Goal: Task Accomplishment & Management: Manage account settings

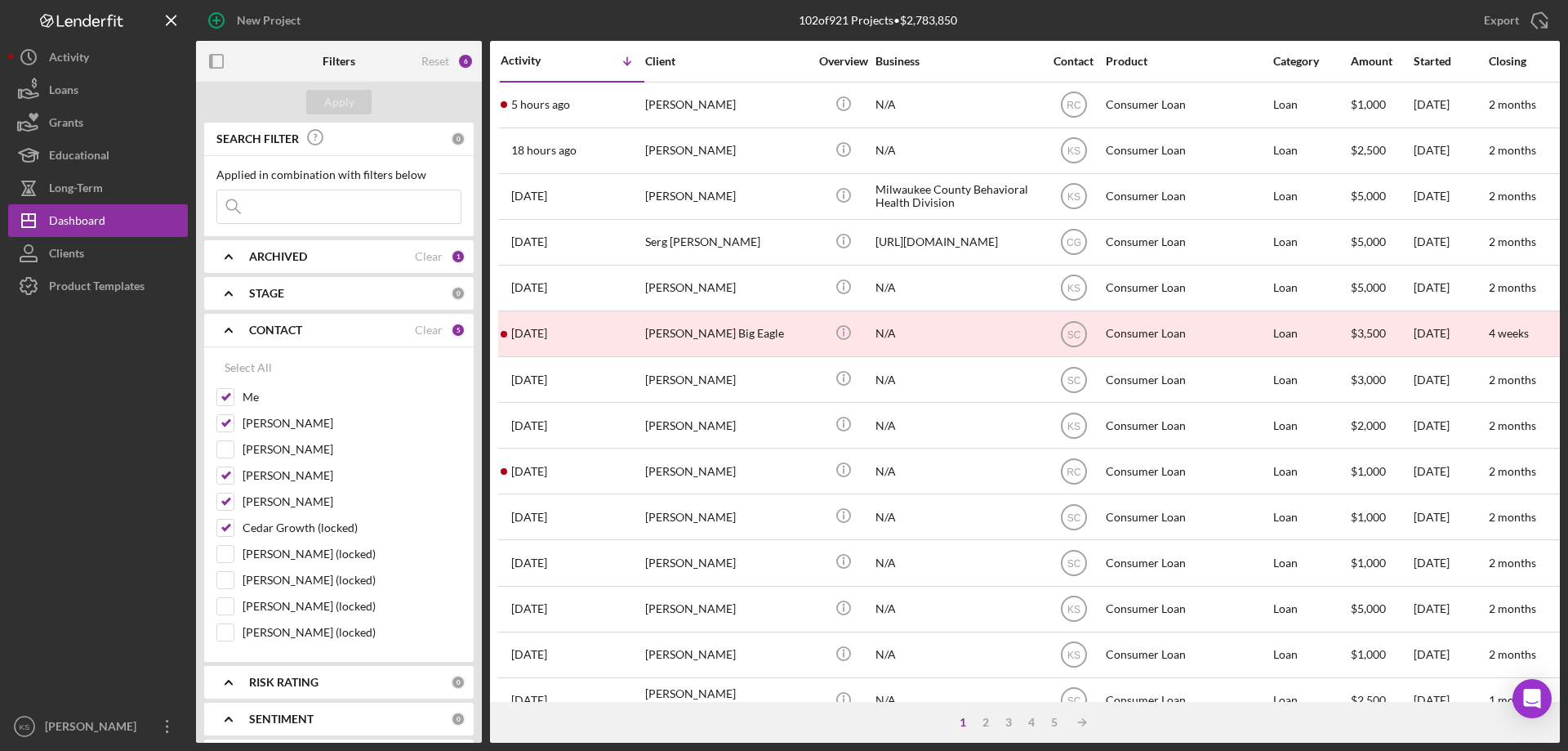
scroll to position [57, 0]
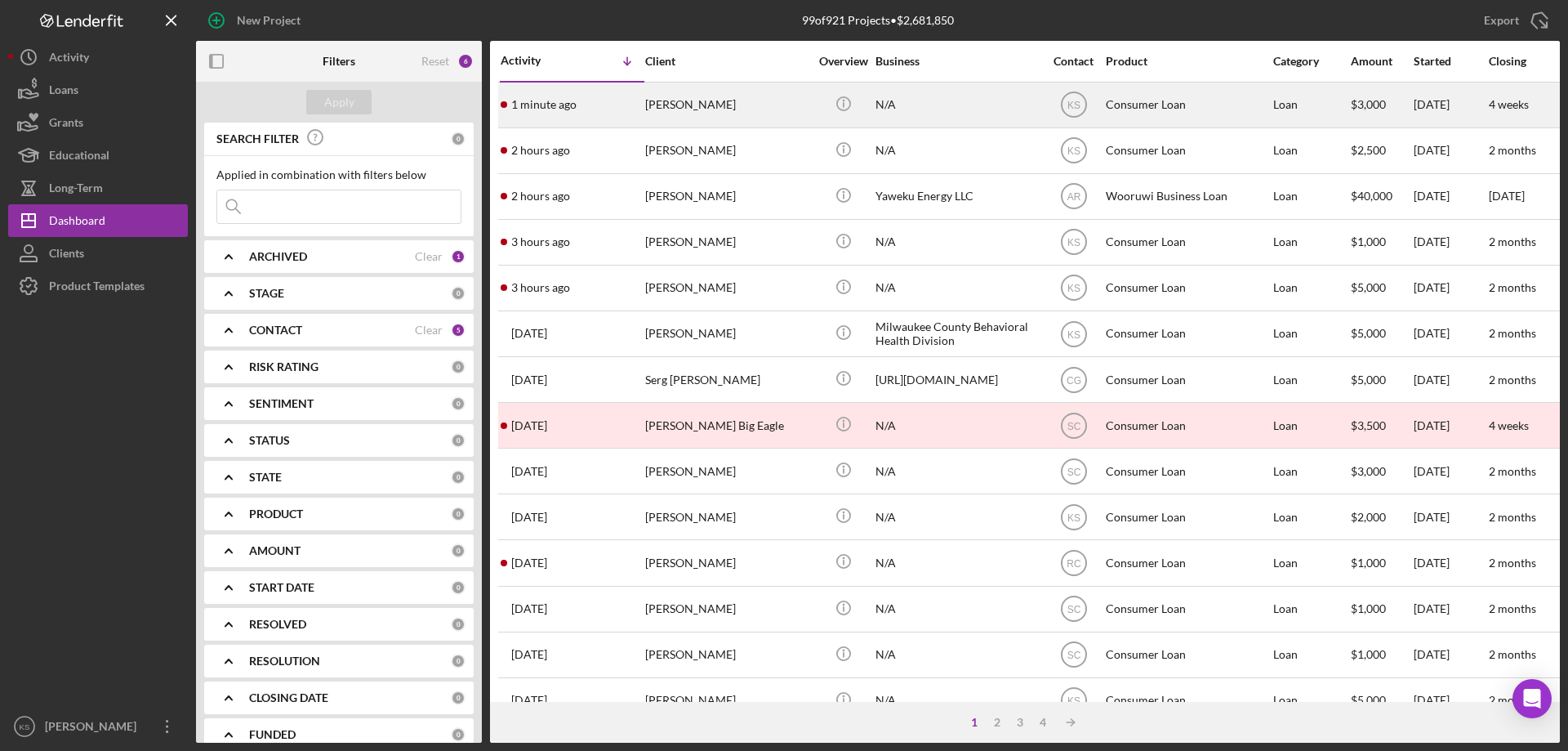
click at [733, 105] on div "[PERSON_NAME]" at bounding box center [727, 105] width 163 height 43
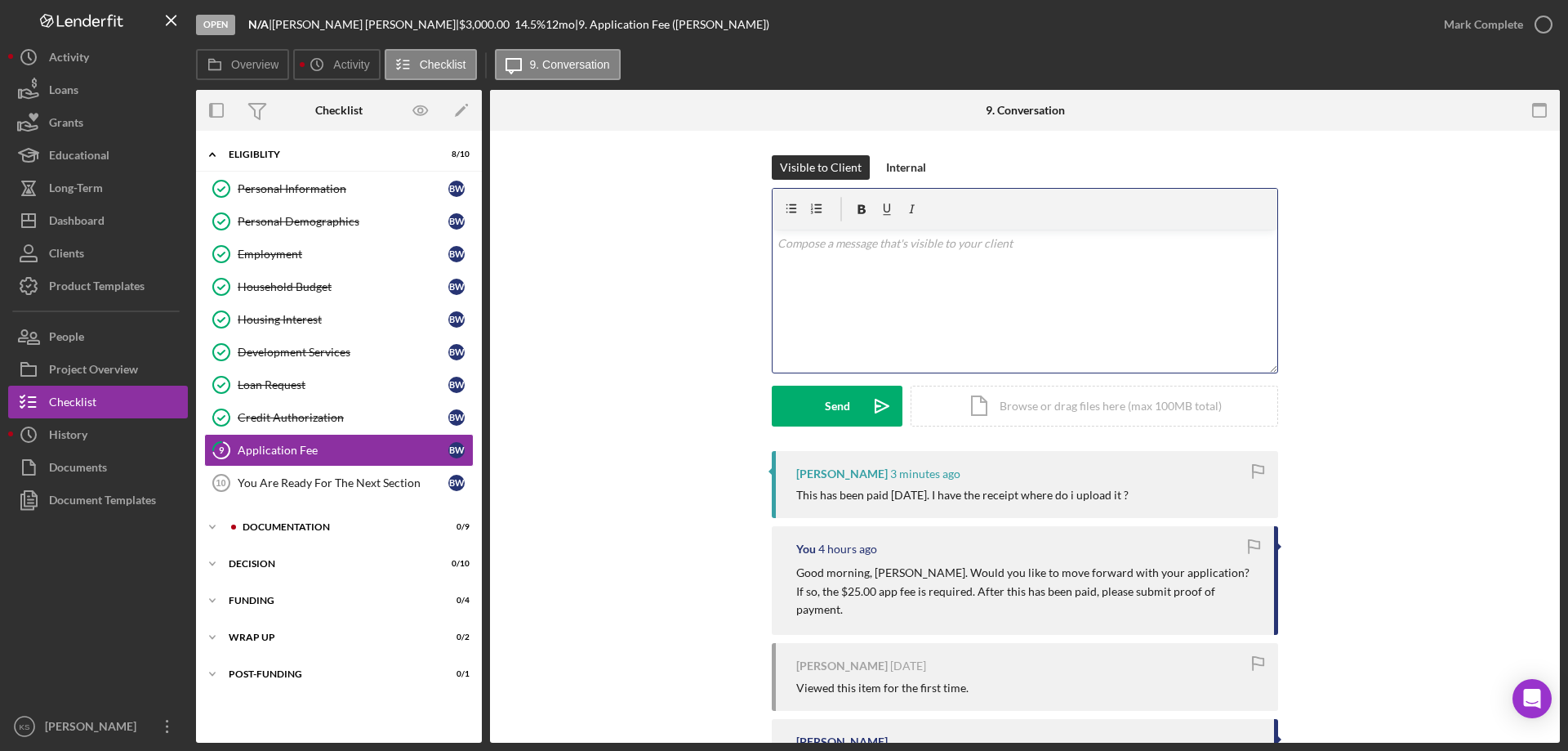
click at [899, 312] on div "v Color teal Color pink Remove color Add row above Add row below Add column bef…" at bounding box center [1025, 300] width 505 height 143
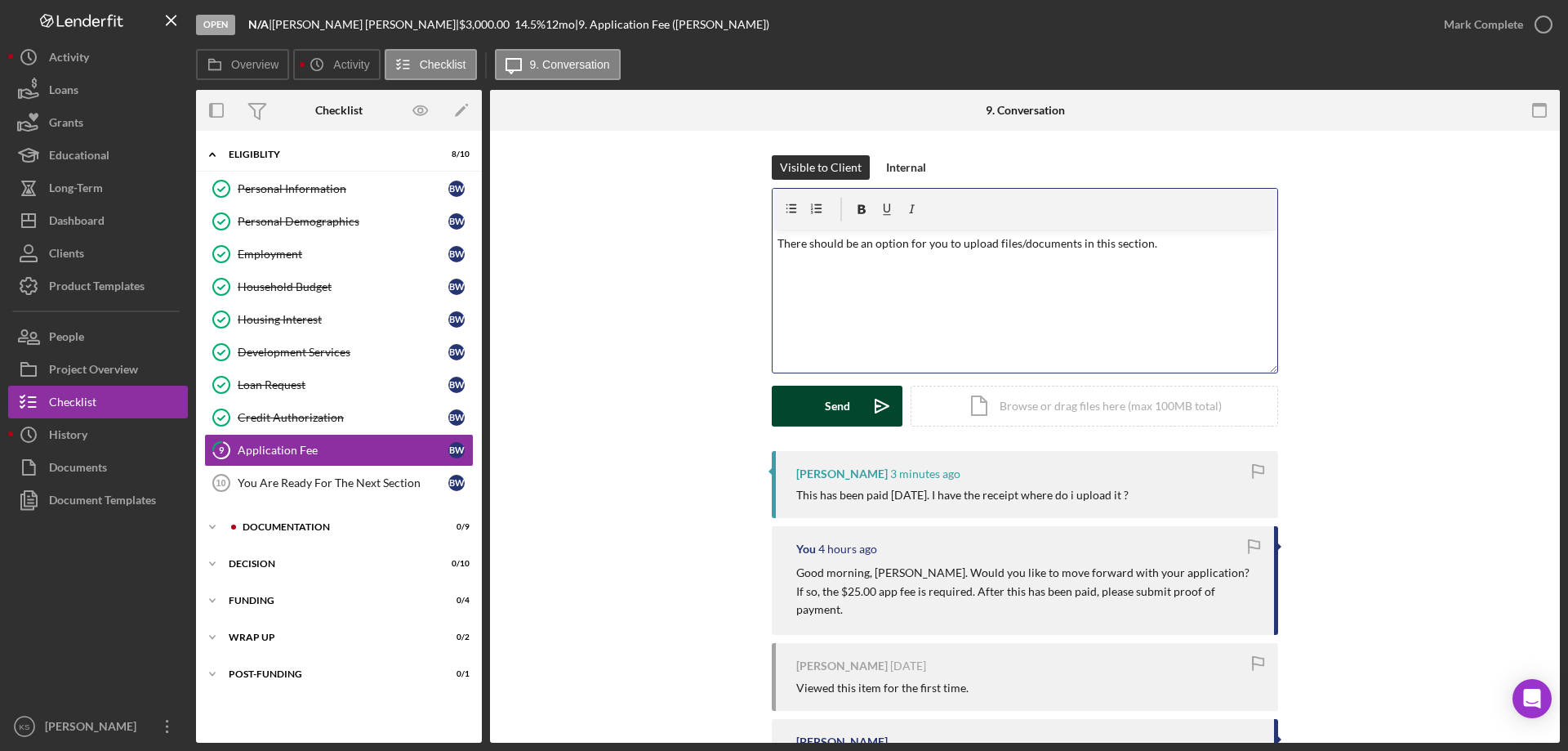
click at [844, 400] on div "Send" at bounding box center [837, 406] width 25 height 40
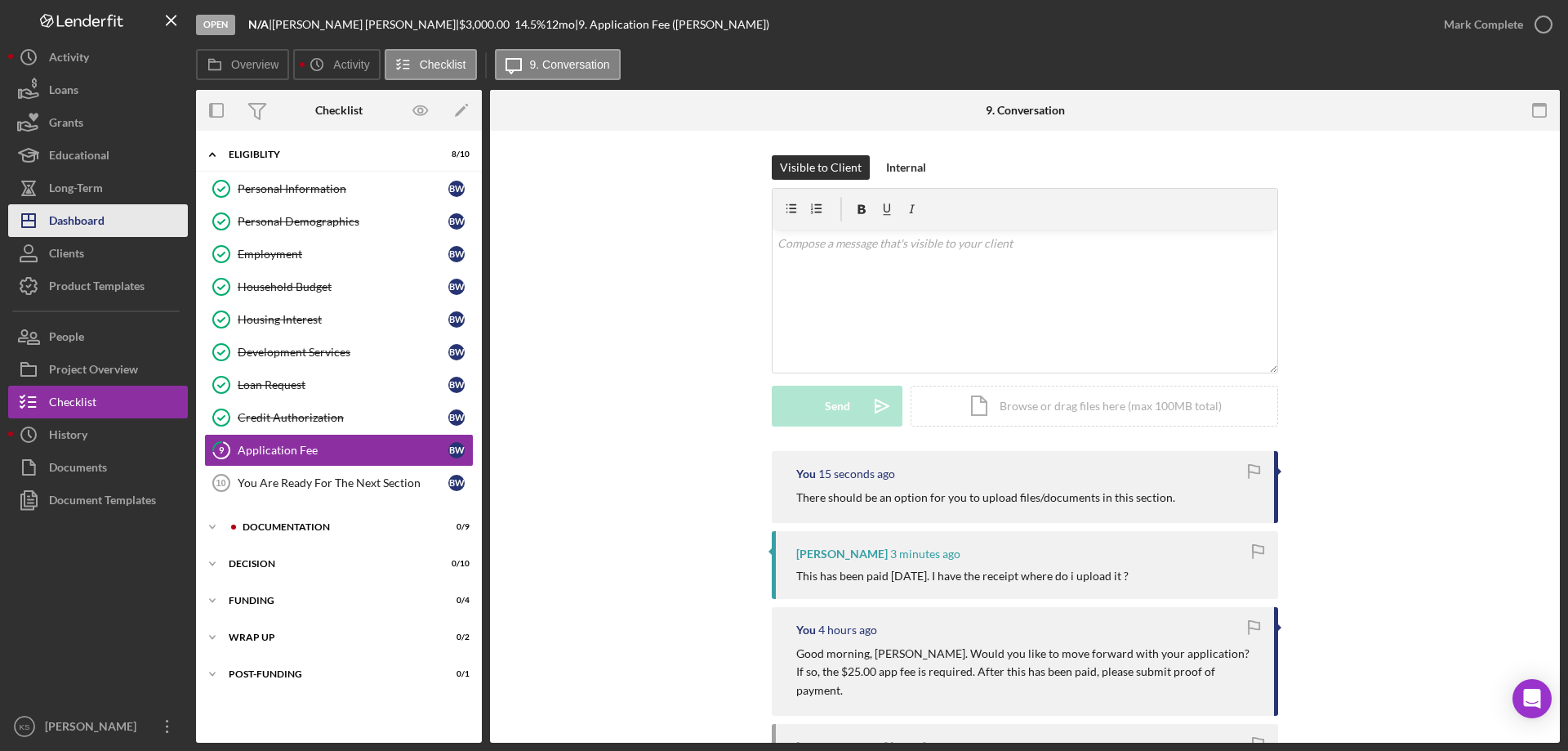
click at [124, 221] on button "Icon/Dashboard Dashboard" at bounding box center [98, 220] width 180 height 32
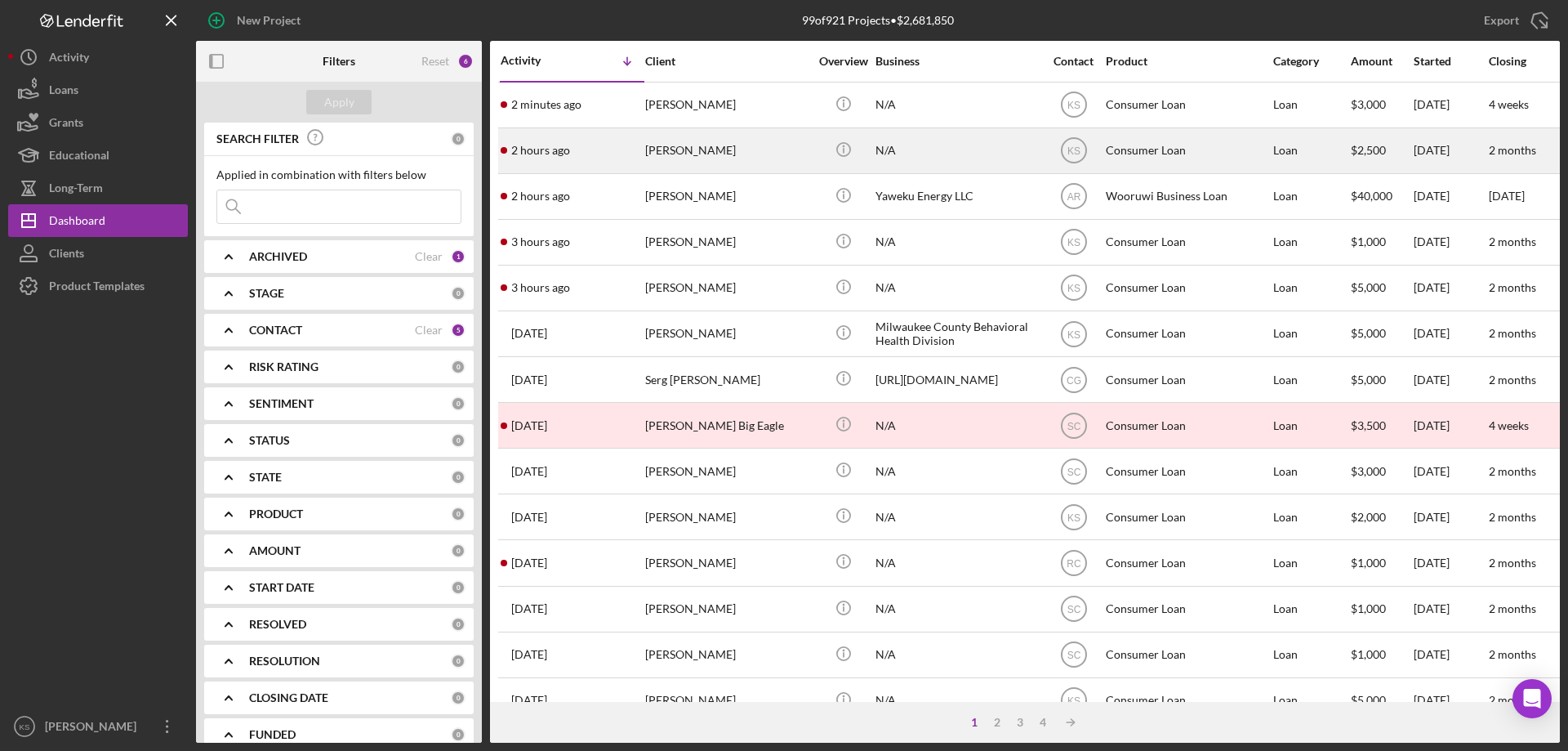
click at [749, 160] on div "[PERSON_NAME]" at bounding box center [727, 150] width 163 height 43
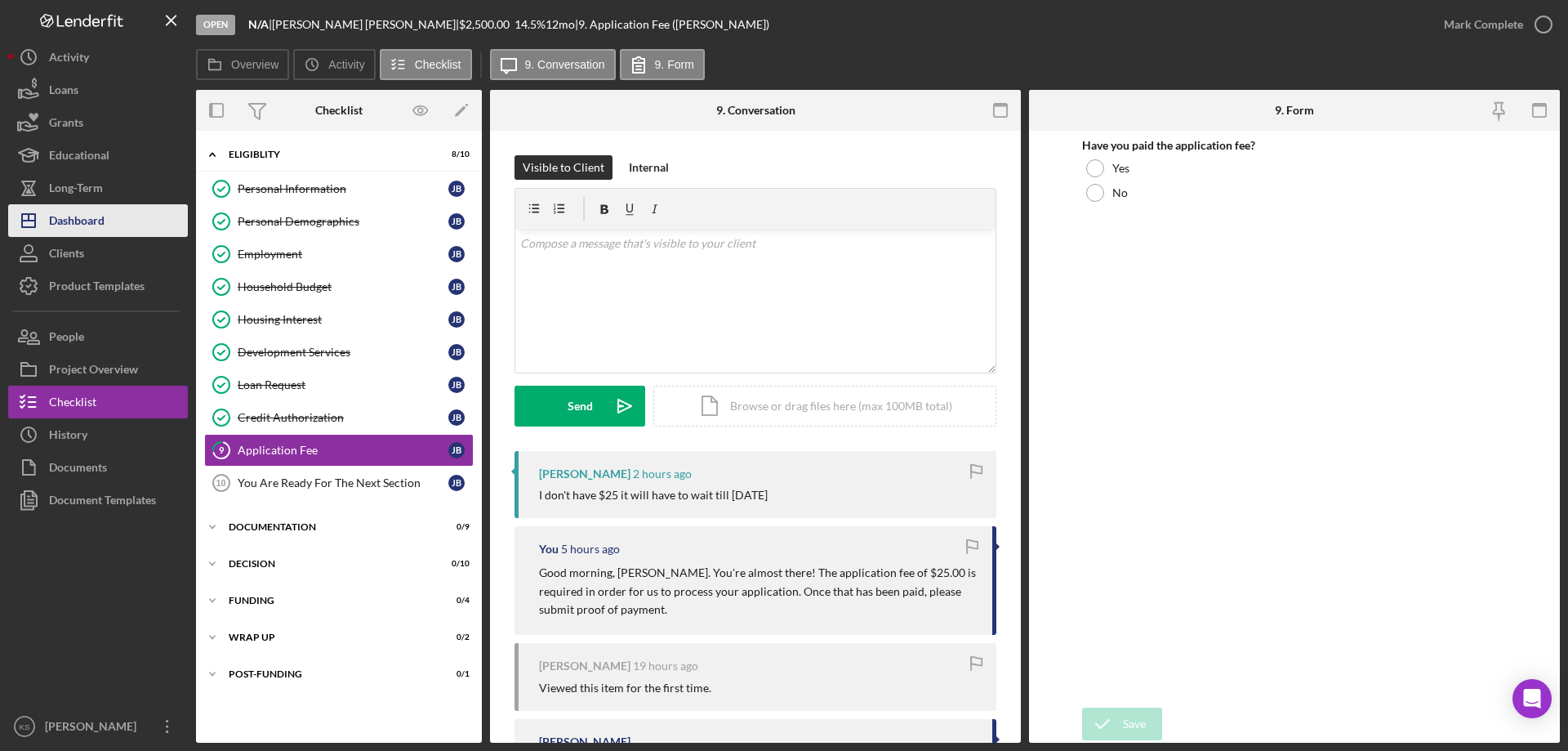
click at [80, 220] on div "Dashboard" at bounding box center [76, 222] width 55 height 37
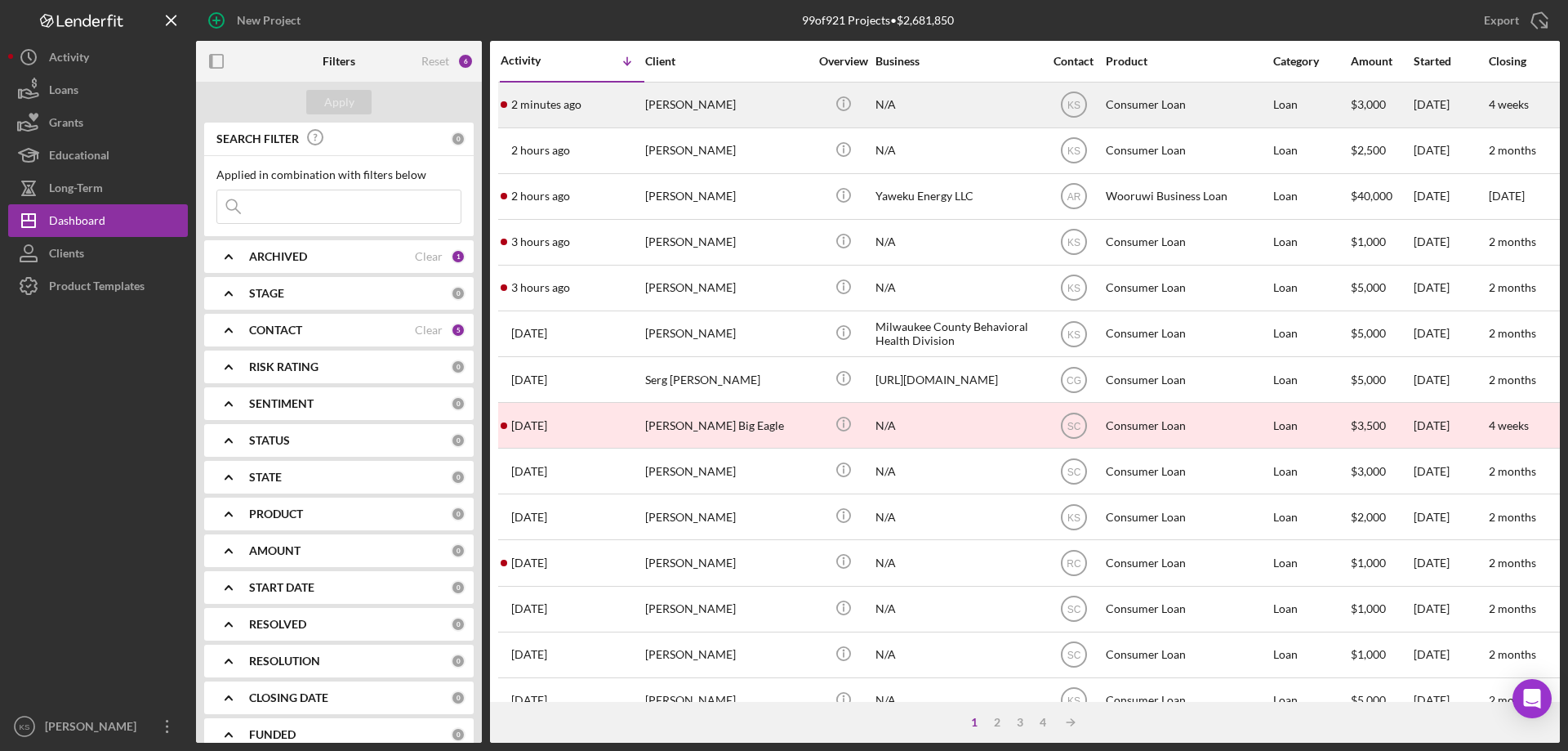
click at [709, 121] on div "[PERSON_NAME]" at bounding box center [727, 105] width 163 height 43
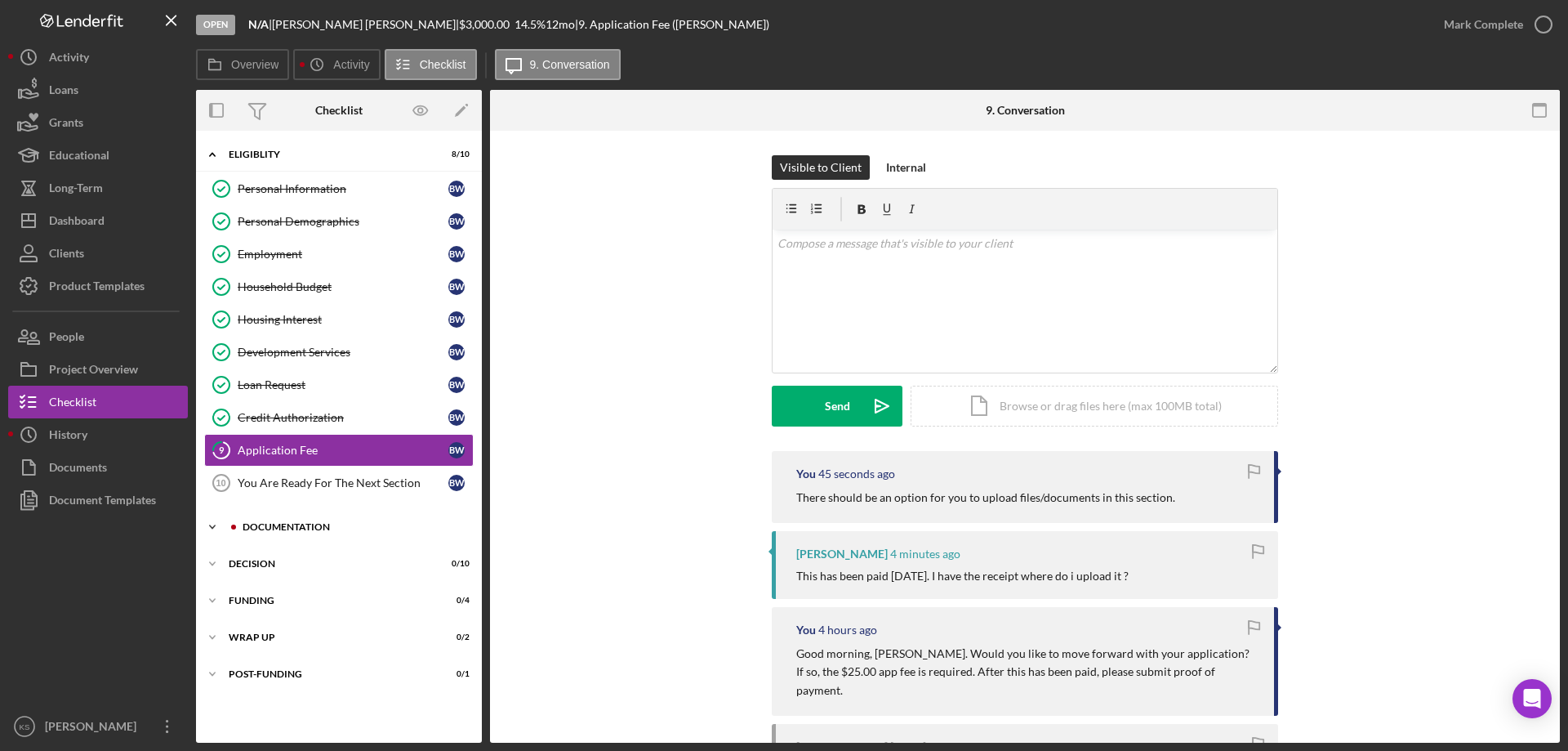
click at [308, 523] on div "Documentation" at bounding box center [351, 526] width 219 height 10
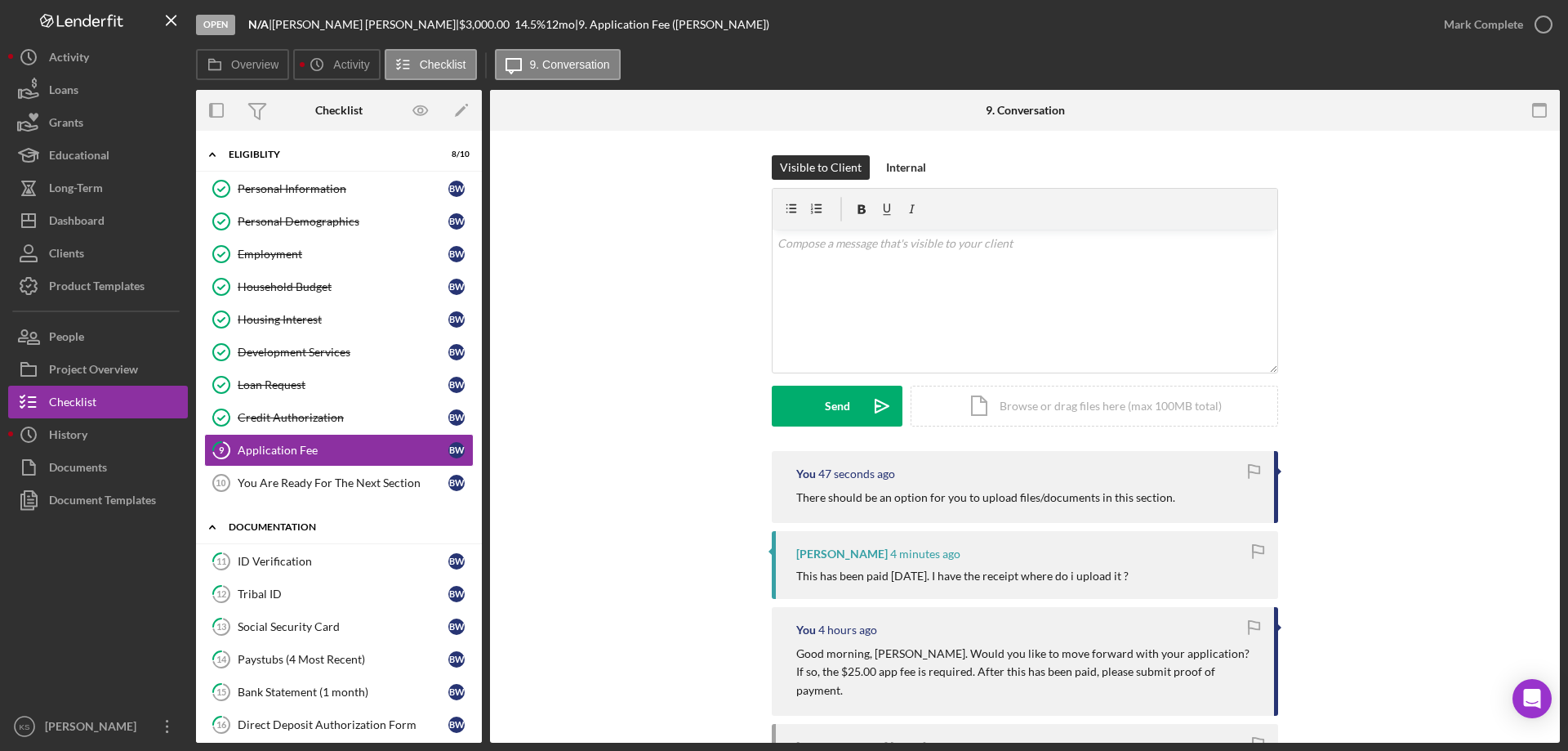
click at [308, 523] on div "Documentation" at bounding box center [344, 526] width 233 height 10
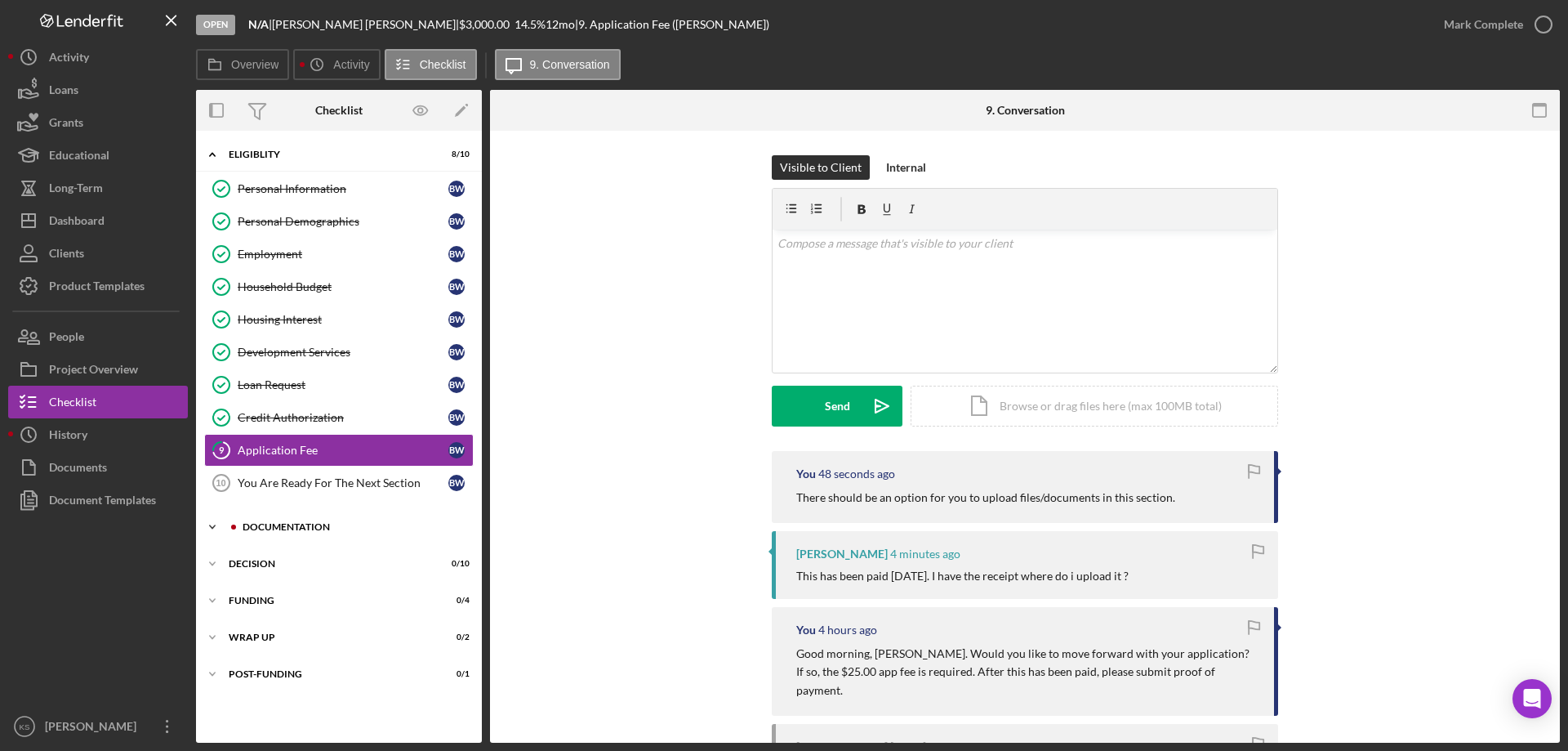
click at [308, 523] on div "Documentation" at bounding box center [351, 526] width 219 height 10
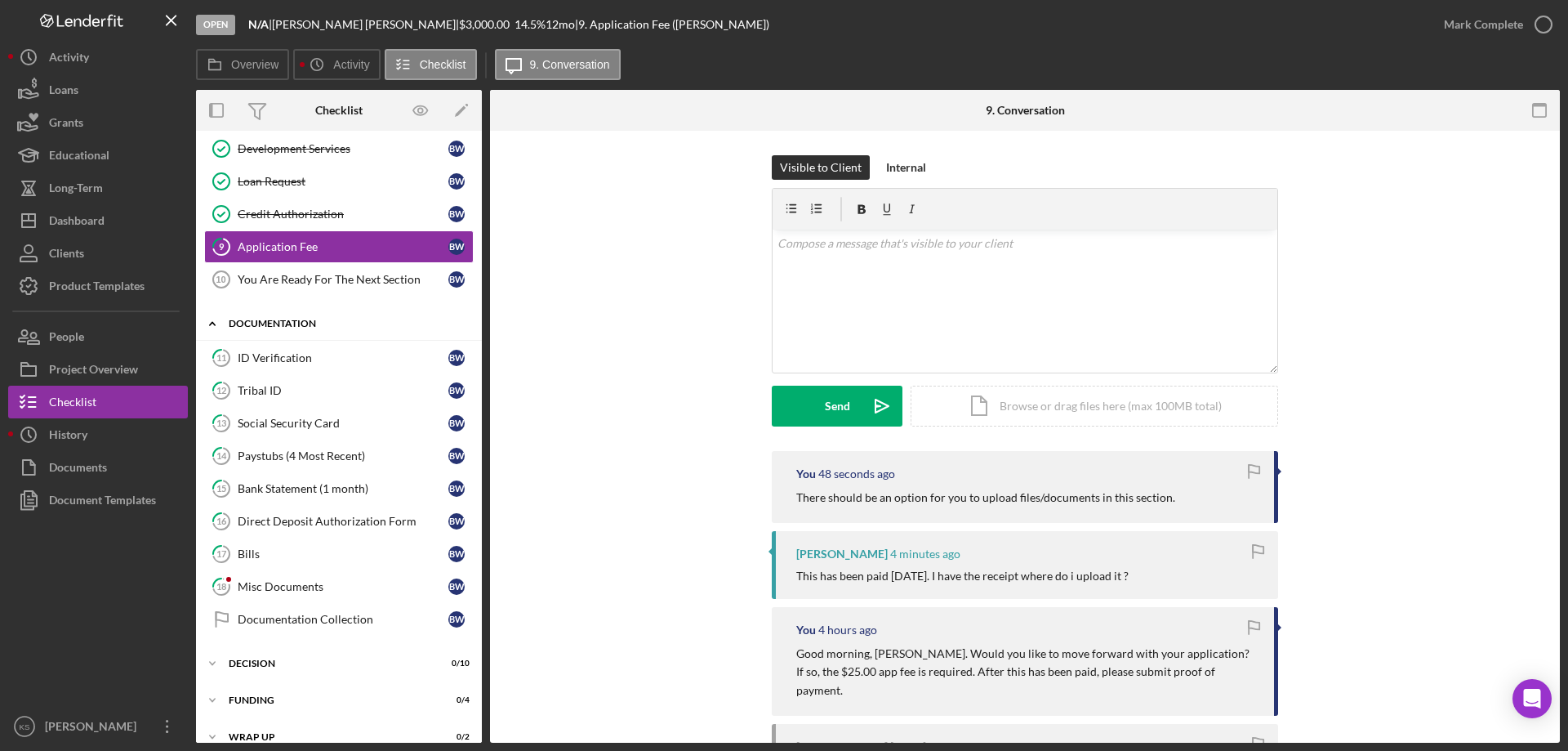
scroll to position [245, 0]
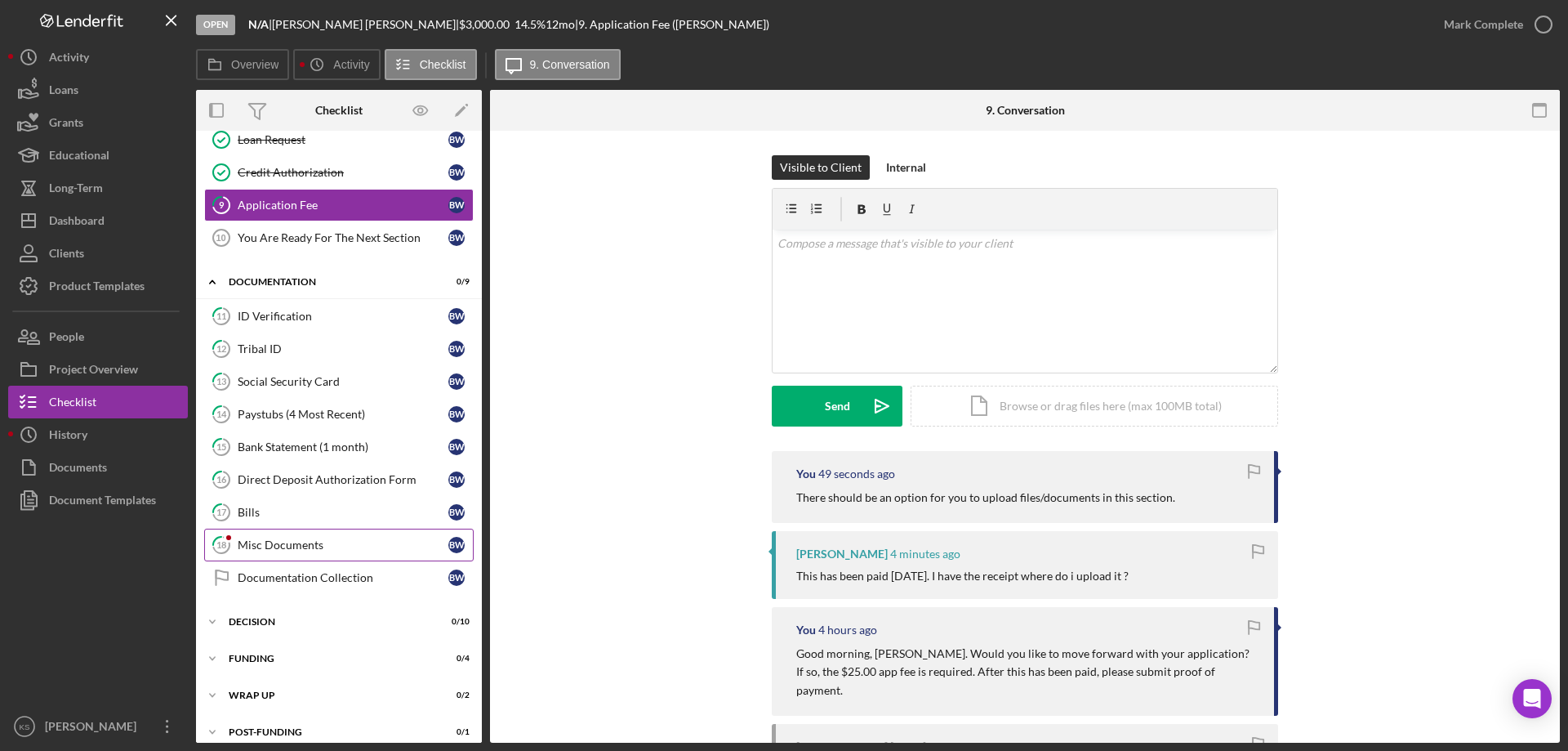
click at [307, 538] on div "Misc Documents" at bounding box center [343, 545] width 211 height 13
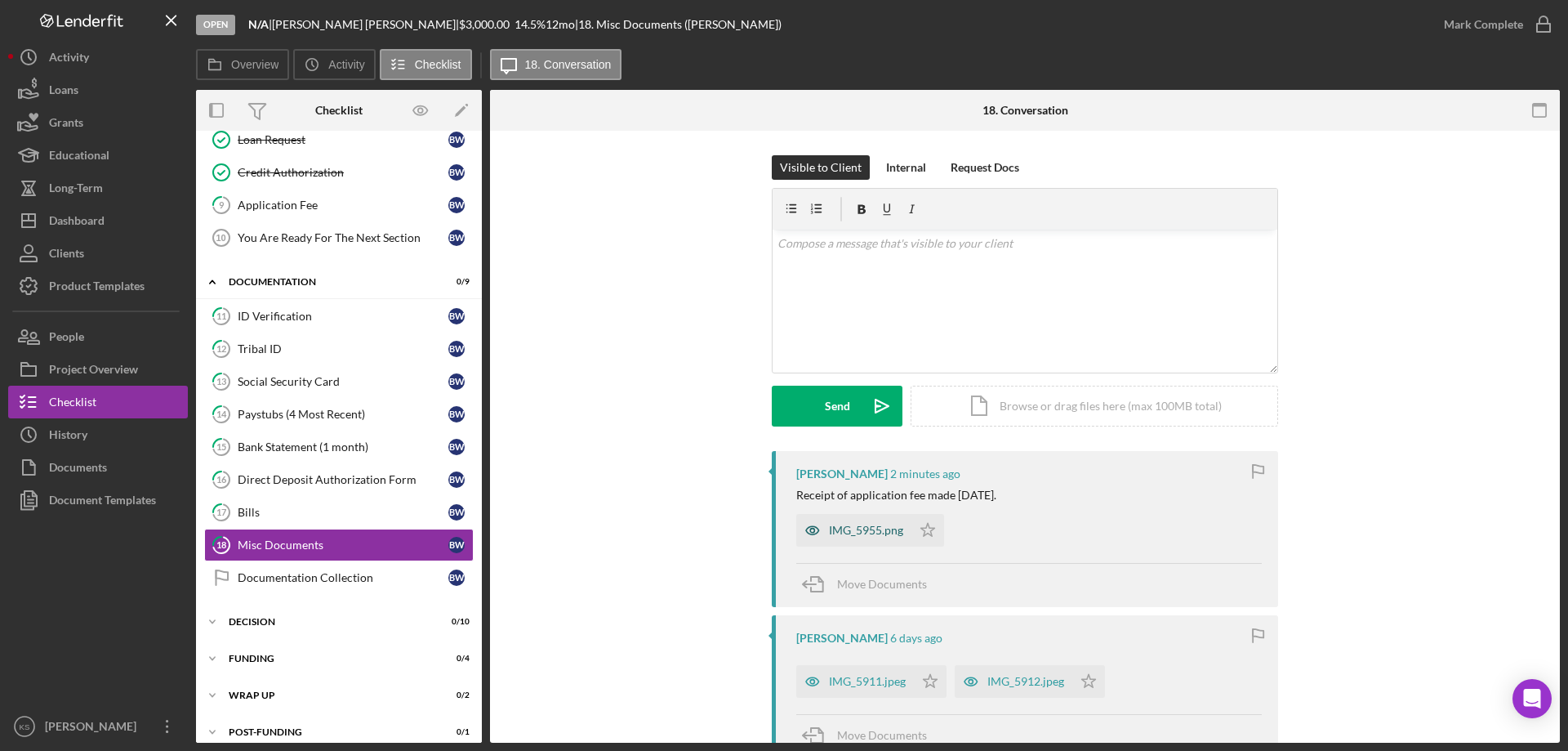
click at [857, 537] on div "IMG_5955.png" at bounding box center [866, 530] width 75 height 13
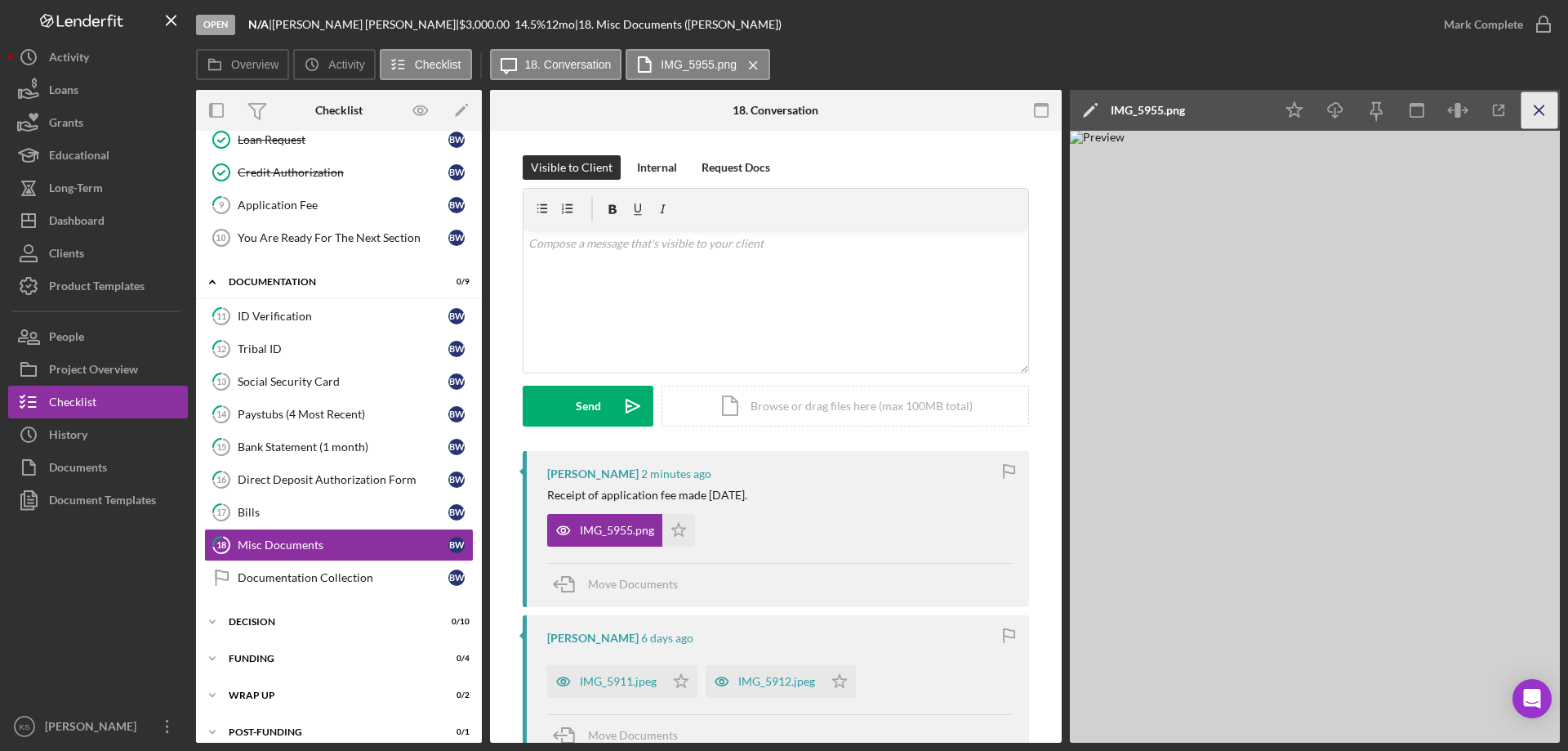
click at [1542, 105] on icon "Icon/Menu Close" at bounding box center [1540, 111] width 37 height 37
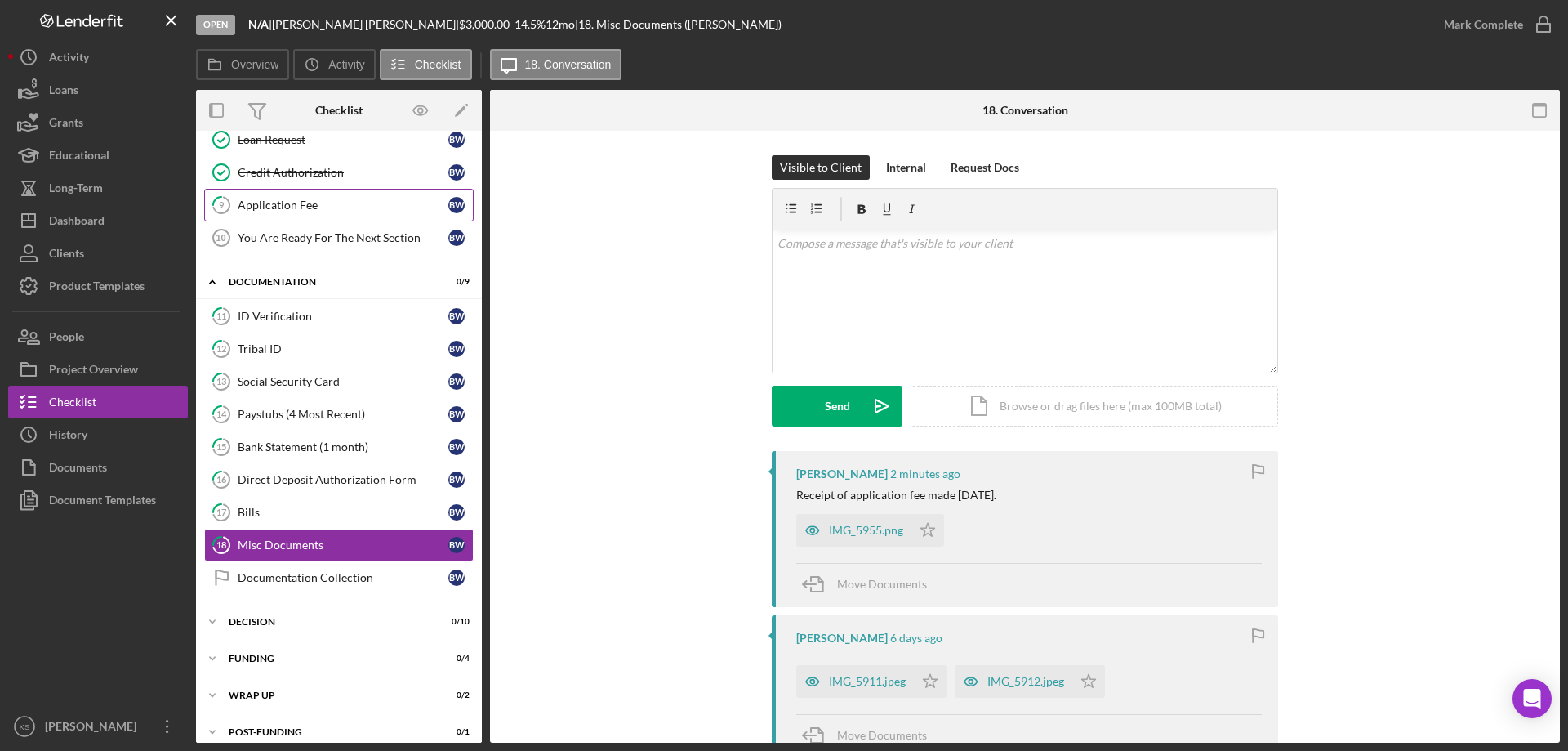
click at [312, 200] on div "Application Fee" at bounding box center [343, 205] width 211 height 13
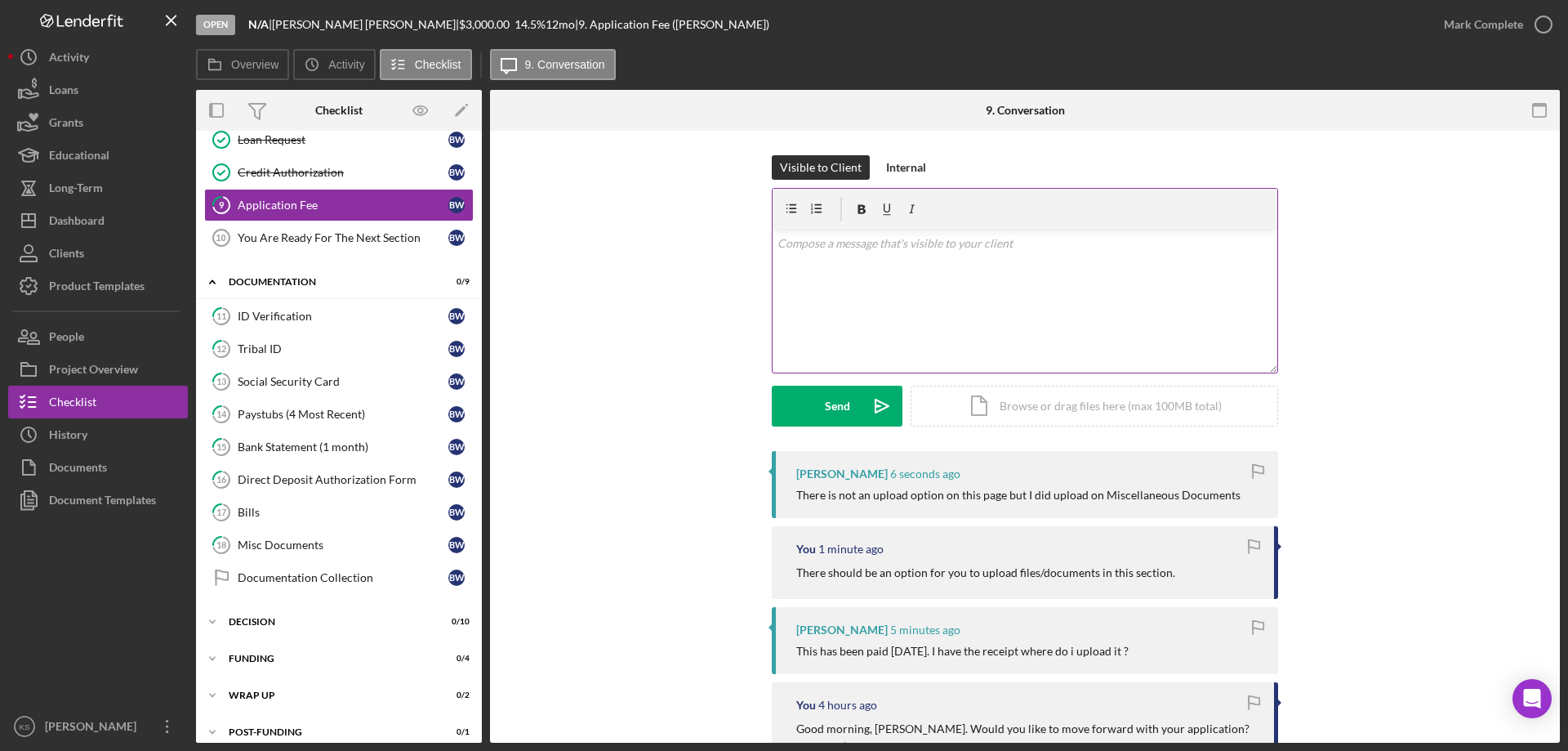
click at [1029, 277] on div "v Color teal Color pink Remove color Add row above Add row below Add column bef…" at bounding box center [1025, 300] width 505 height 143
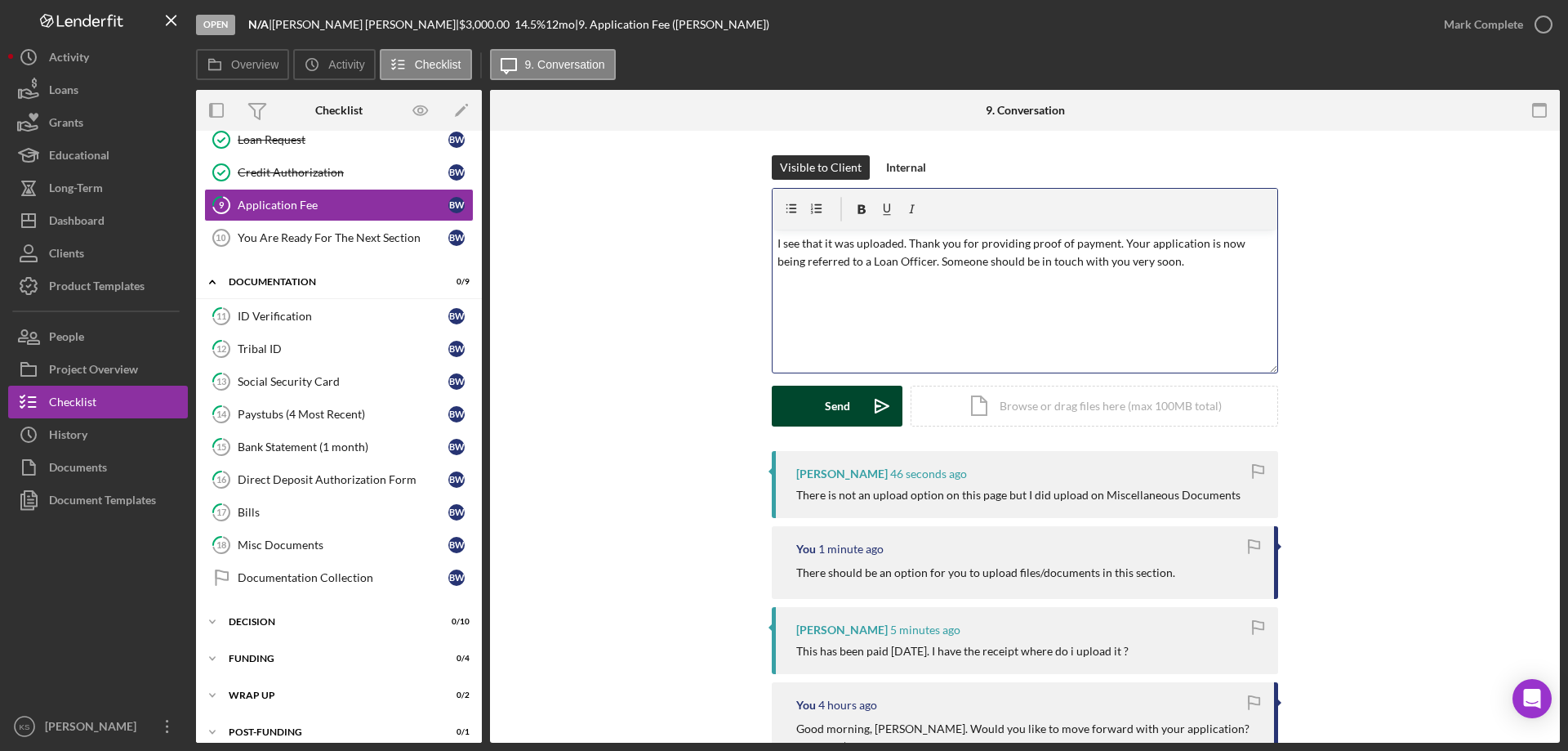
click at [843, 414] on div "Send" at bounding box center [837, 406] width 25 height 40
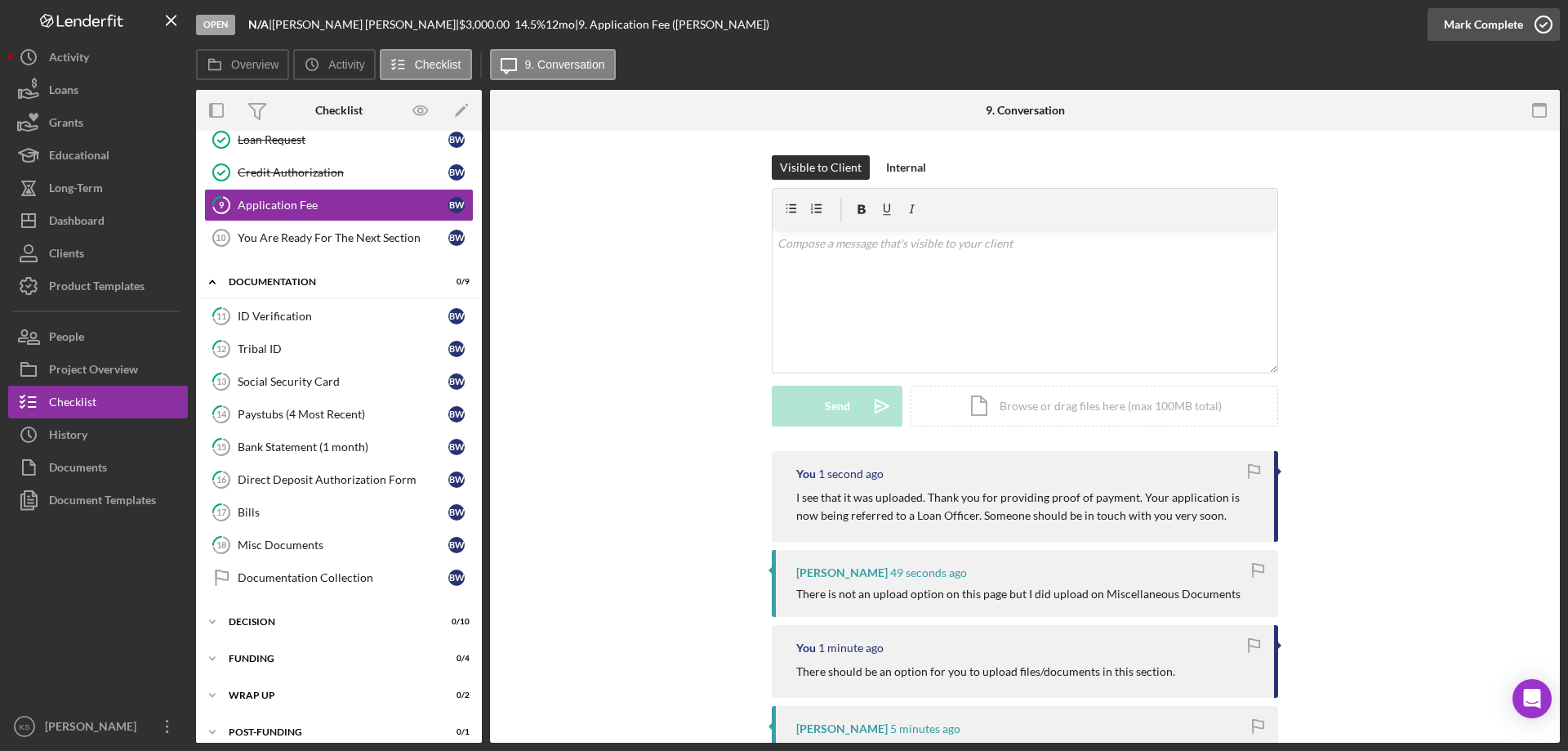
click at [1496, 27] on div "Mark Complete" at bounding box center [1484, 24] width 79 height 32
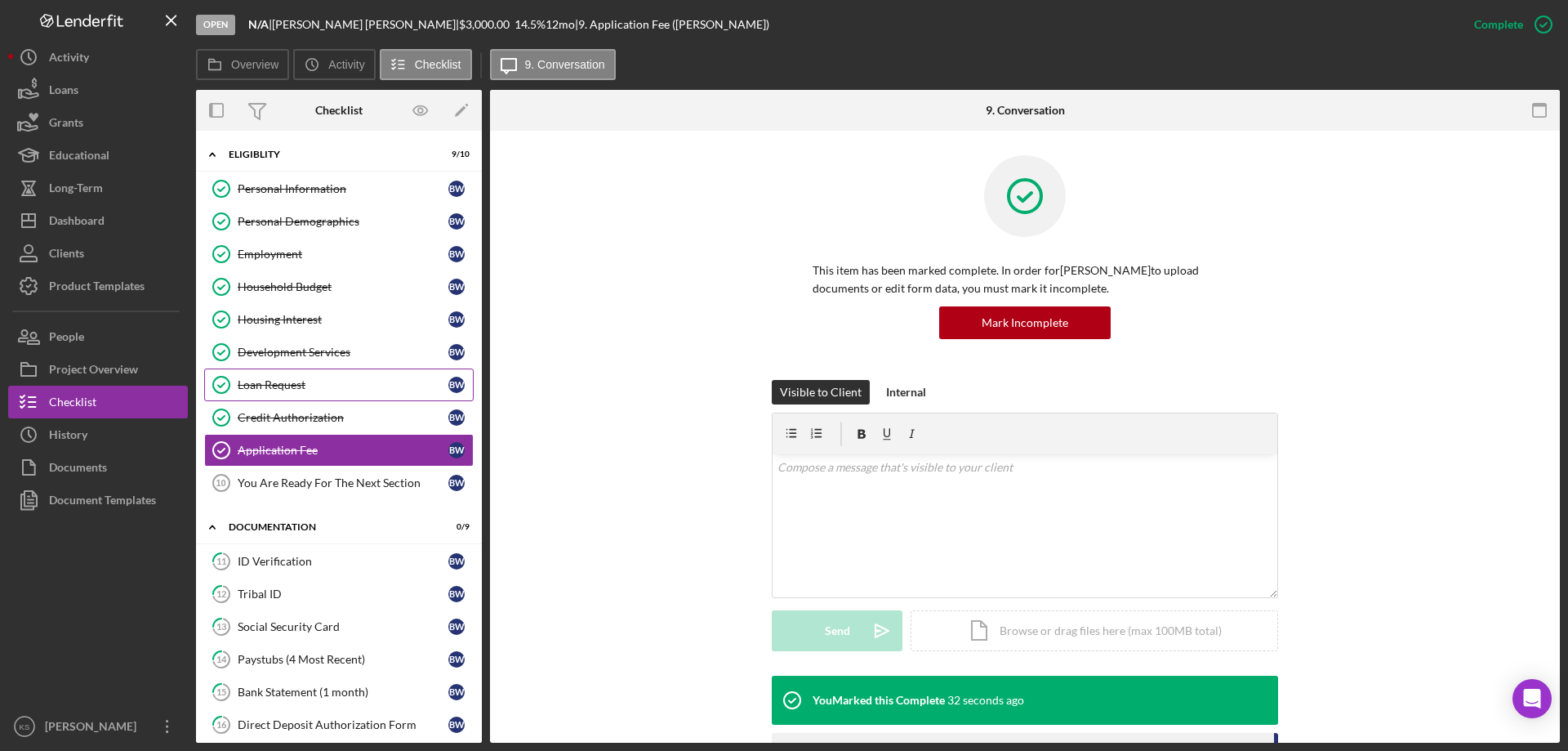
click at [321, 386] on div "Loan Request" at bounding box center [343, 385] width 211 height 13
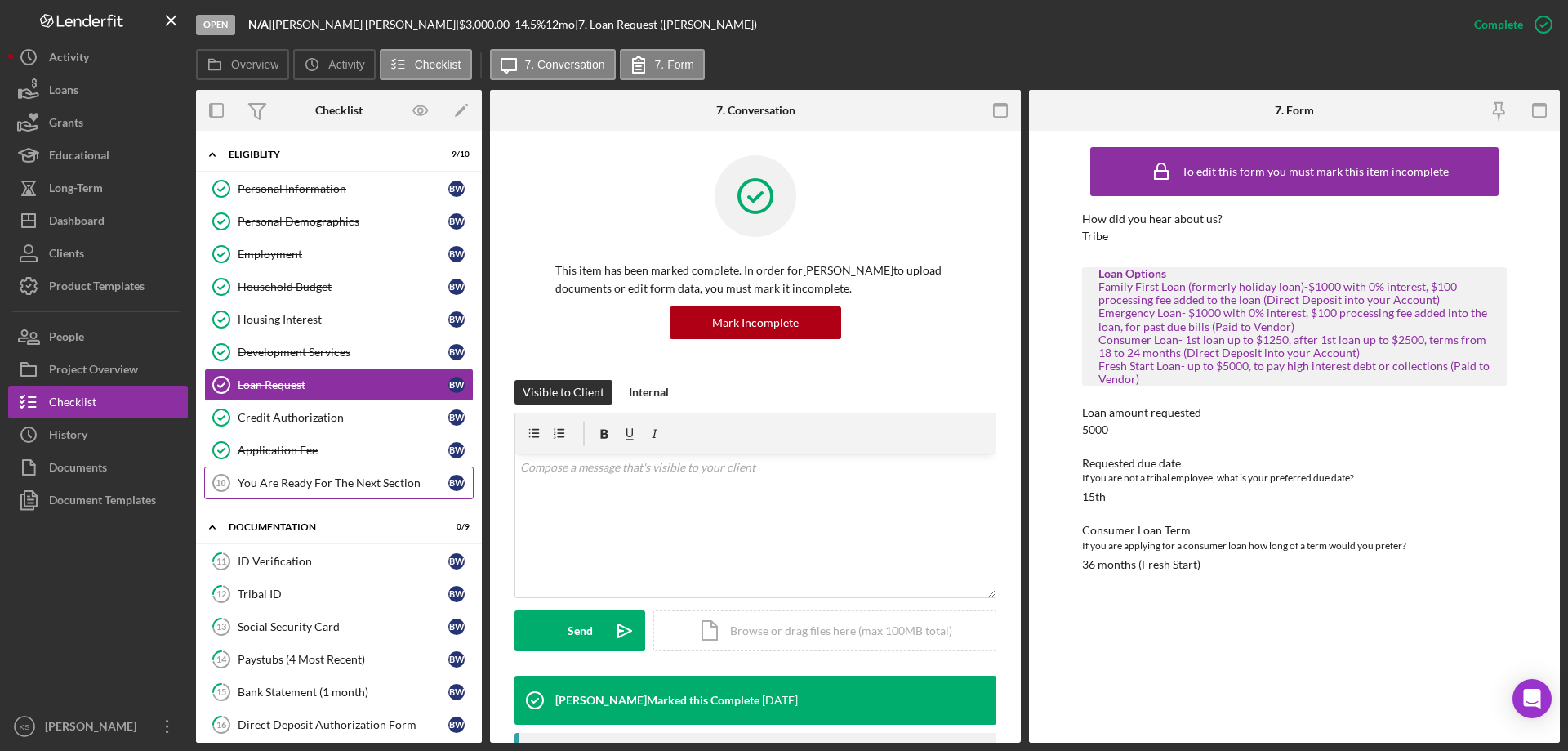
click at [358, 479] on div "You Are Ready For The Next Section" at bounding box center [343, 482] width 211 height 13
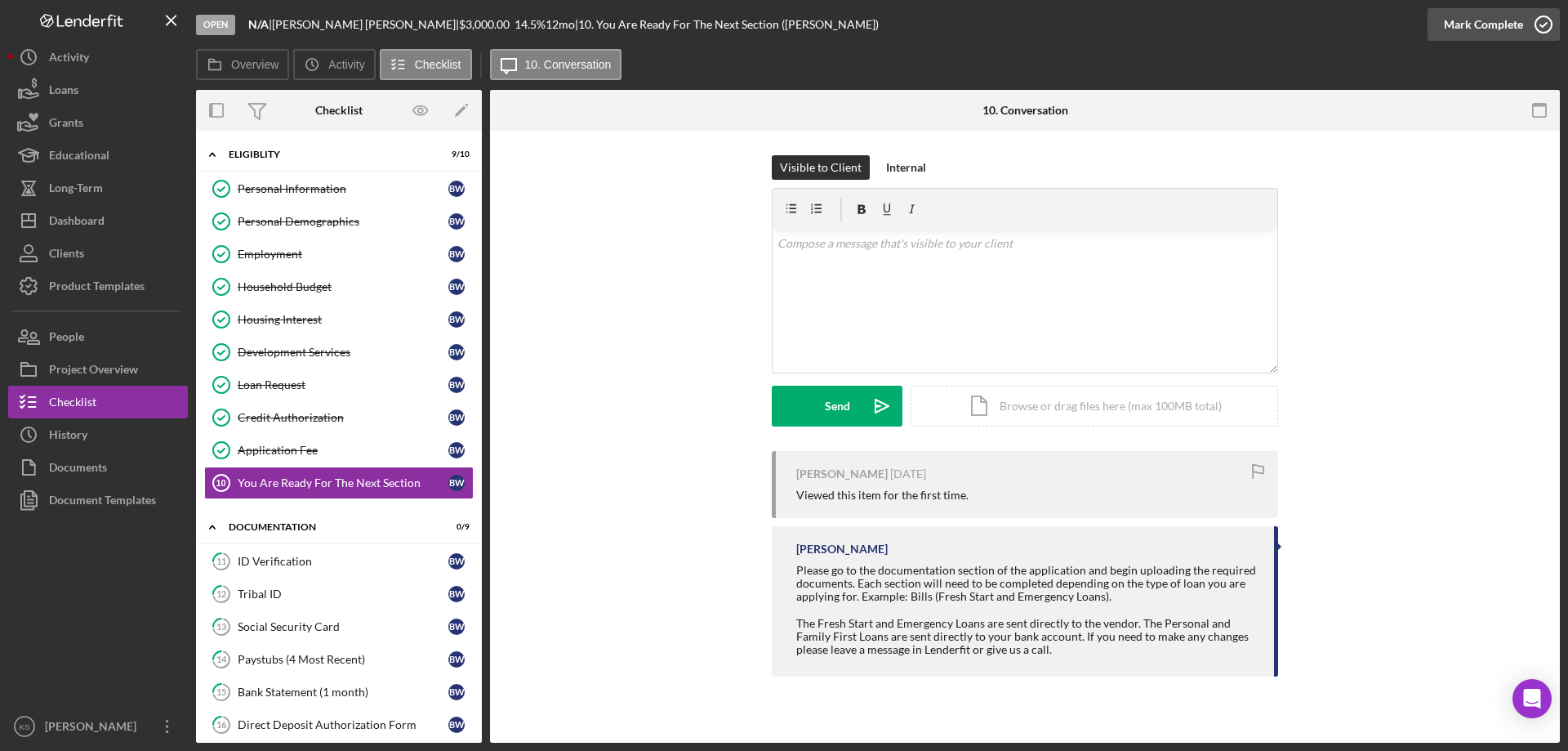
click at [1474, 32] on div "Mark Complete" at bounding box center [1484, 24] width 79 height 32
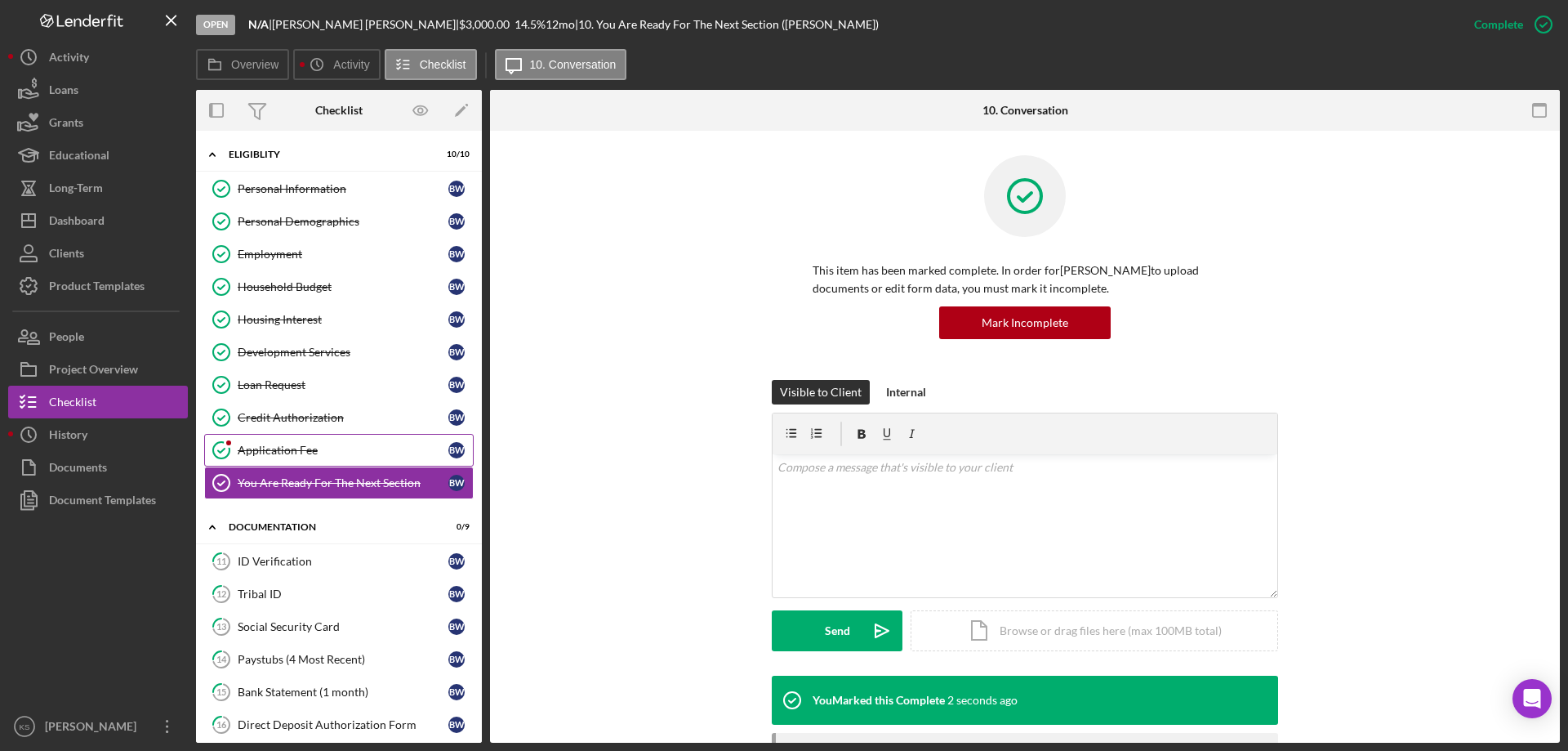
click at [282, 453] on div "Application Fee" at bounding box center [343, 450] width 211 height 13
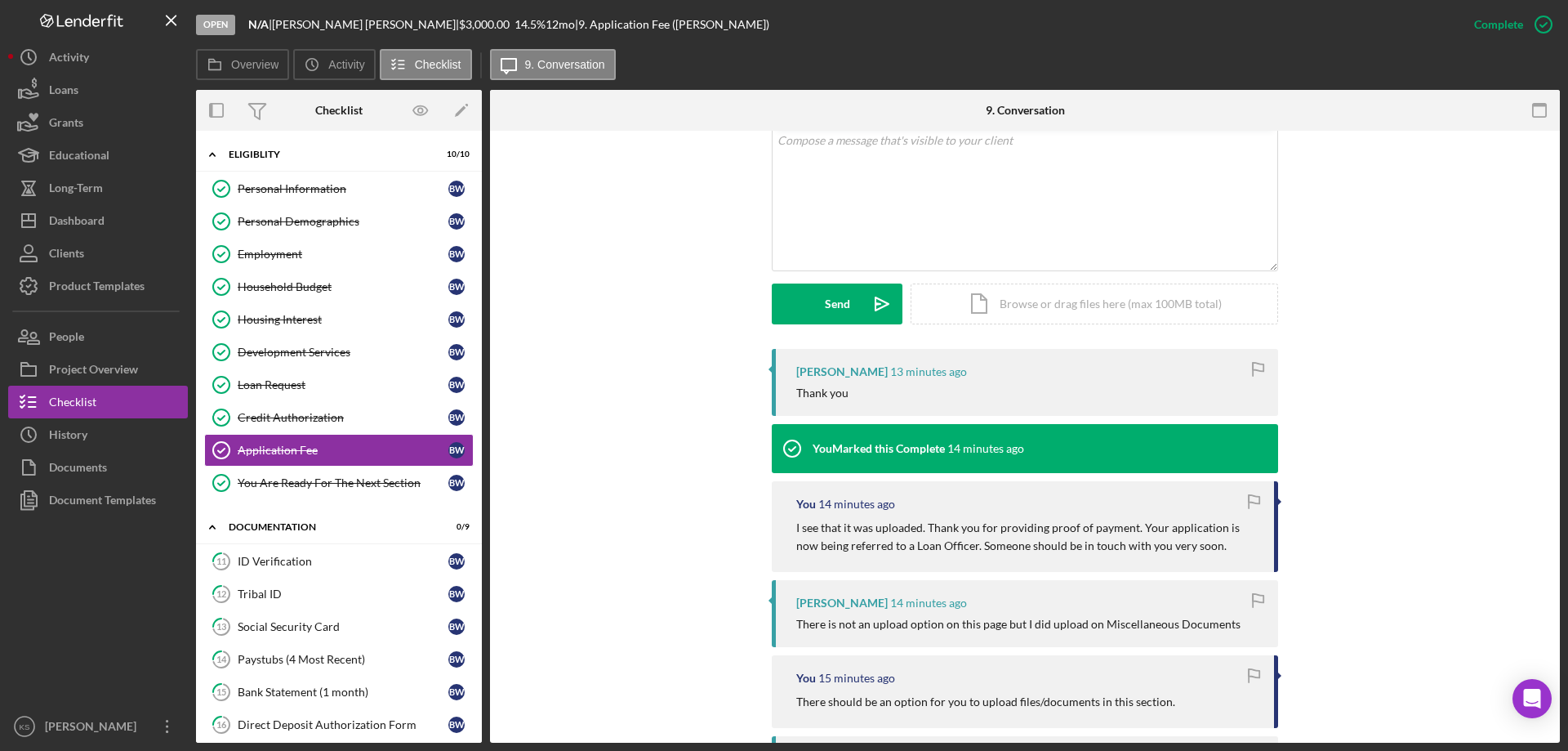
scroll to position [408, 0]
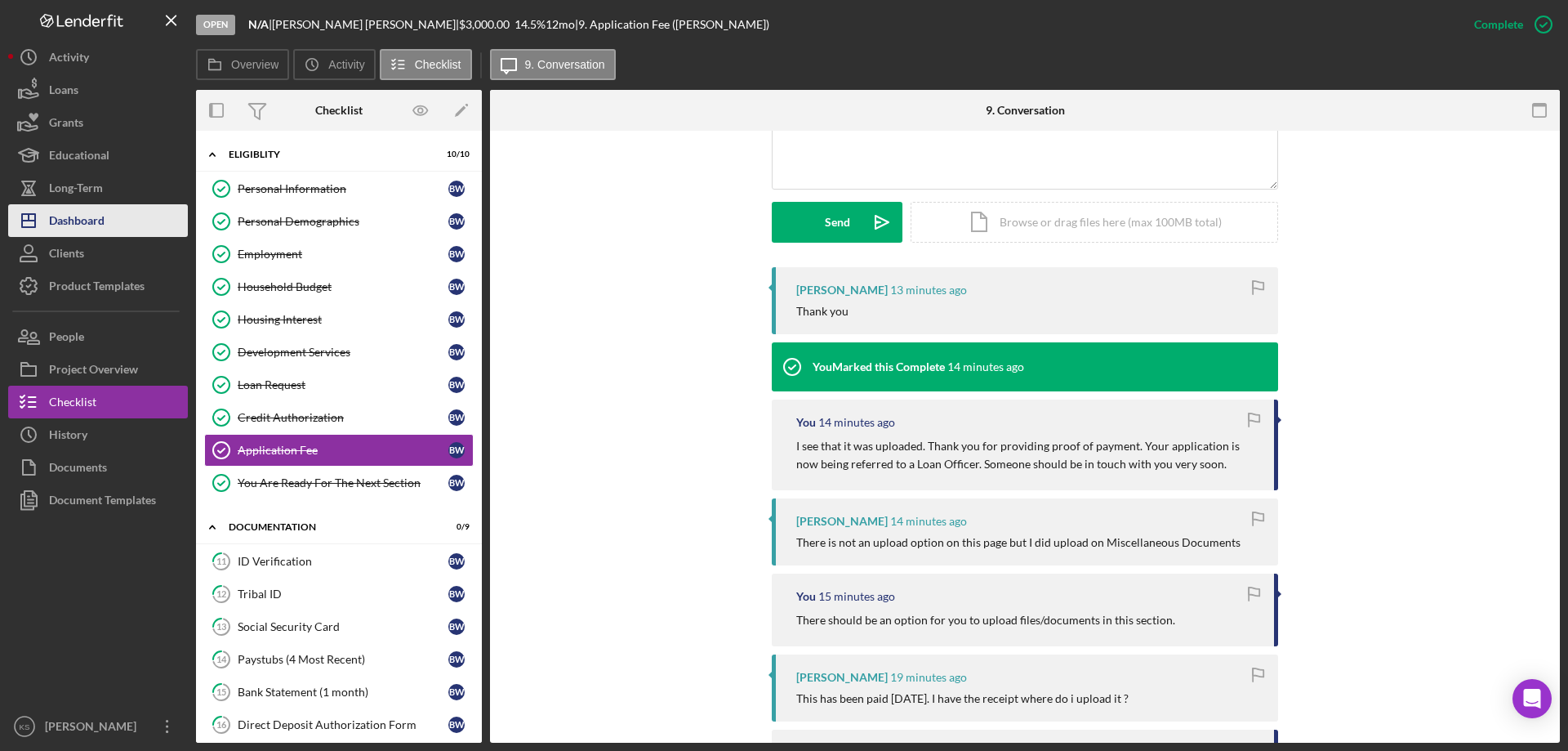
click at [86, 213] on div "Dashboard" at bounding box center [76, 222] width 55 height 37
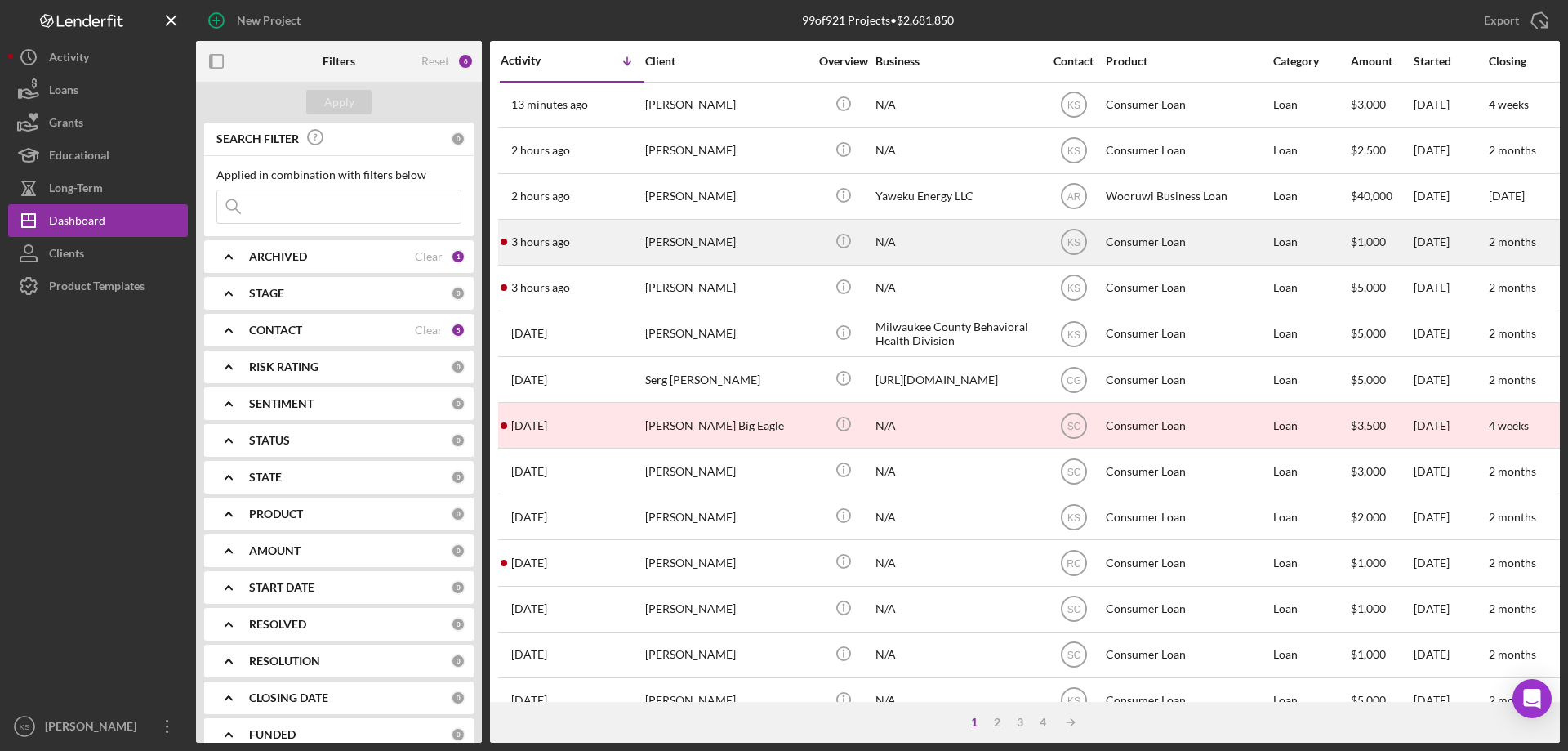
click at [662, 242] on div "[PERSON_NAME]" at bounding box center [727, 242] width 163 height 43
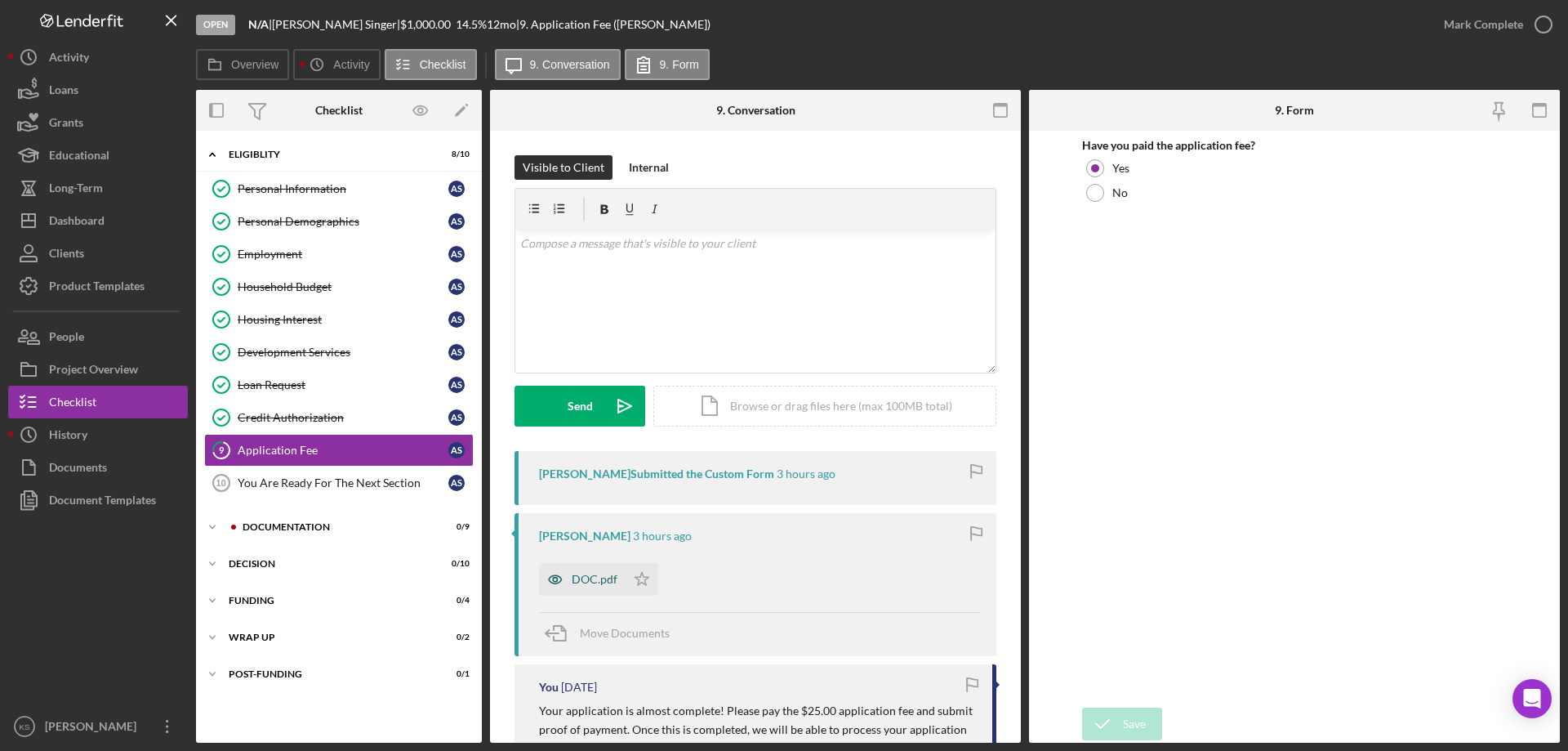
click at [609, 574] on div "DOC.pdf" at bounding box center [595, 579] width 46 height 13
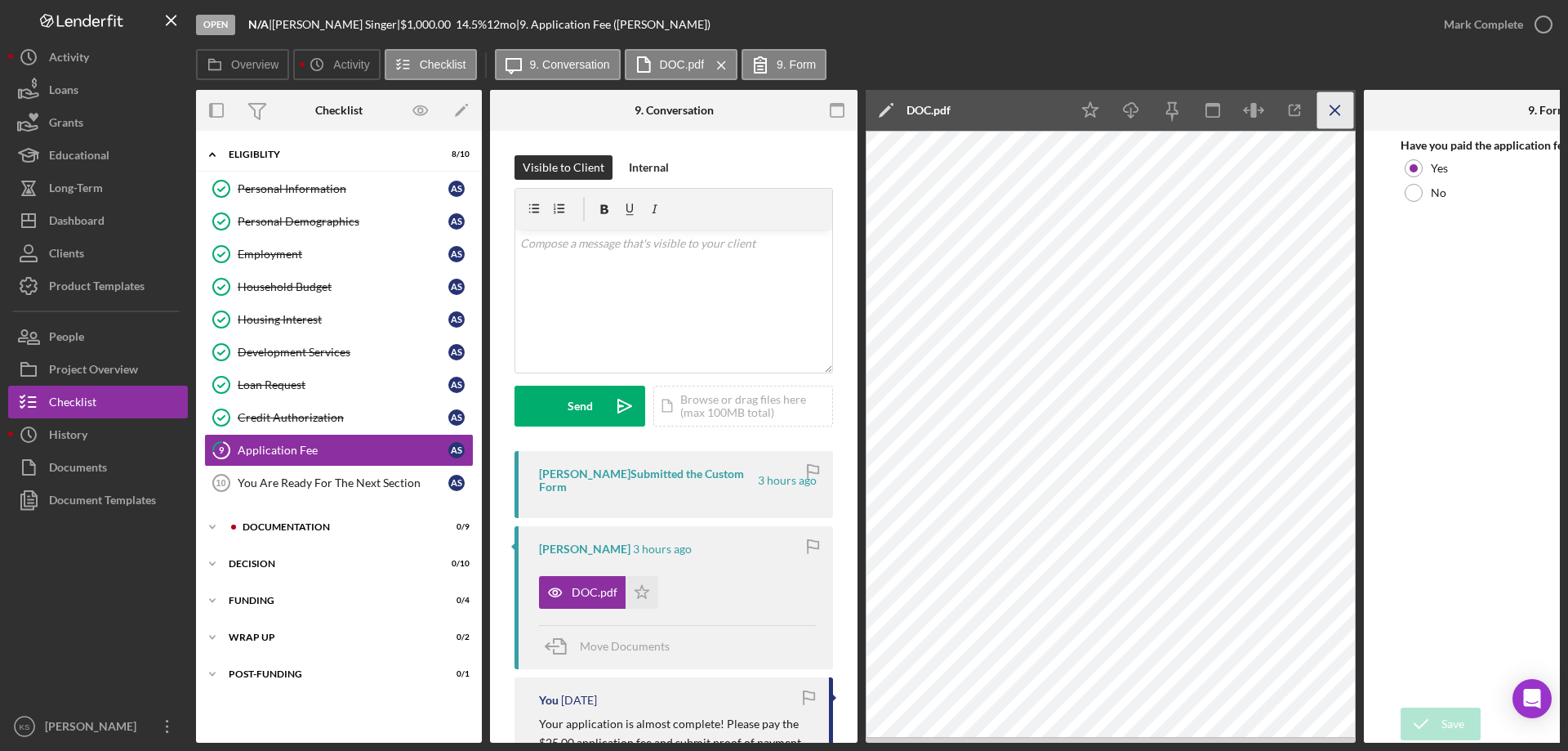
click at [1343, 102] on icon "Icon/Menu Close" at bounding box center [1336, 111] width 37 height 37
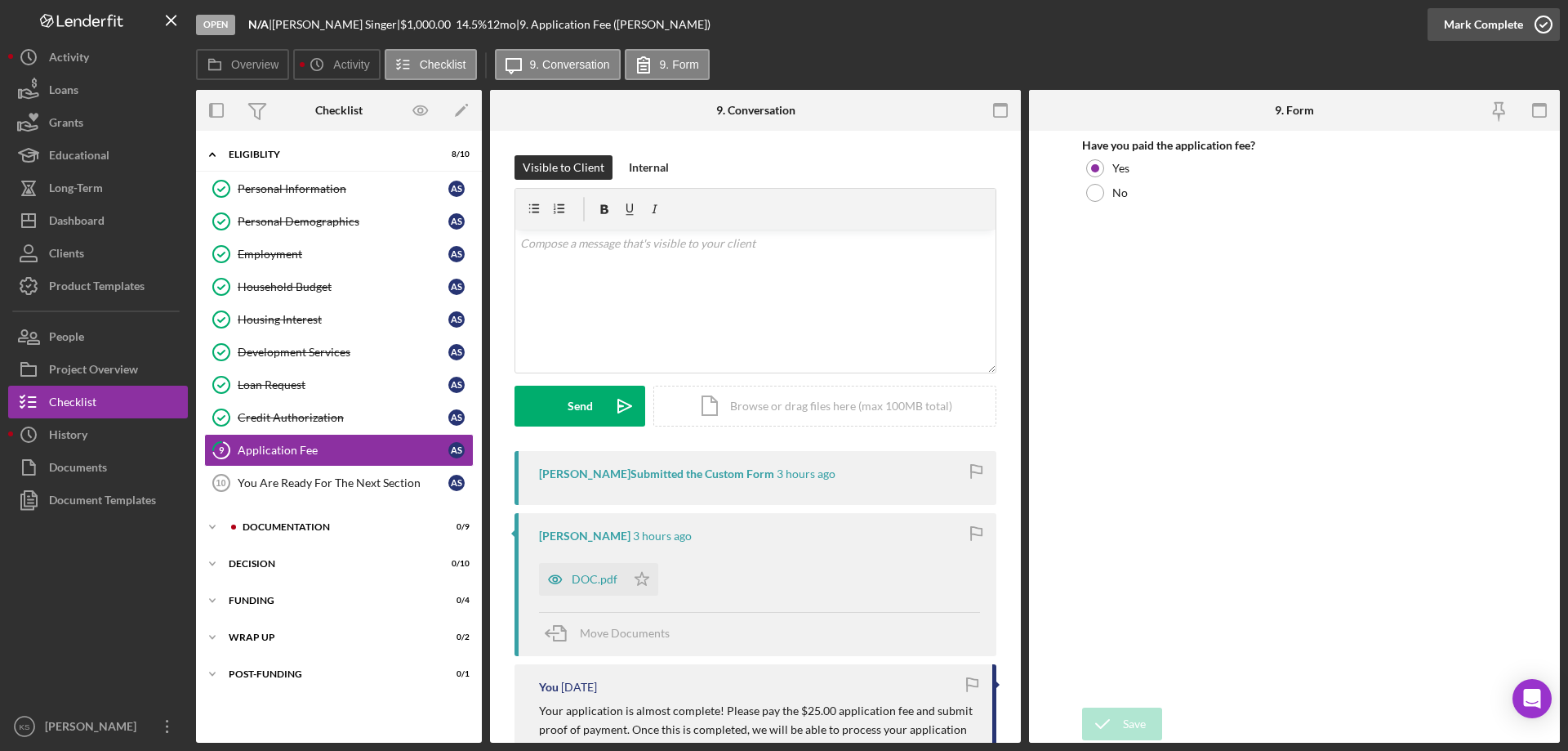
click at [1470, 25] on div "Mark Complete" at bounding box center [1484, 24] width 79 height 32
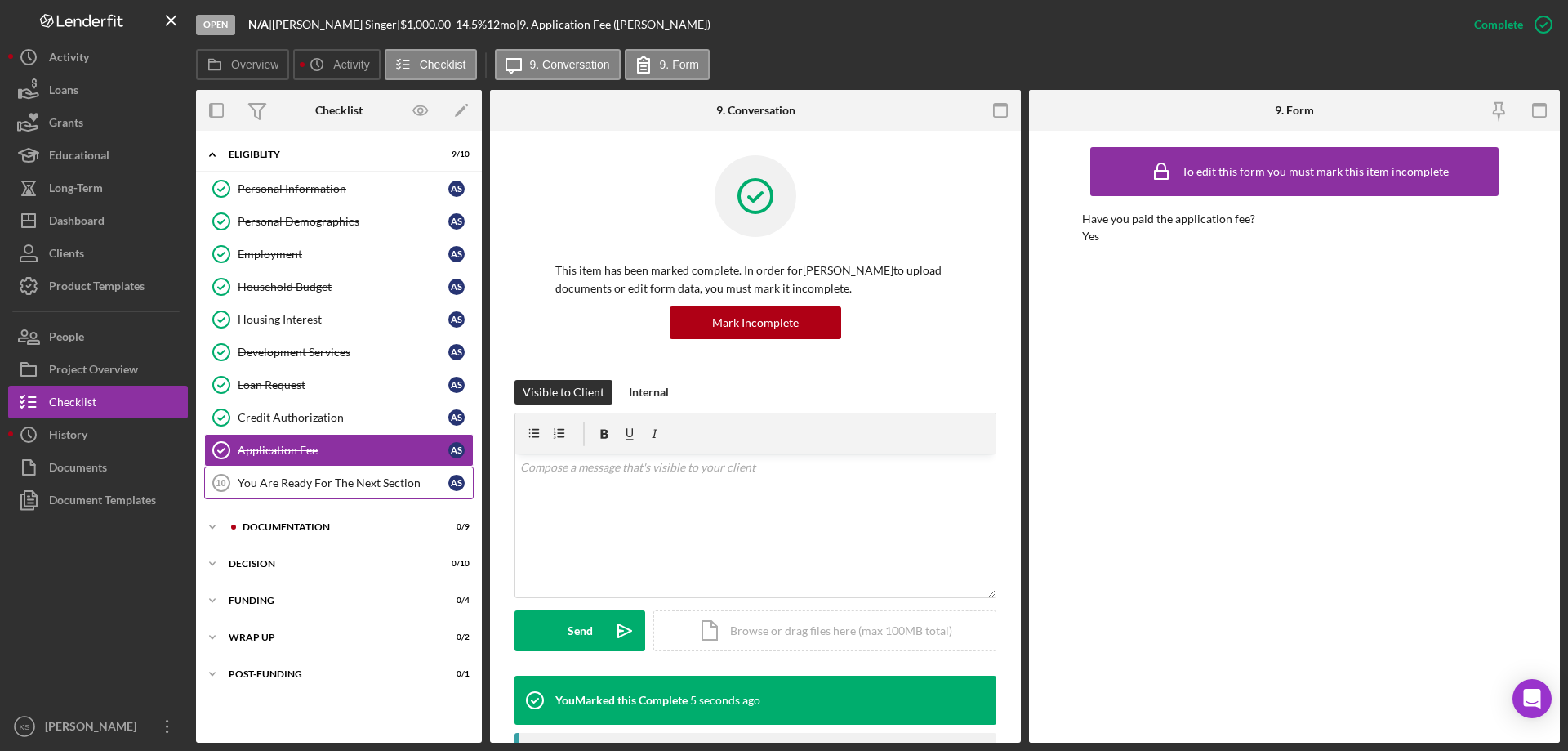
click at [376, 474] on link "You Are Ready For The Next Section 10 You Are Ready For The Next Section A S" at bounding box center [338, 482] width 270 height 32
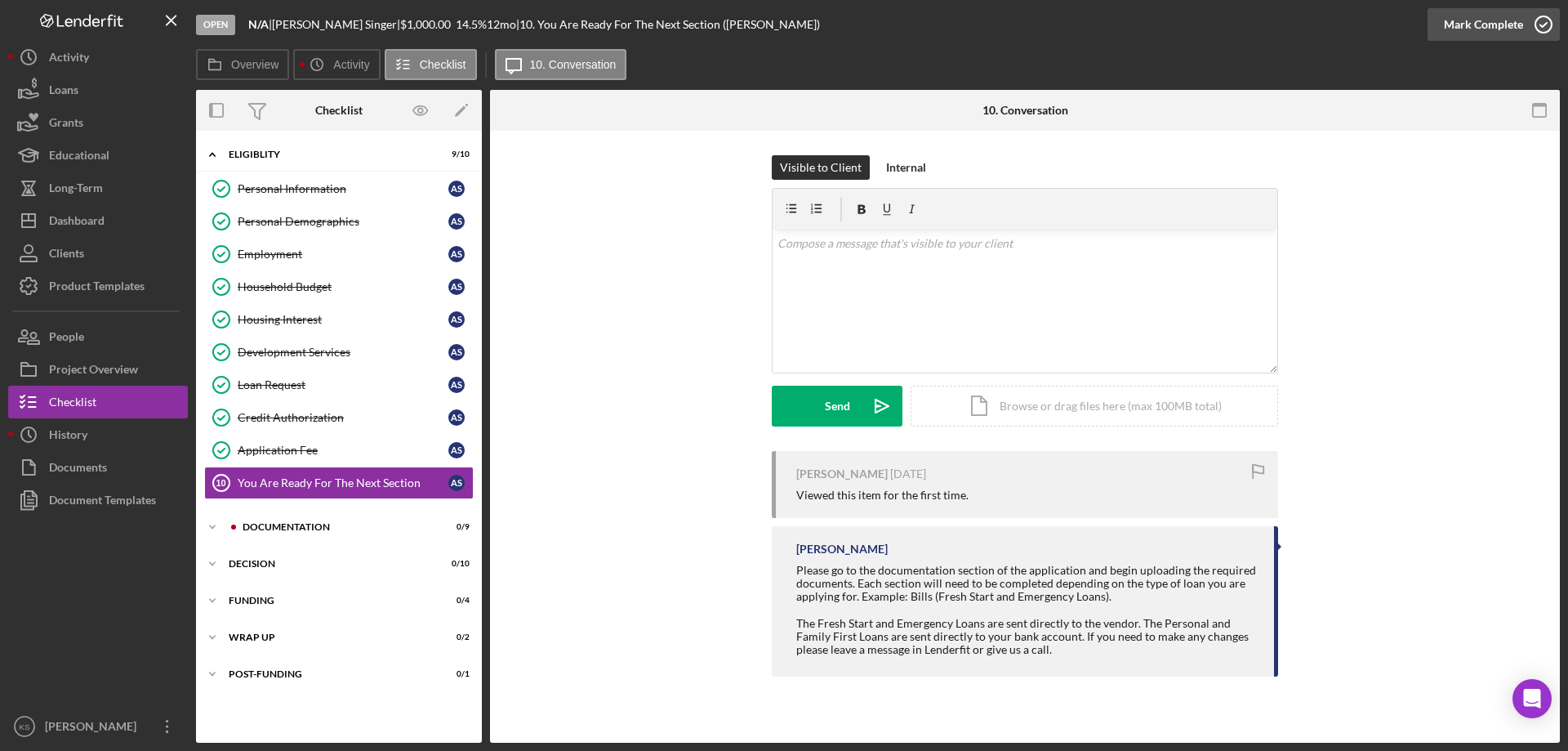
click at [1494, 32] on div "Mark Complete" at bounding box center [1484, 24] width 79 height 32
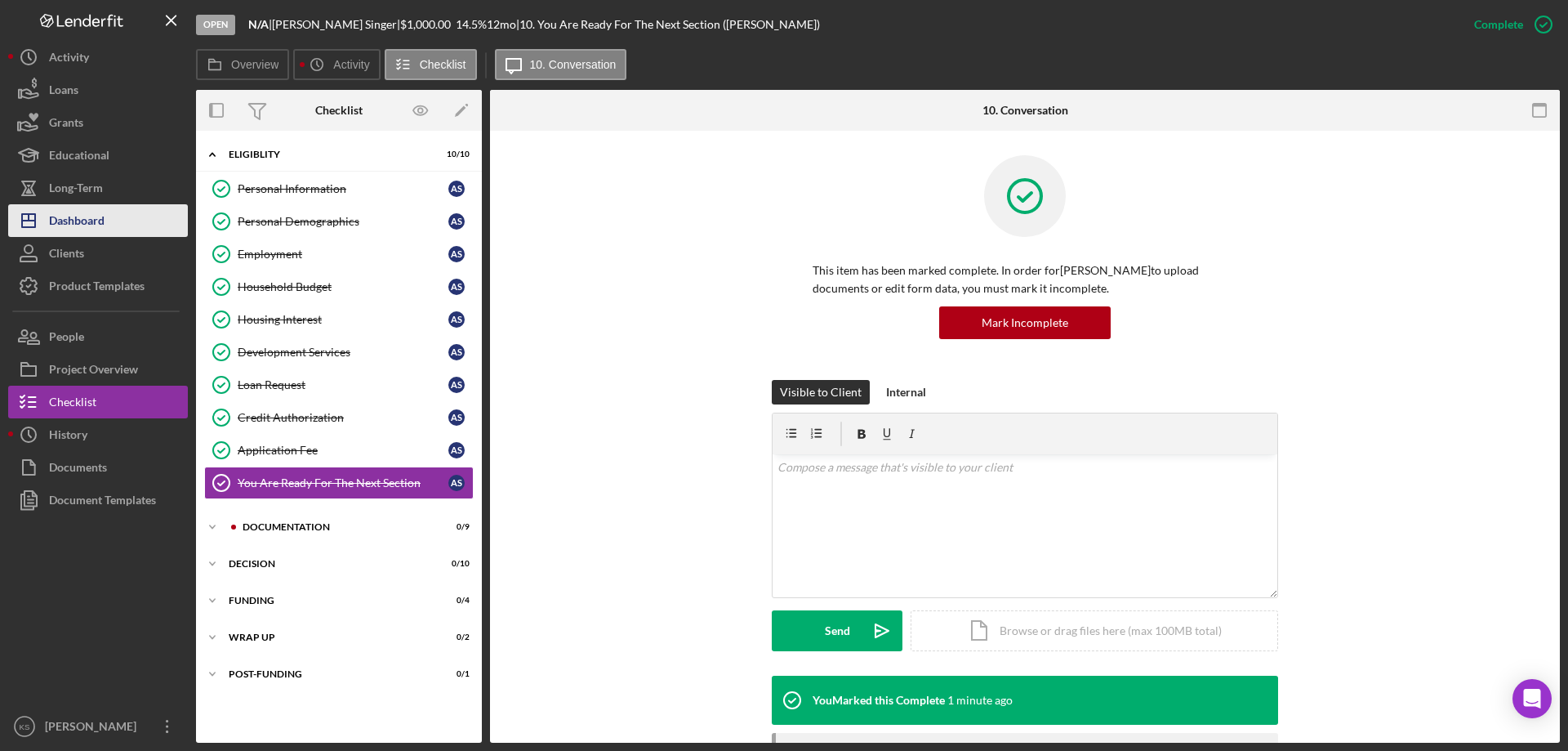
click at [117, 228] on button "Icon/Dashboard Dashboard" at bounding box center [98, 220] width 180 height 32
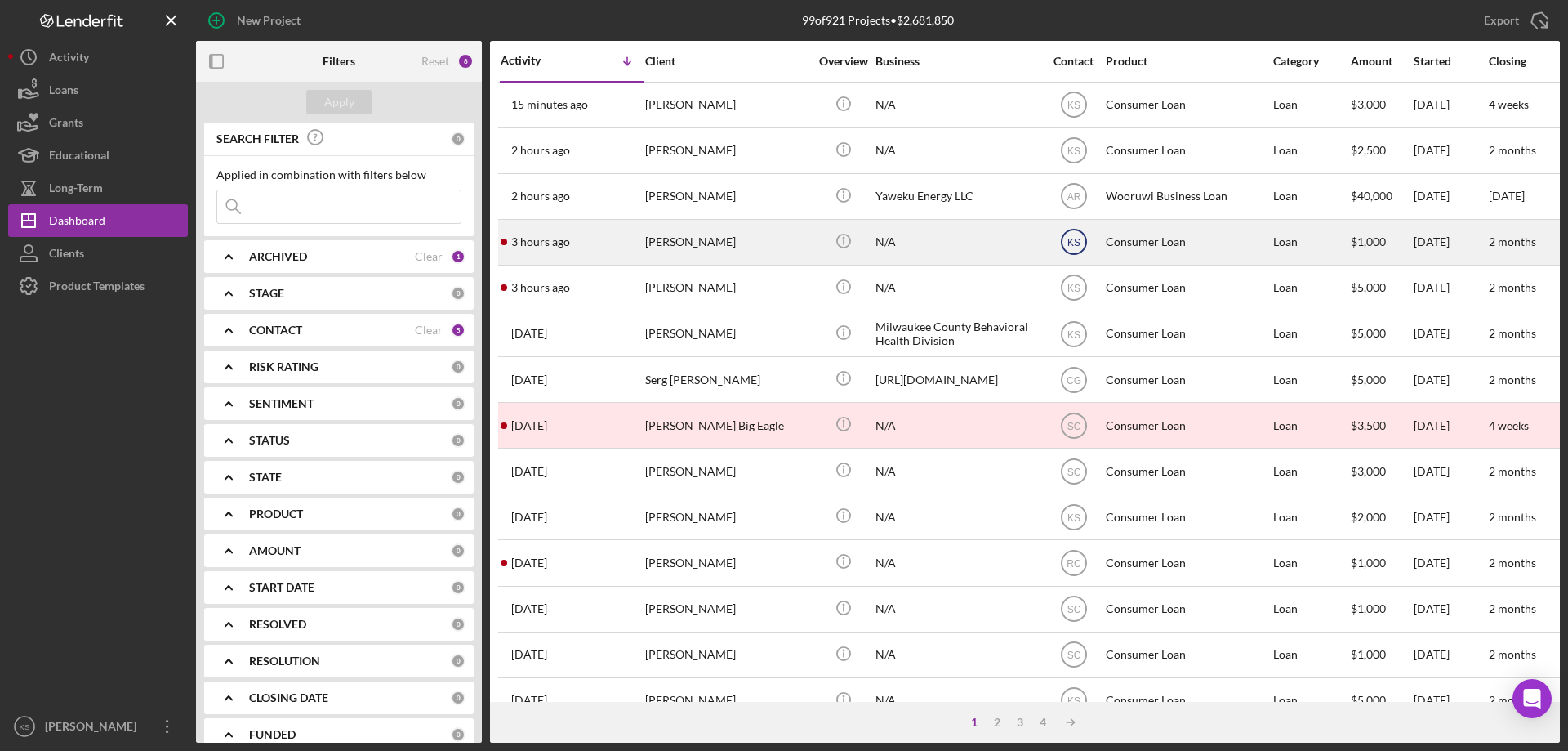
click at [1082, 241] on icon "KS" at bounding box center [1074, 242] width 40 height 40
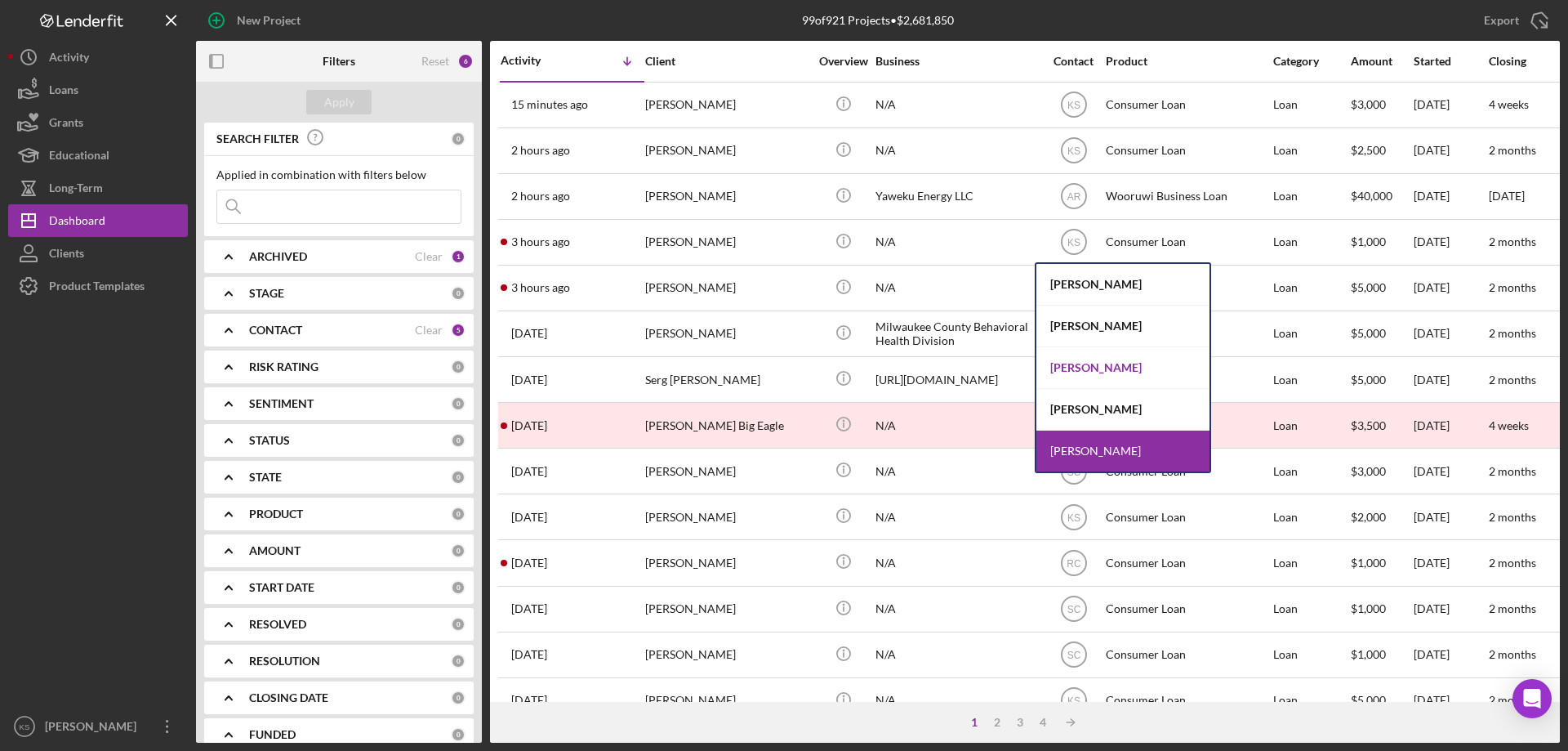
click at [1080, 363] on div "[PERSON_NAME]" at bounding box center [1123, 367] width 173 height 41
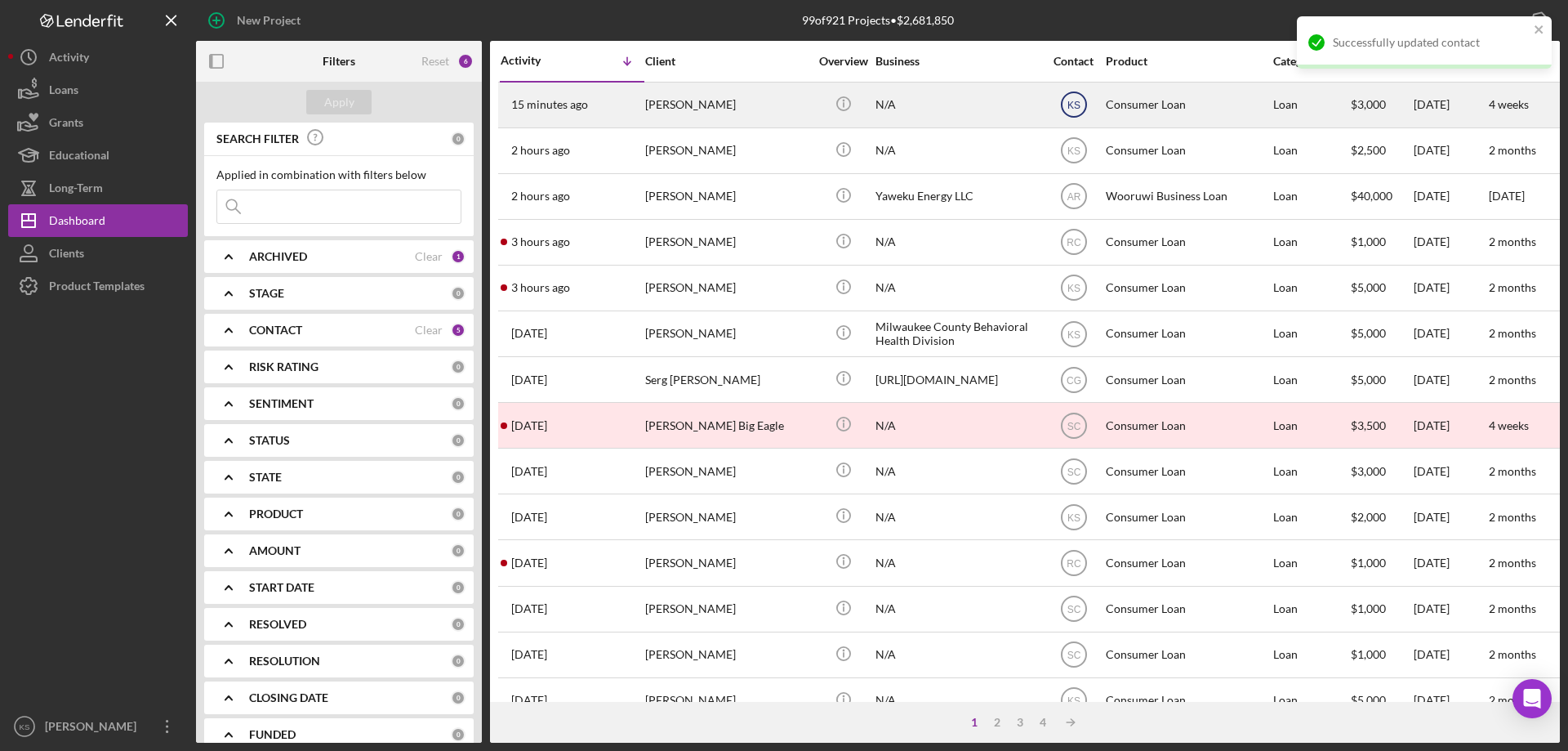
click at [1080, 105] on icon "KS" at bounding box center [1074, 105] width 40 height 40
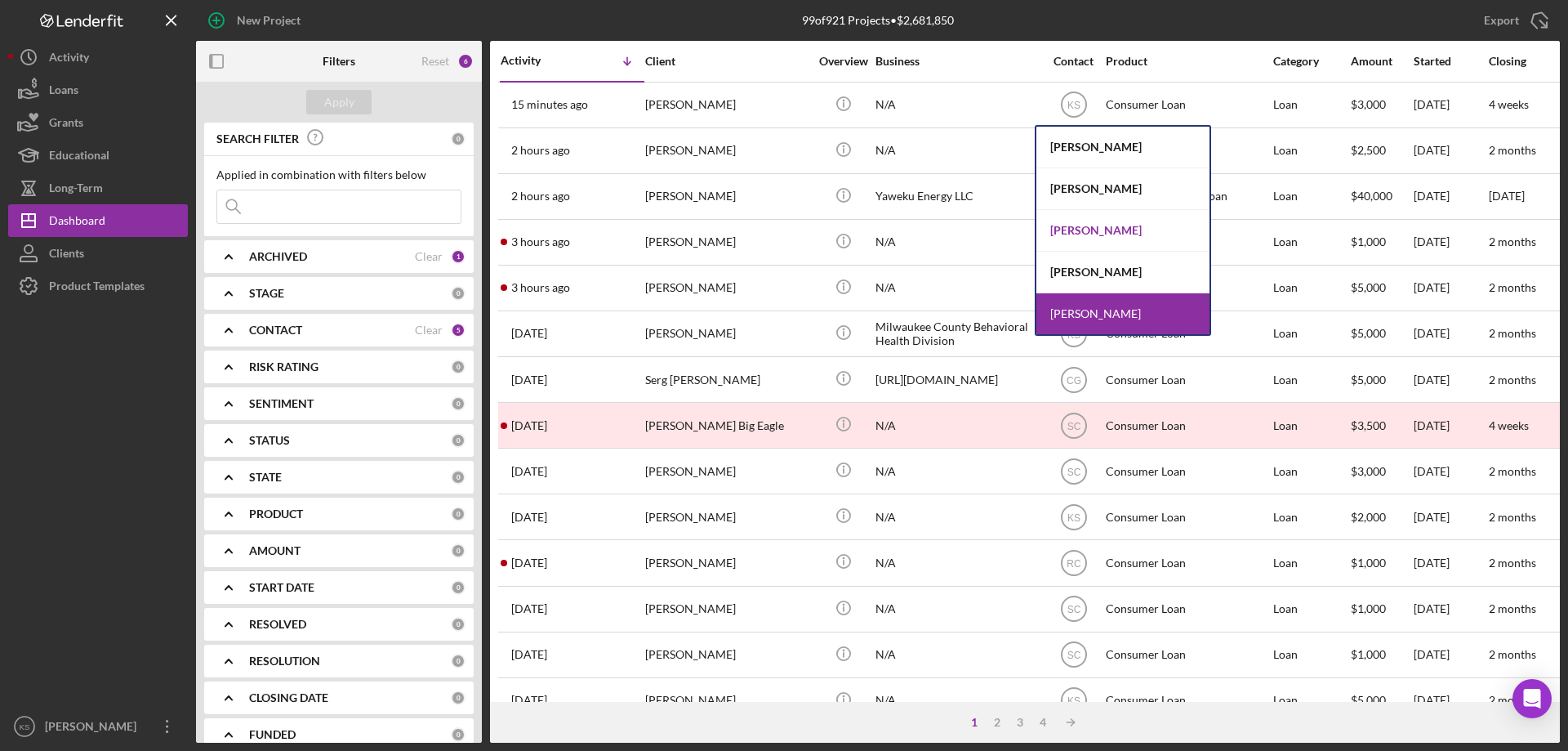
click at [1078, 225] on div "[PERSON_NAME]" at bounding box center [1123, 230] width 173 height 41
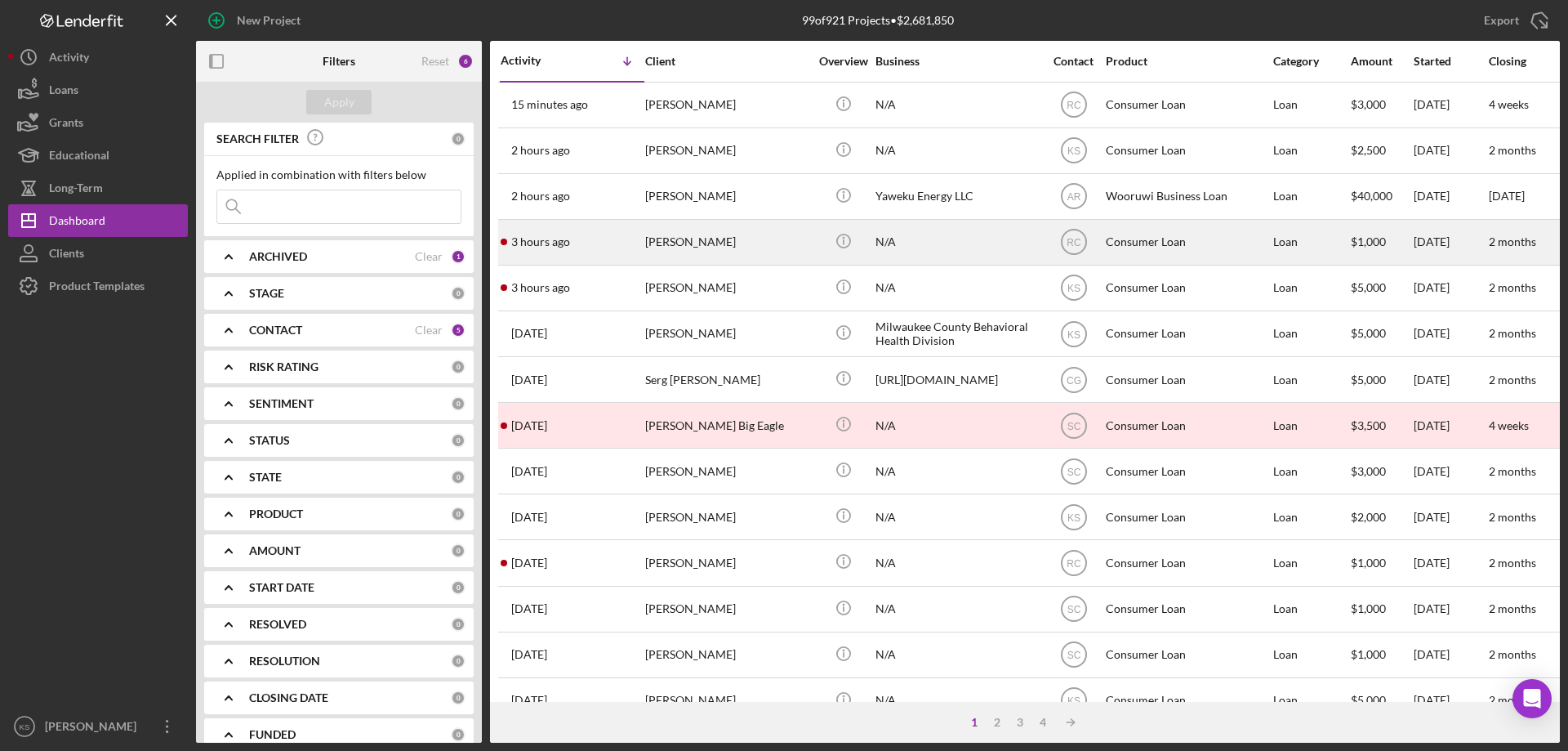
click at [637, 240] on div "3 hours ago [PERSON_NAME]" at bounding box center [572, 242] width 143 height 43
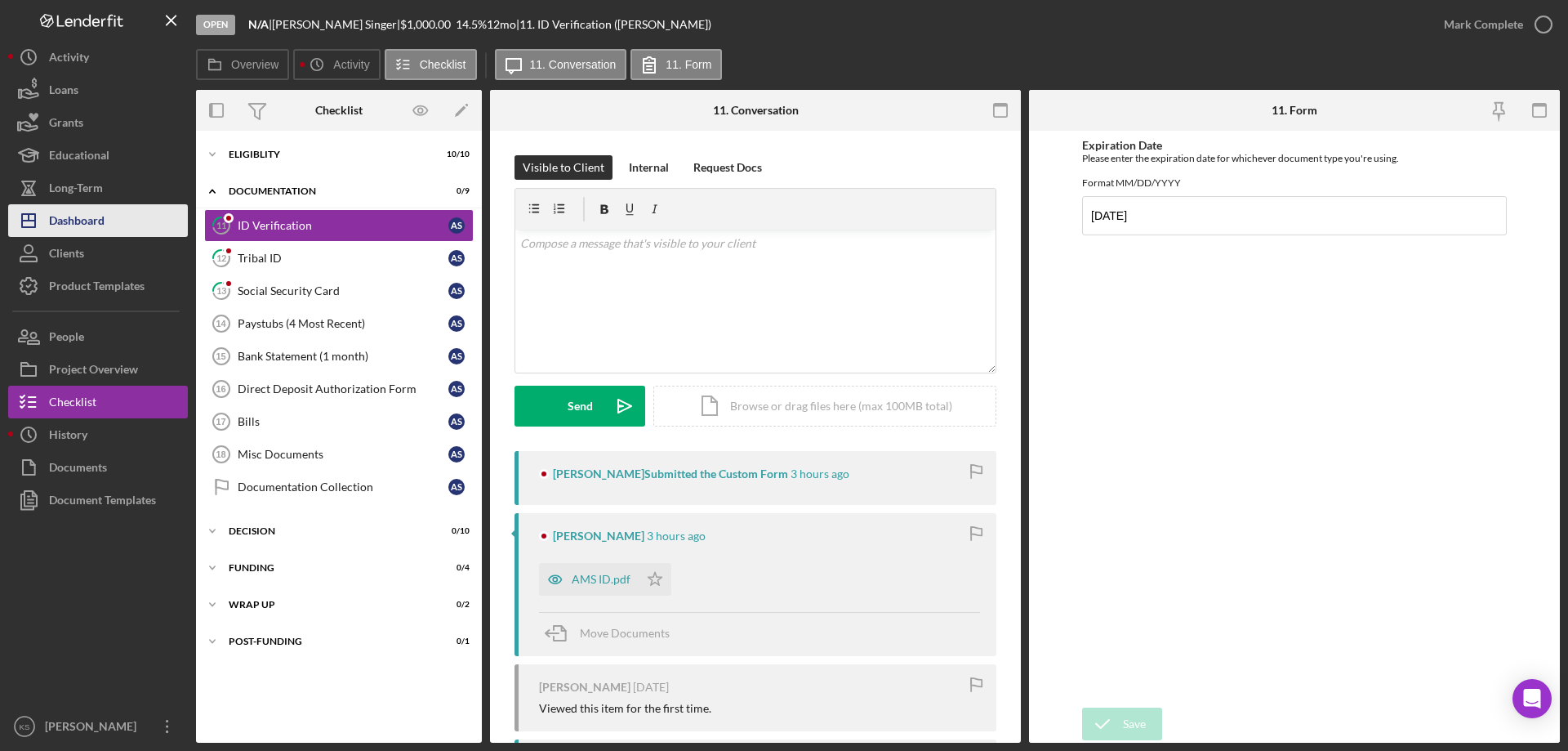
click at [90, 208] on div "Dashboard" at bounding box center [76, 222] width 55 height 37
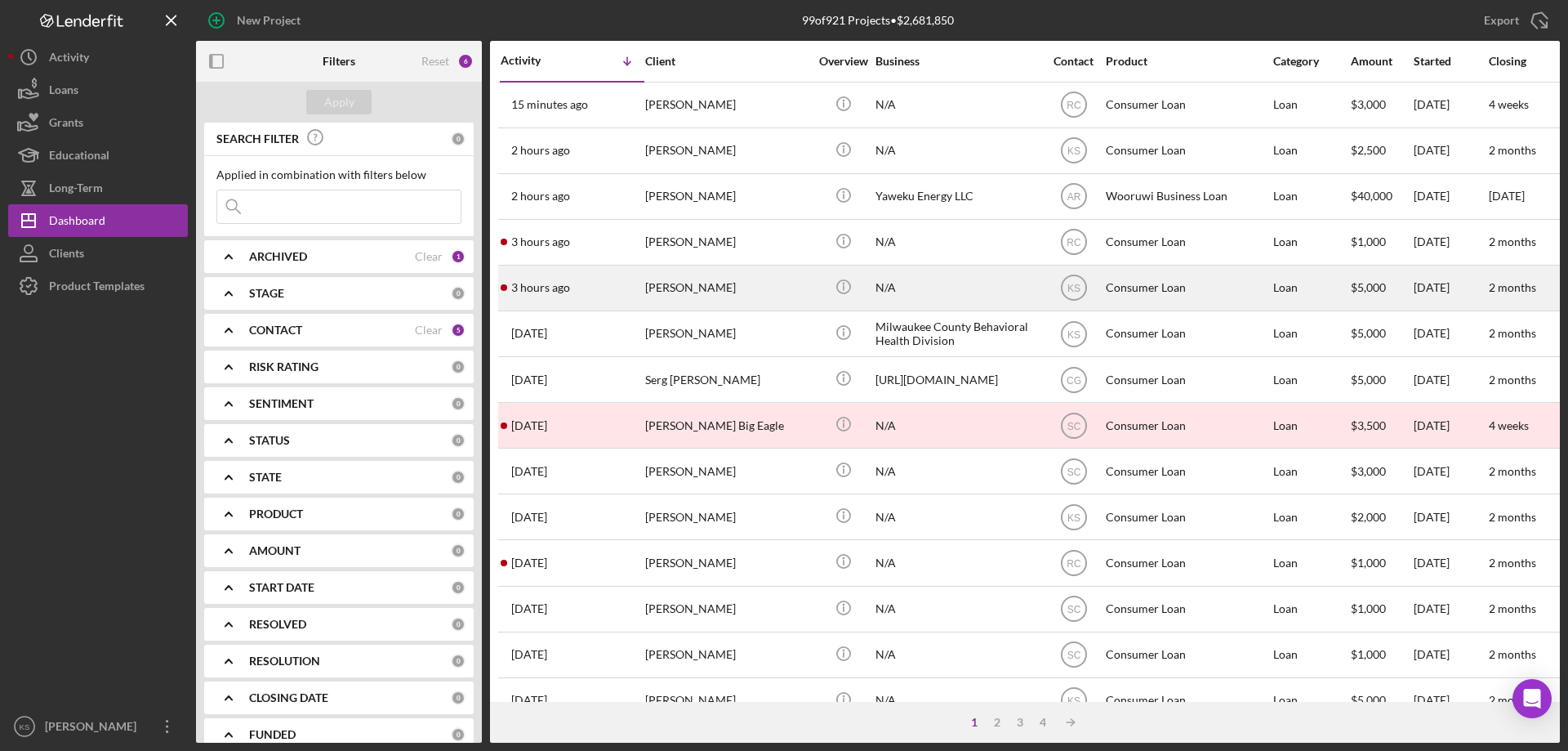
click at [711, 286] on div "[PERSON_NAME]" at bounding box center [727, 287] width 163 height 43
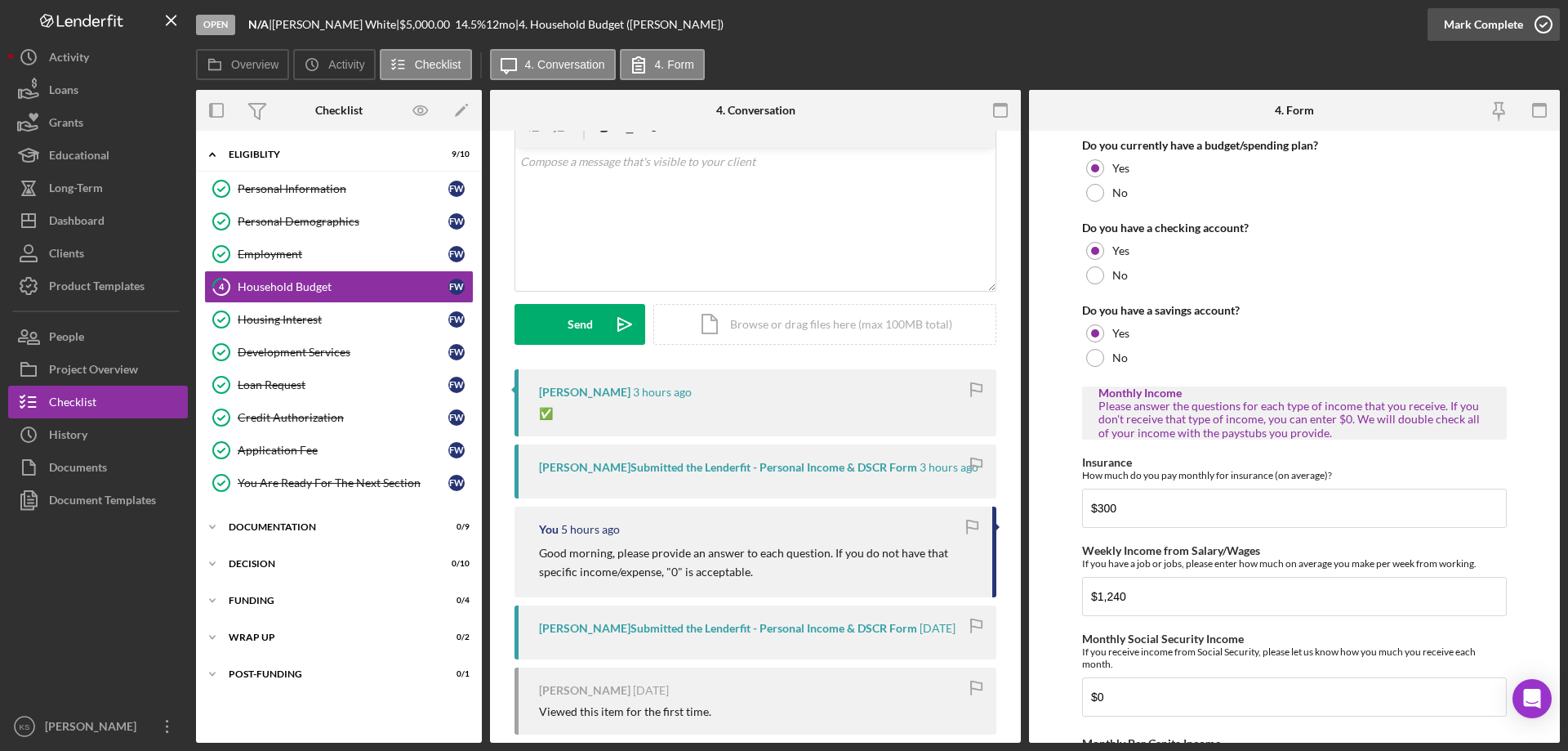
click at [1483, 25] on div "Mark Complete" at bounding box center [1484, 24] width 79 height 32
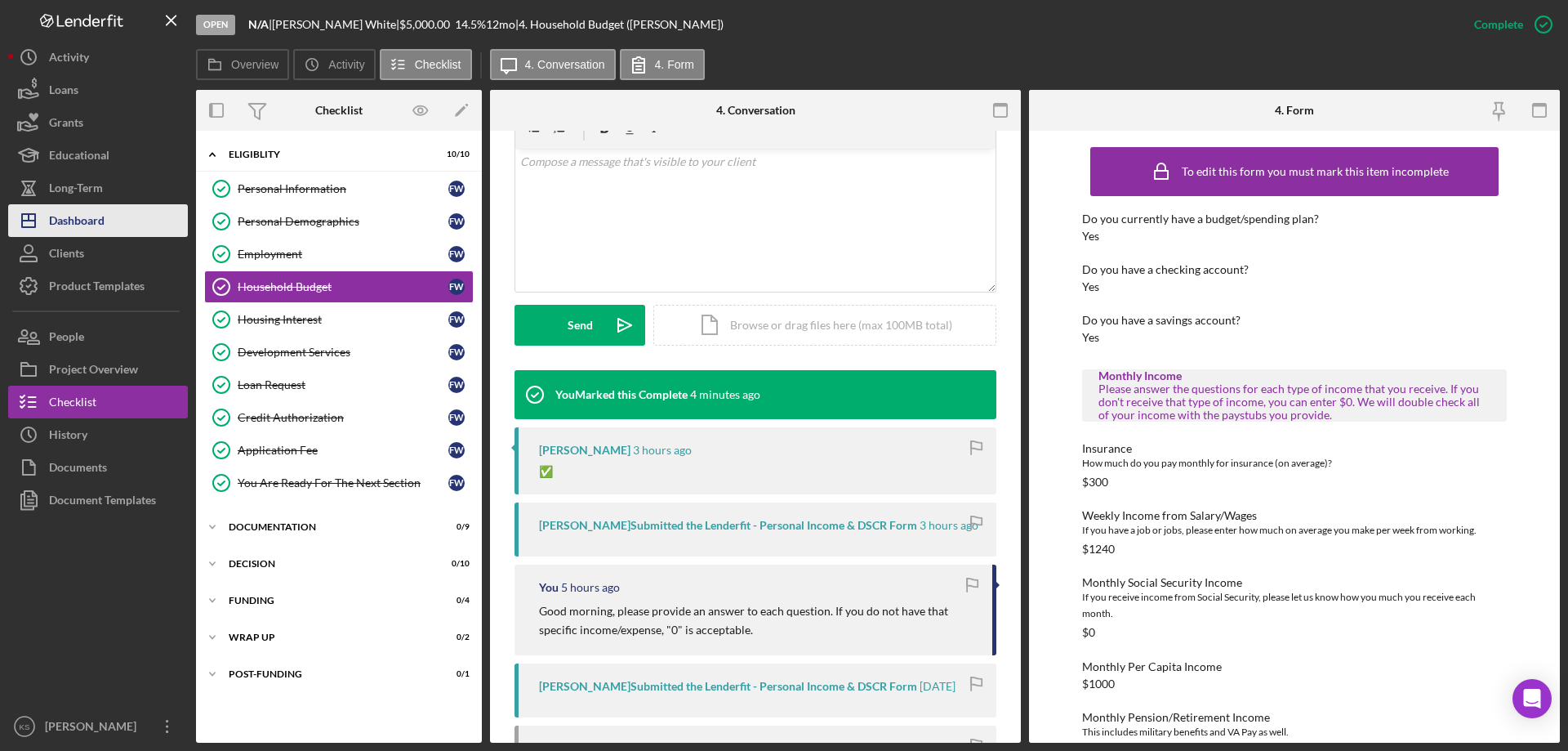
click at [81, 227] on div "Dashboard" at bounding box center [76, 222] width 55 height 37
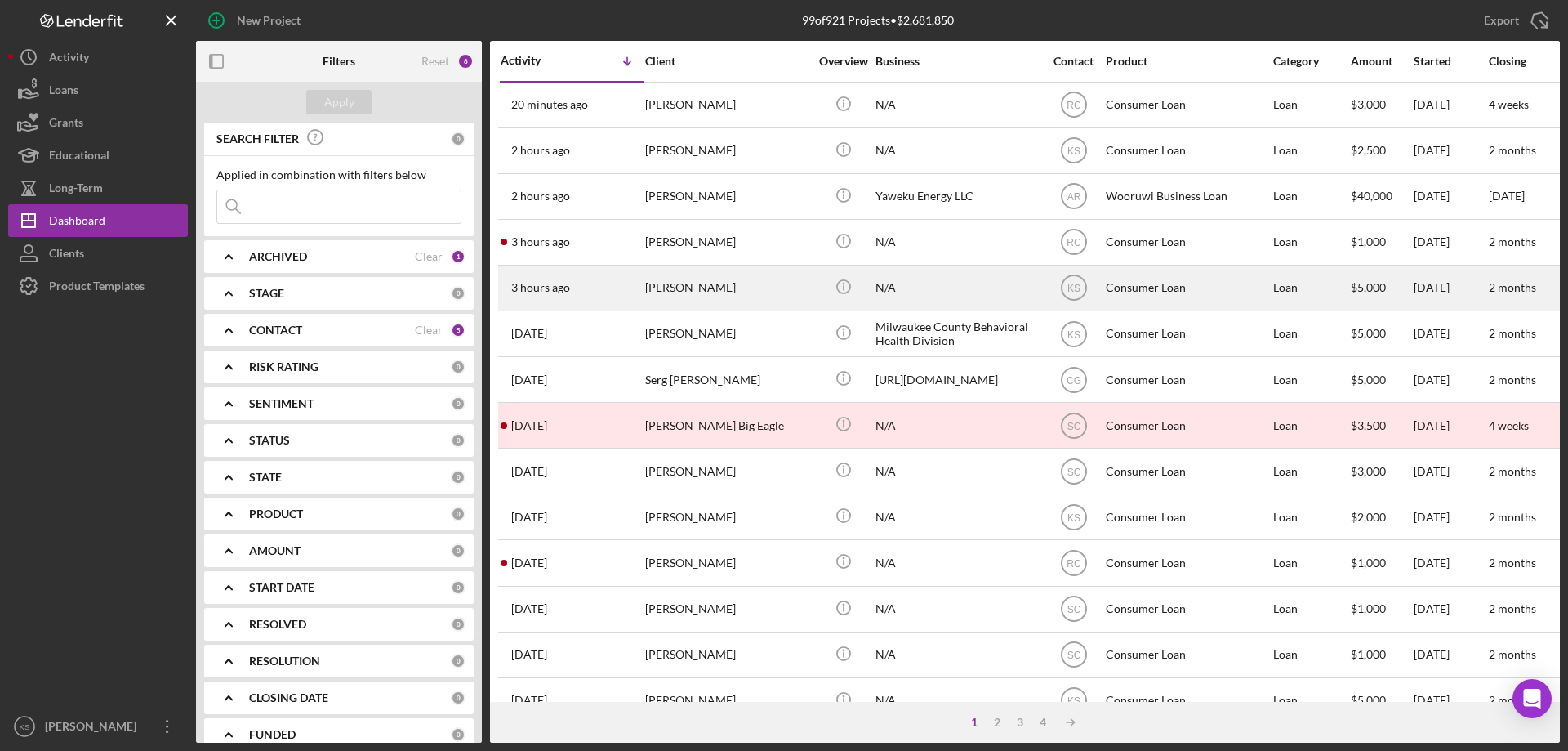
click at [754, 286] on div "[PERSON_NAME]" at bounding box center [727, 287] width 163 height 43
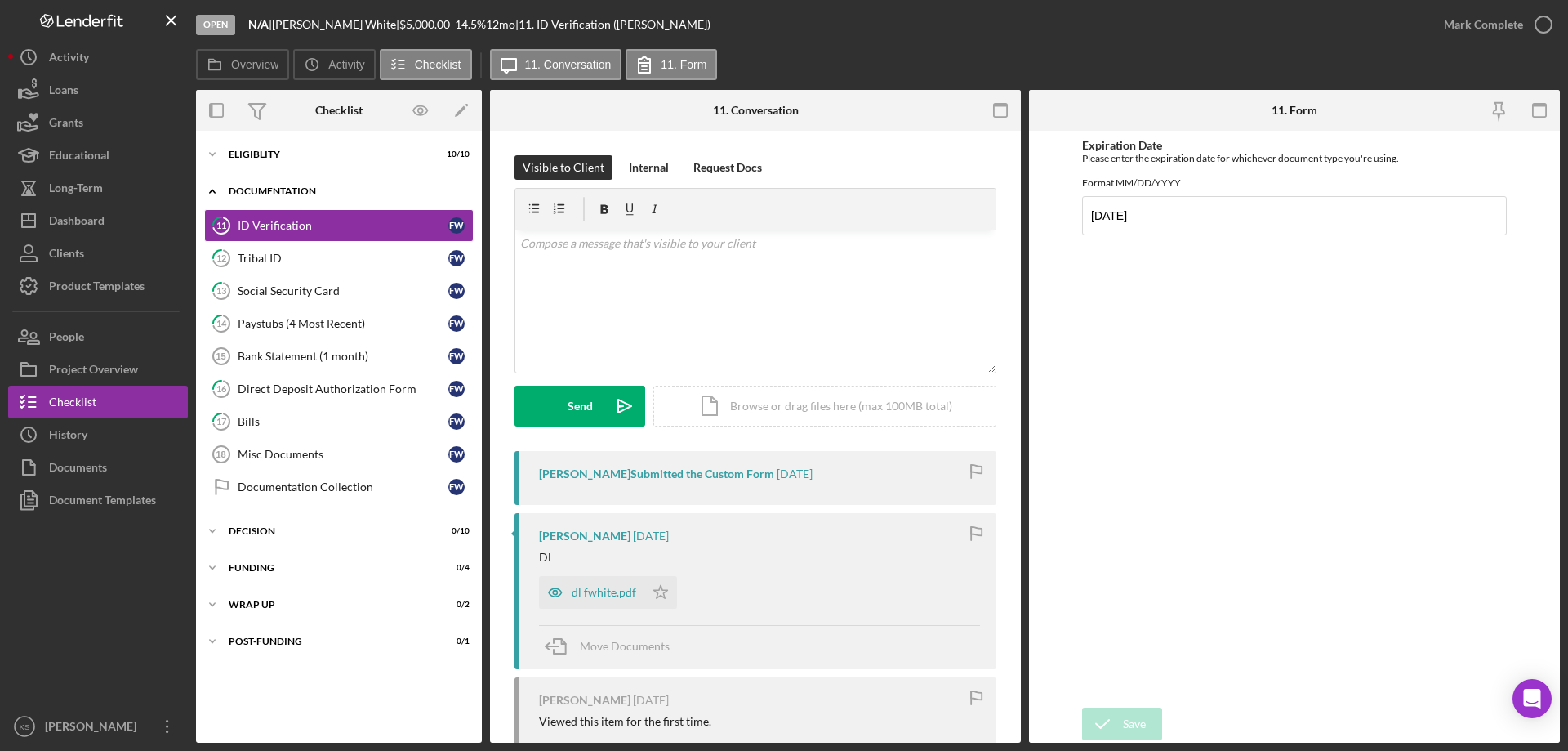
click at [283, 192] on div "Documentation" at bounding box center [344, 191] width 233 height 10
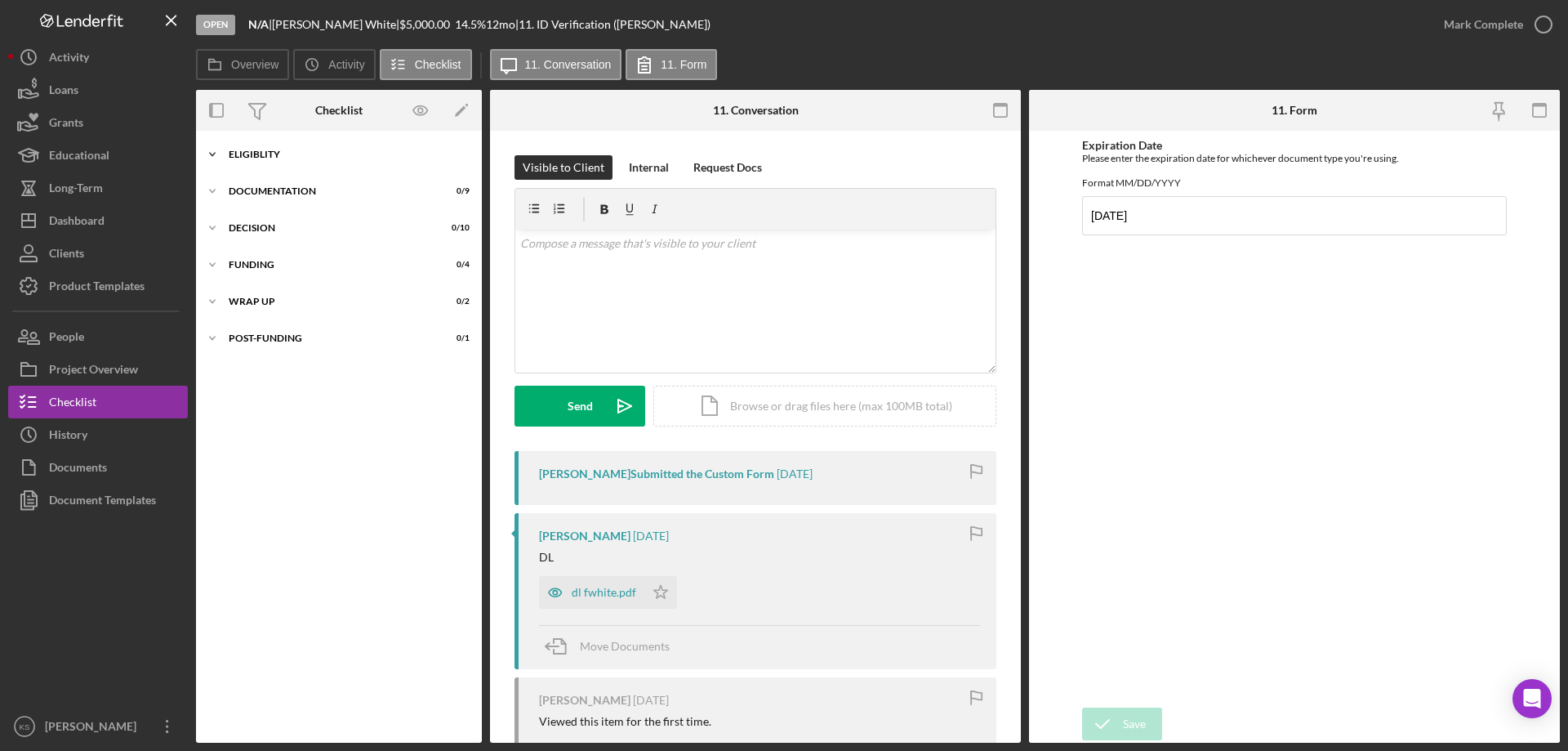
click at [206, 146] on icon "Icon/Expander" at bounding box center [212, 154] width 33 height 32
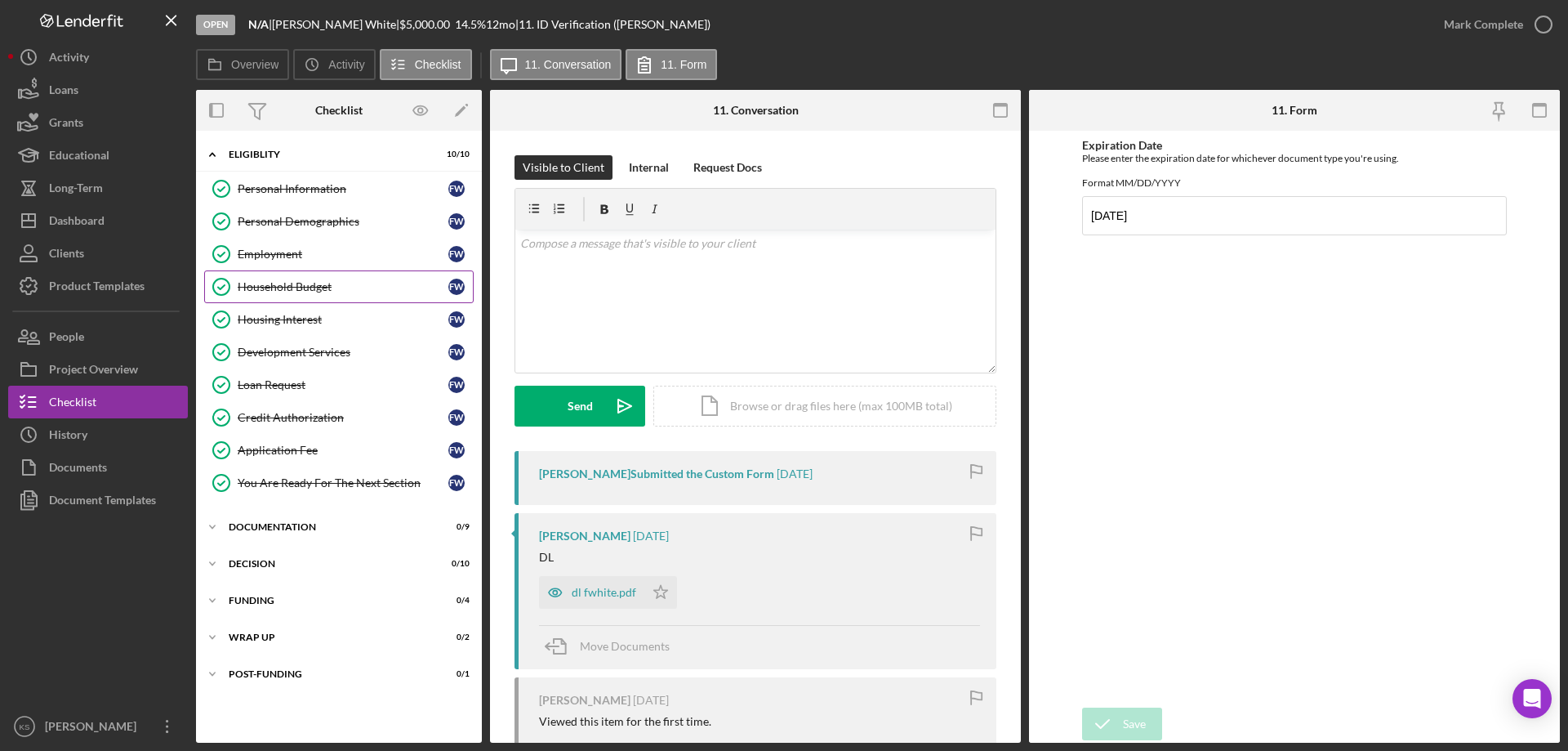
click at [302, 283] on div "Household Budget" at bounding box center [343, 286] width 211 height 13
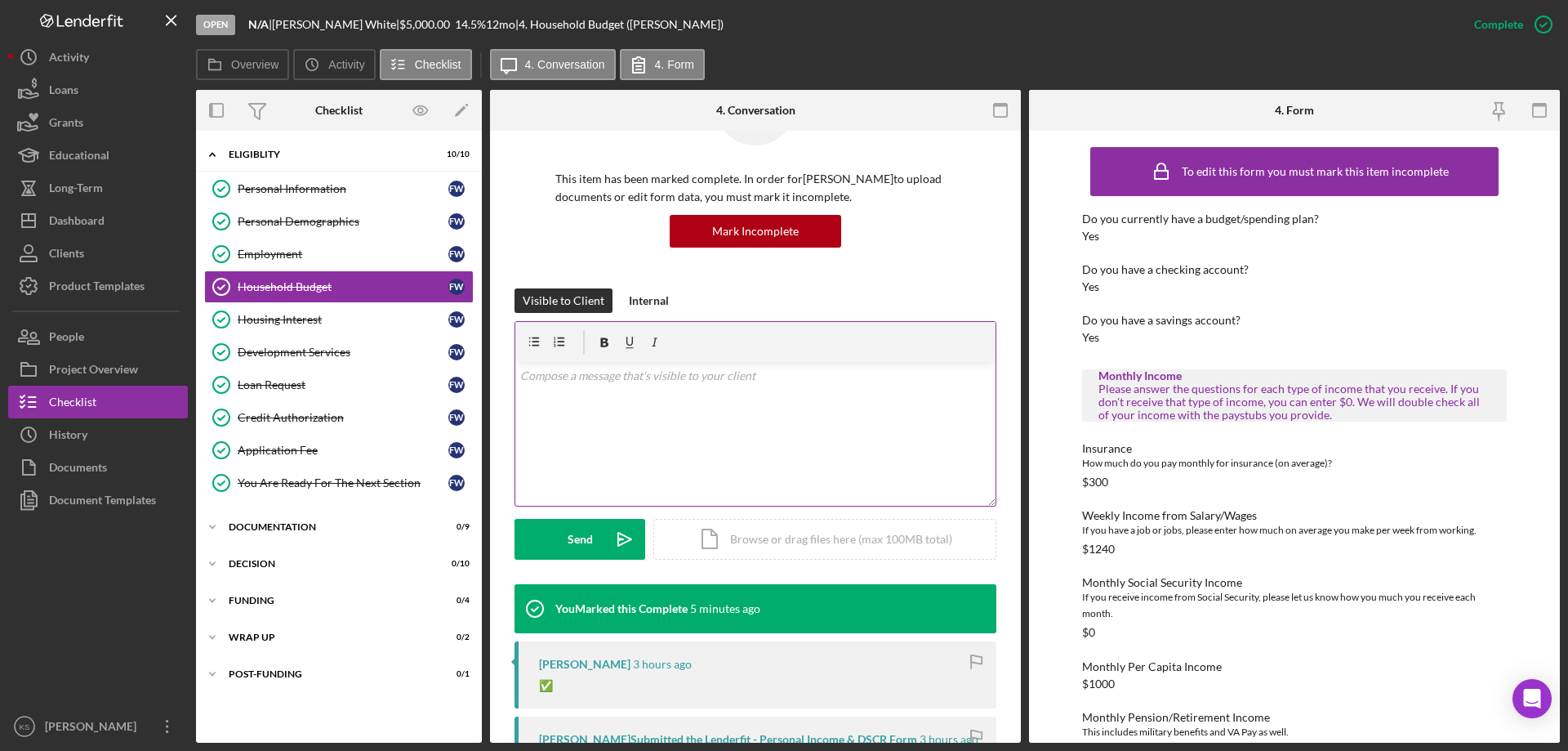
scroll to position [82, 0]
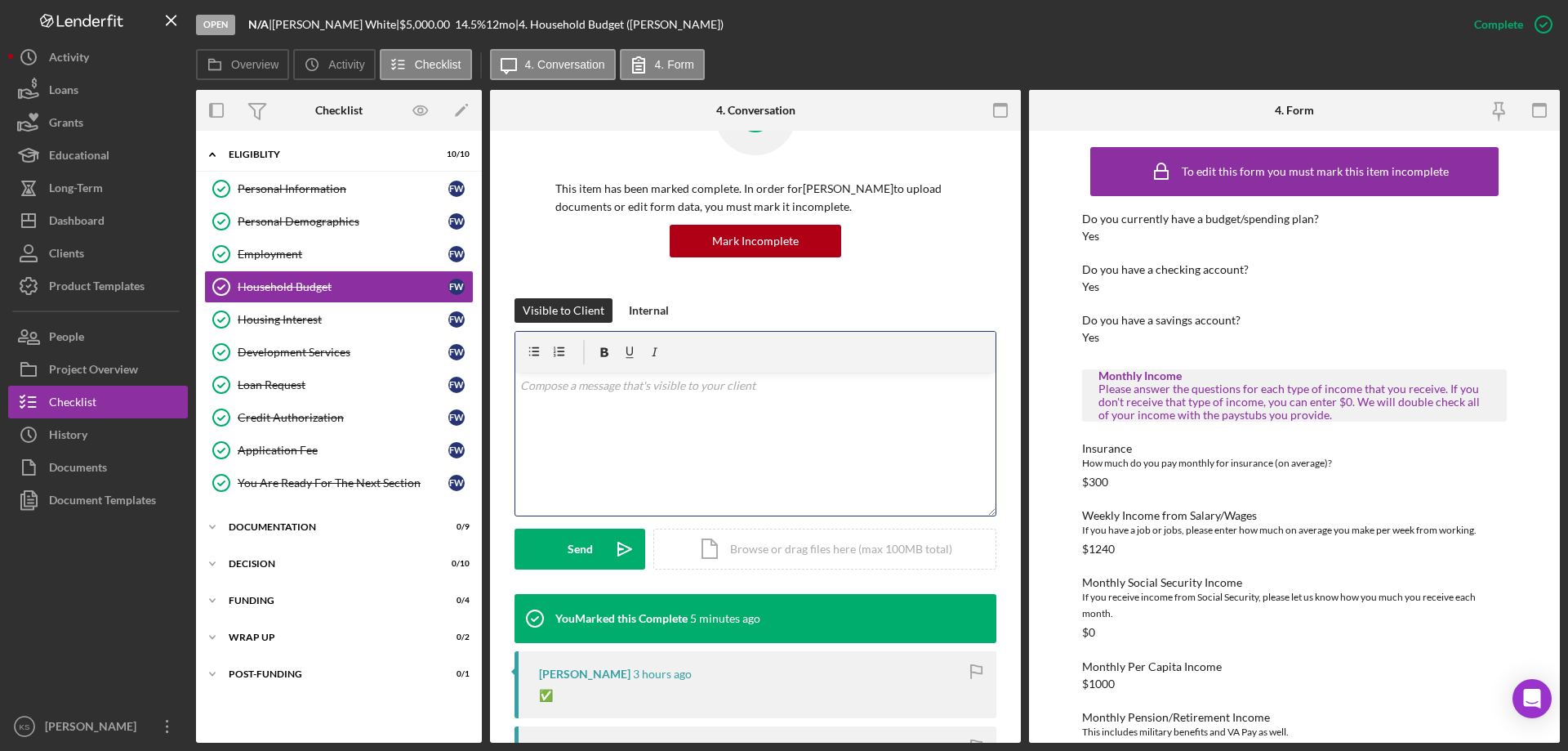
click at [707, 410] on div "v Color teal Color pink Remove color Add row above Add row below Add column bef…" at bounding box center [755, 444] width 481 height 143
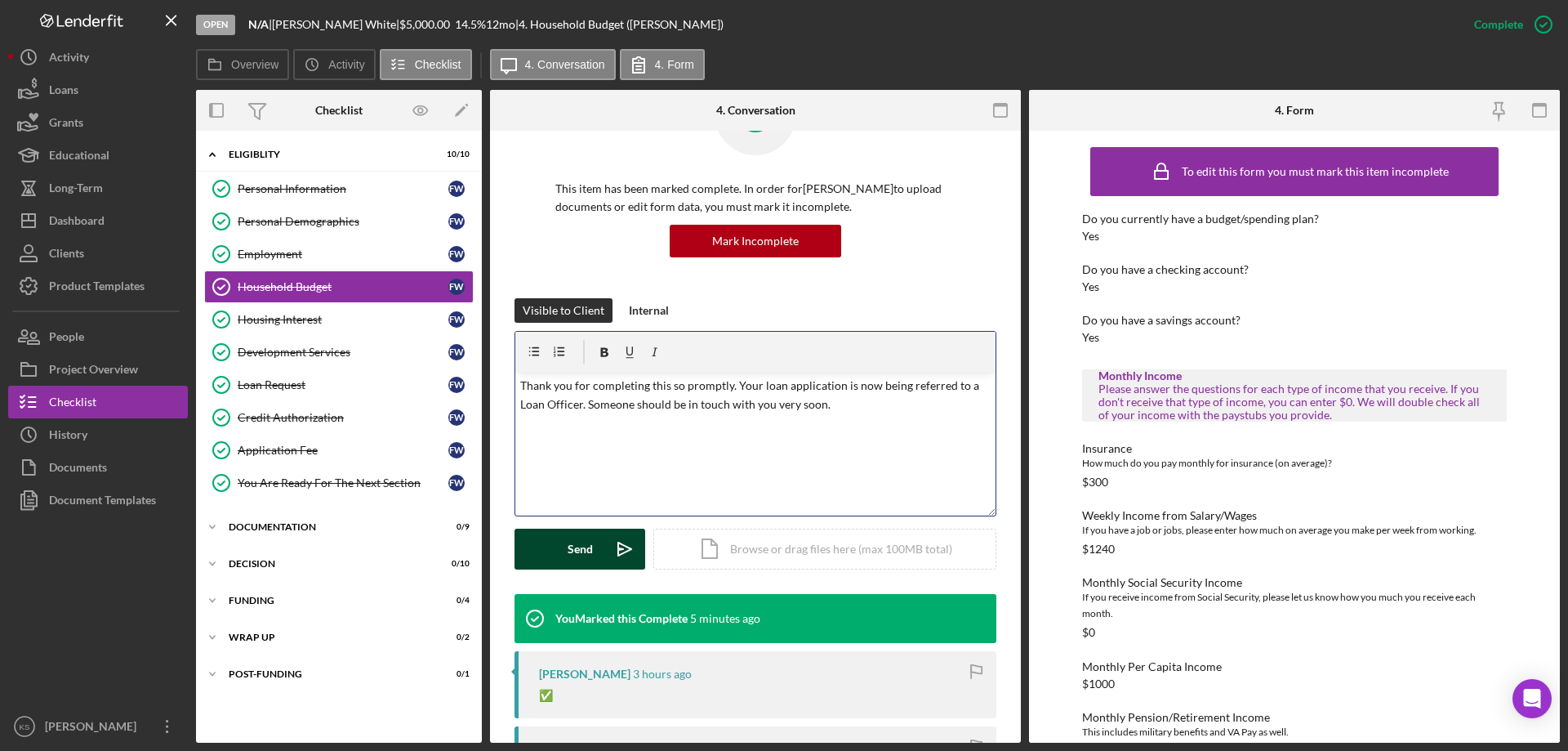
click at [542, 544] on button "Send Icon/icon-invite-send" at bounding box center [580, 549] width 131 height 40
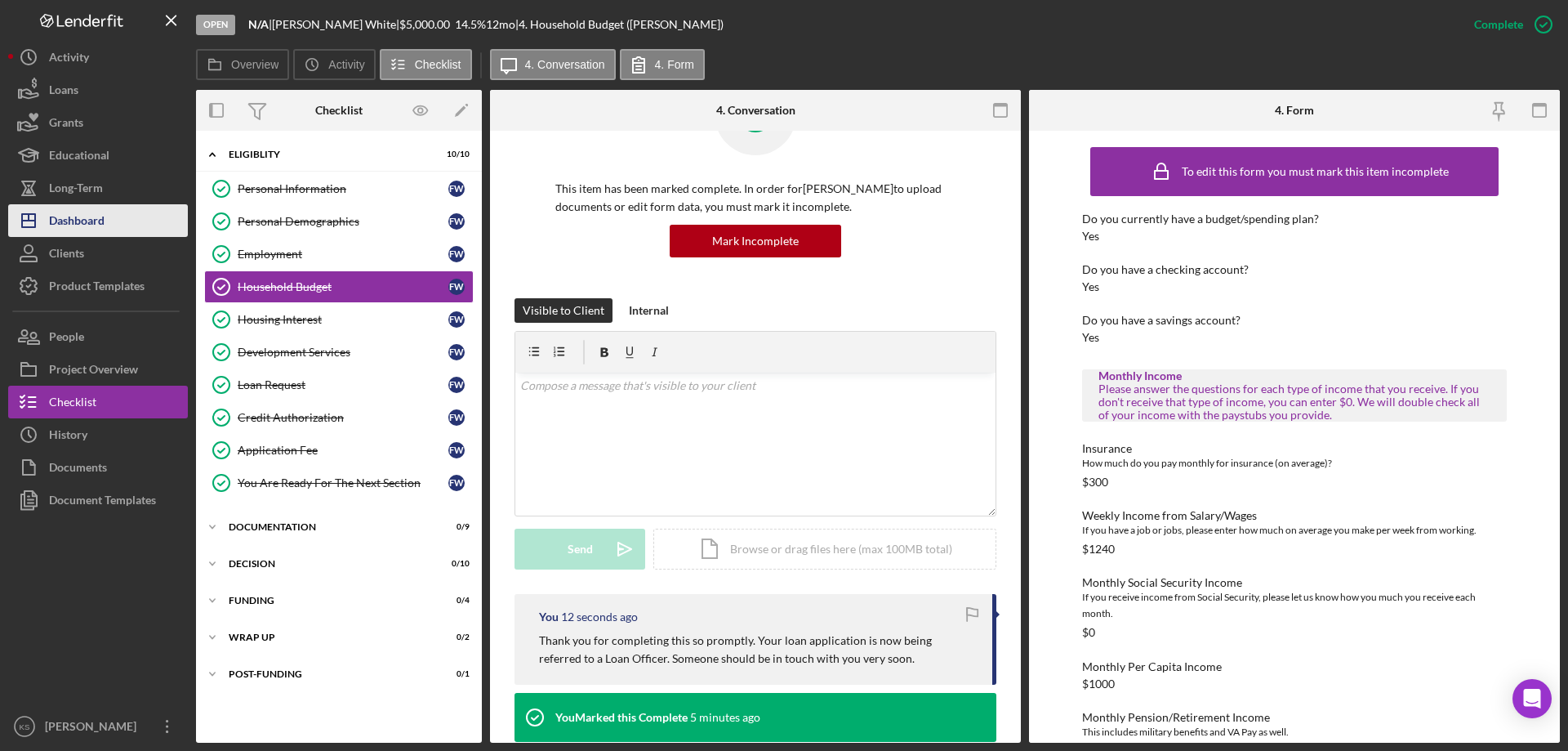
click at [96, 233] on div "Dashboard" at bounding box center [76, 222] width 55 height 37
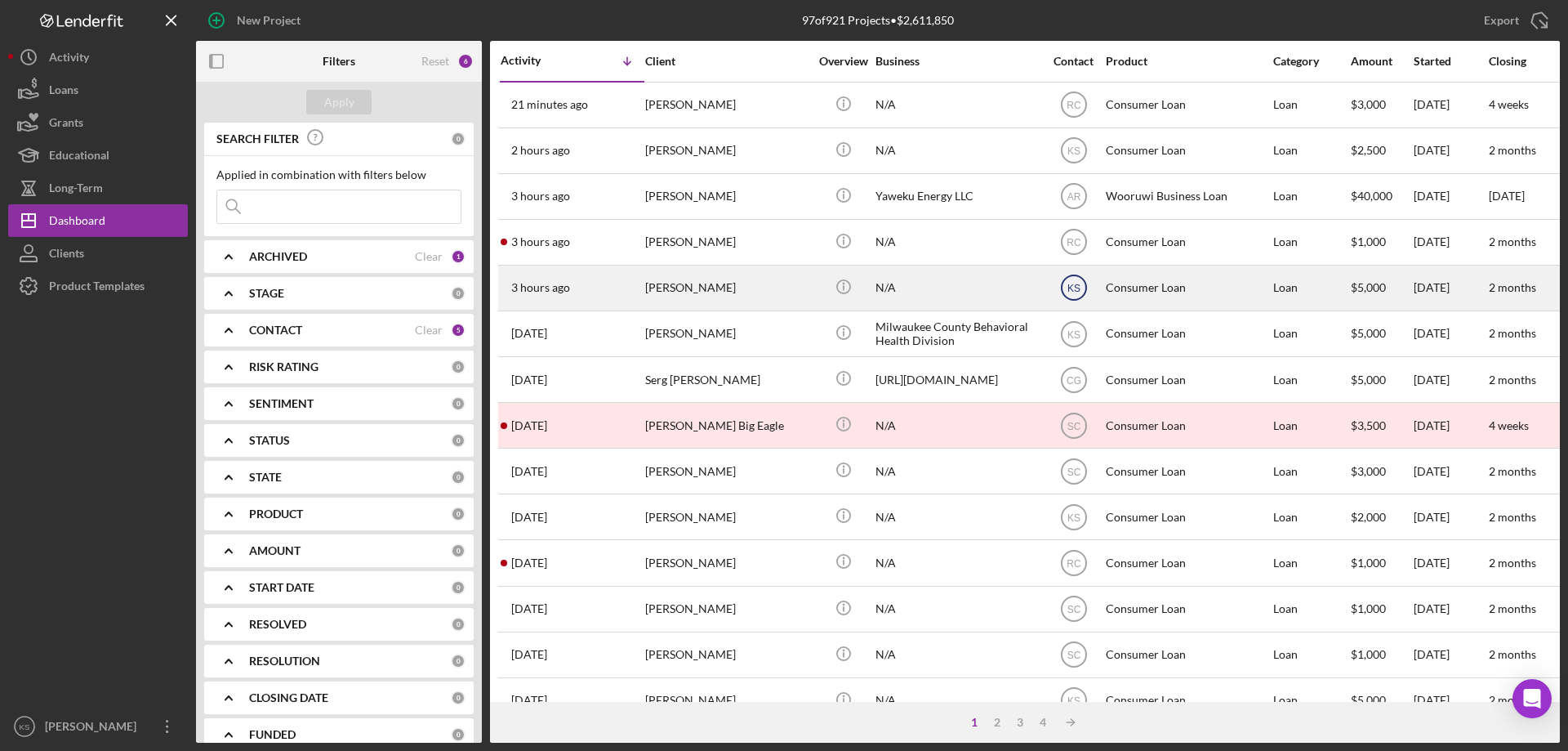
click at [1070, 111] on text "KS" at bounding box center [1073, 105] width 15 height 11
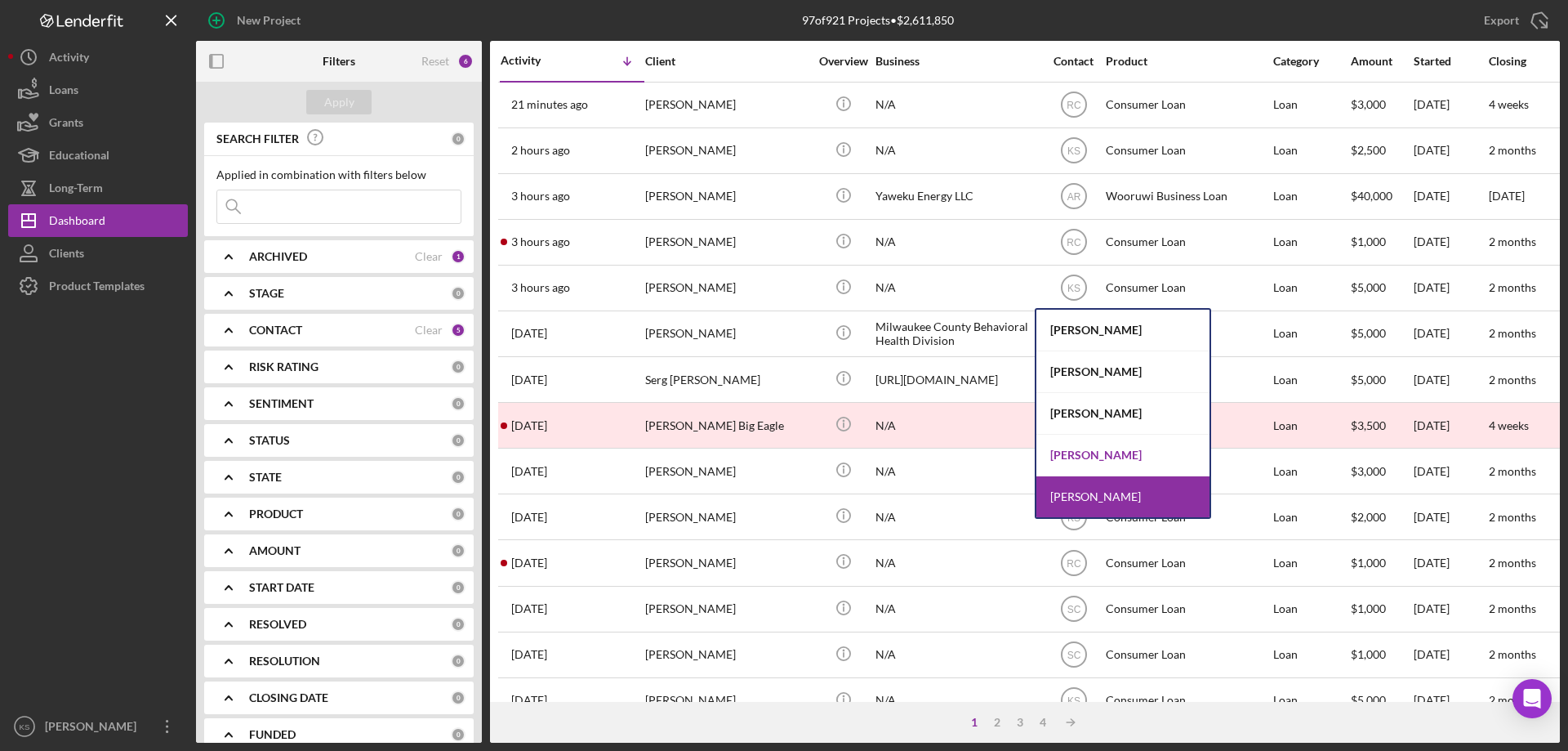
click at [1093, 448] on div "[PERSON_NAME]" at bounding box center [1123, 455] width 173 height 41
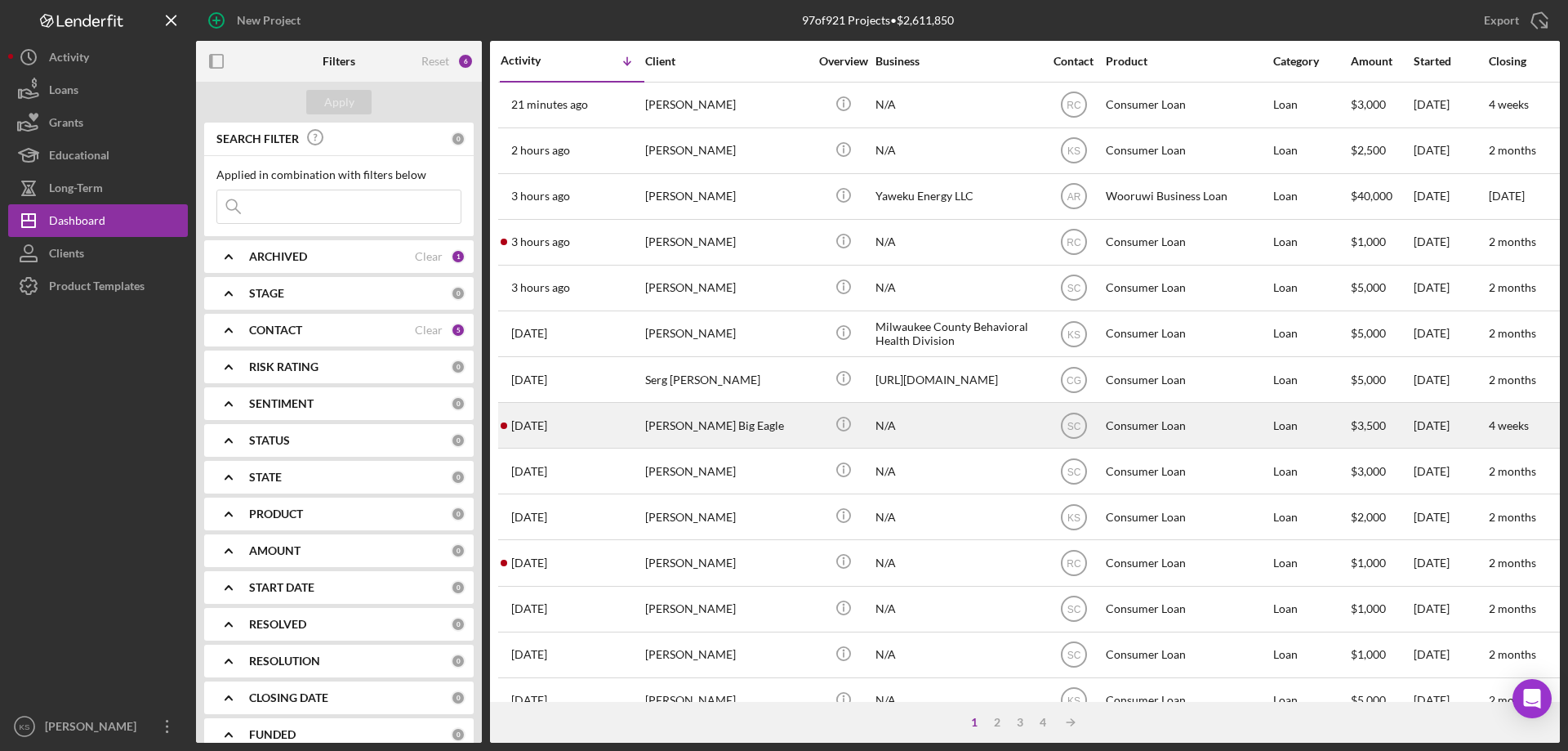
click at [794, 425] on div "[PERSON_NAME] Big Eagle" at bounding box center [727, 424] width 163 height 43
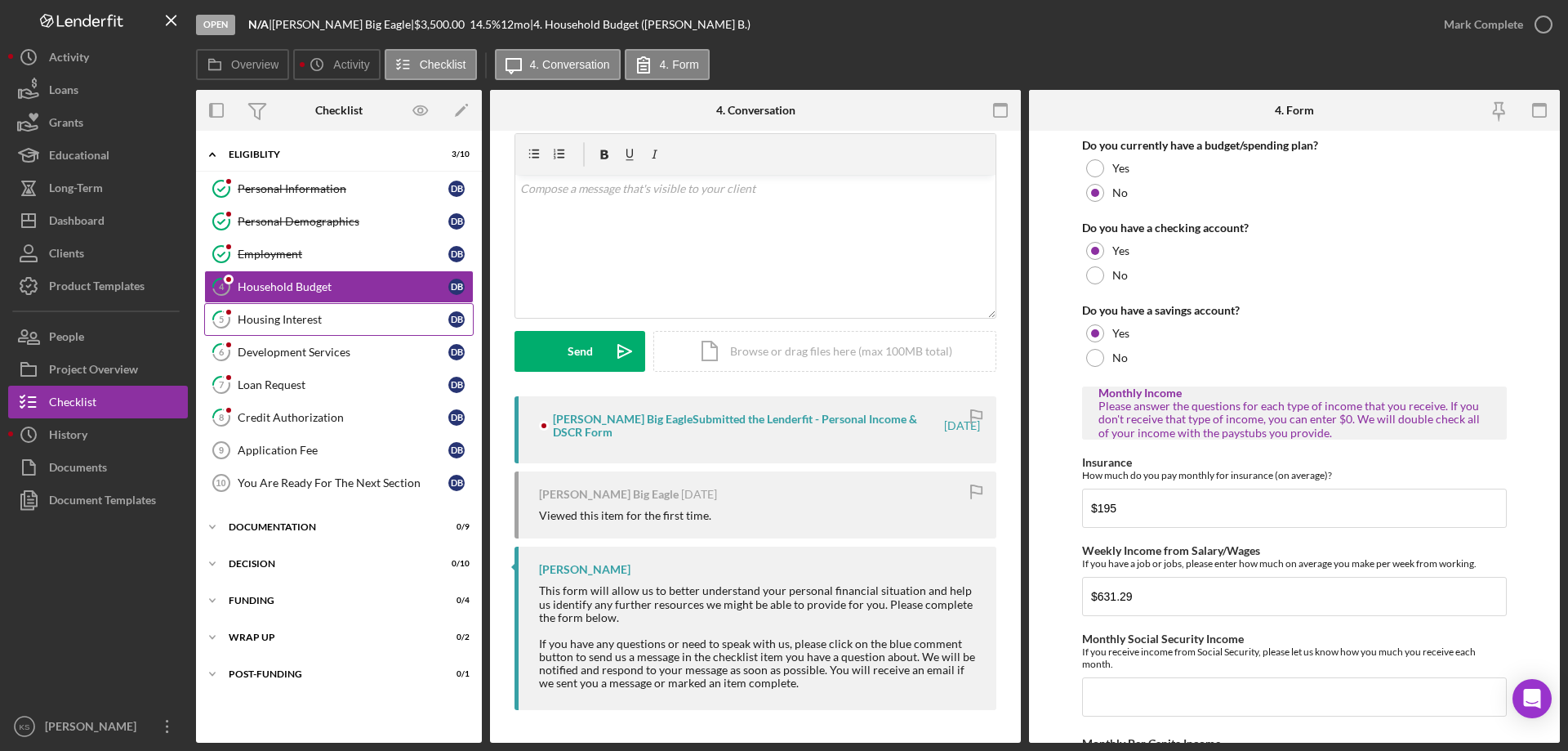
click at [249, 328] on link "5 Housing Interest D B" at bounding box center [338, 319] width 270 height 32
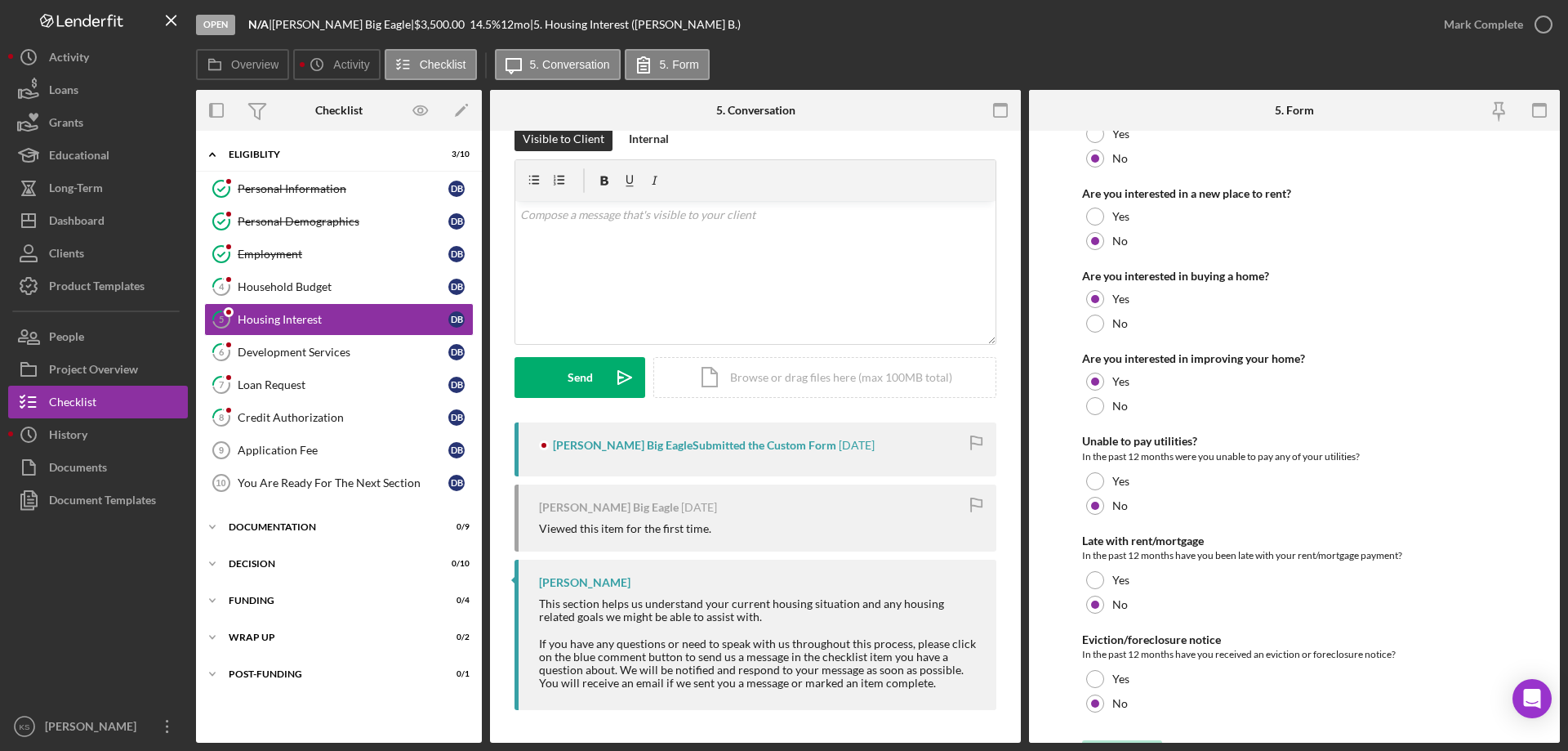
scroll to position [223, 0]
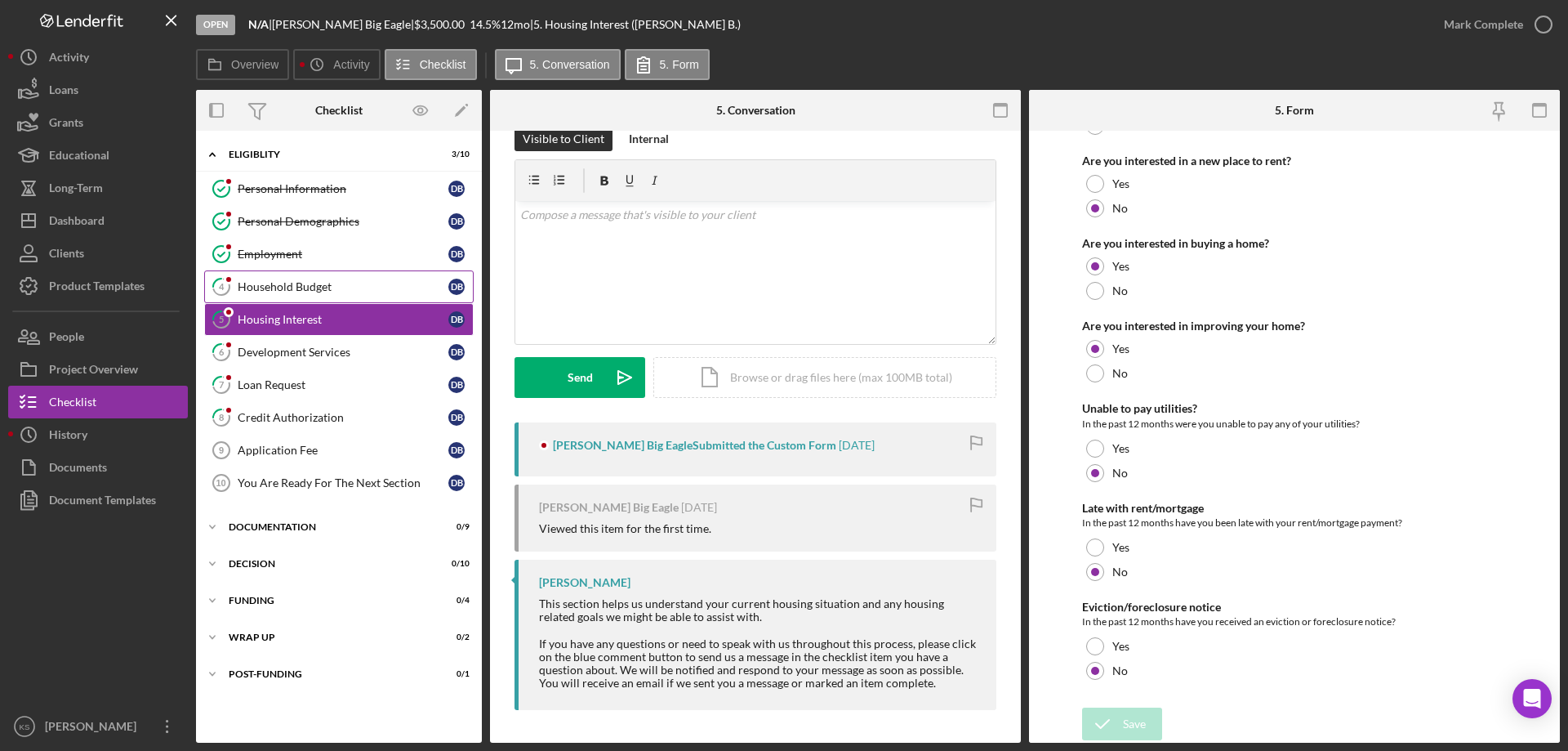
click at [283, 301] on link "4 Household Budget D B" at bounding box center [338, 286] width 270 height 32
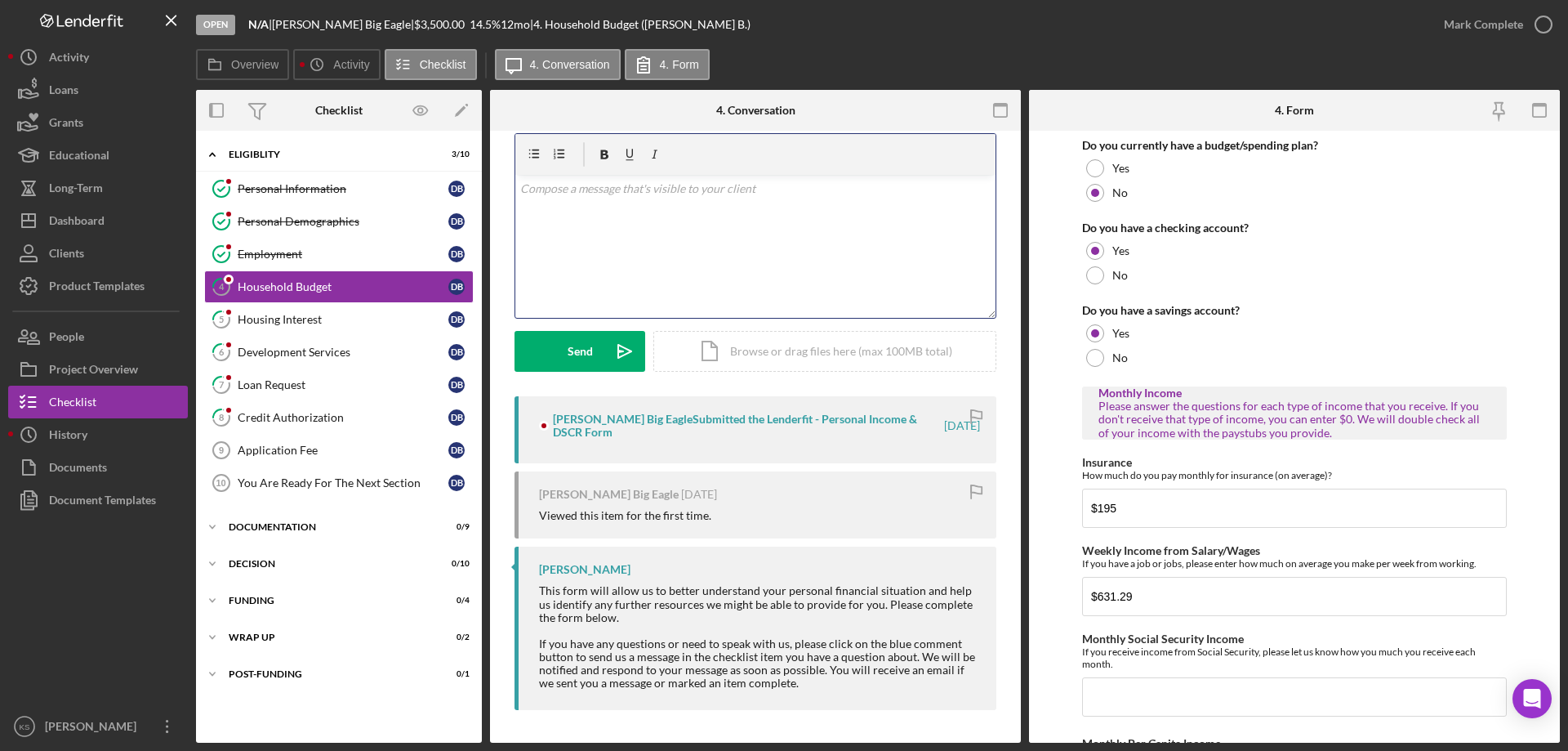
click at [826, 250] on div "v Color teal Color pink Remove color Add row above Add row below Add column bef…" at bounding box center [755, 246] width 481 height 143
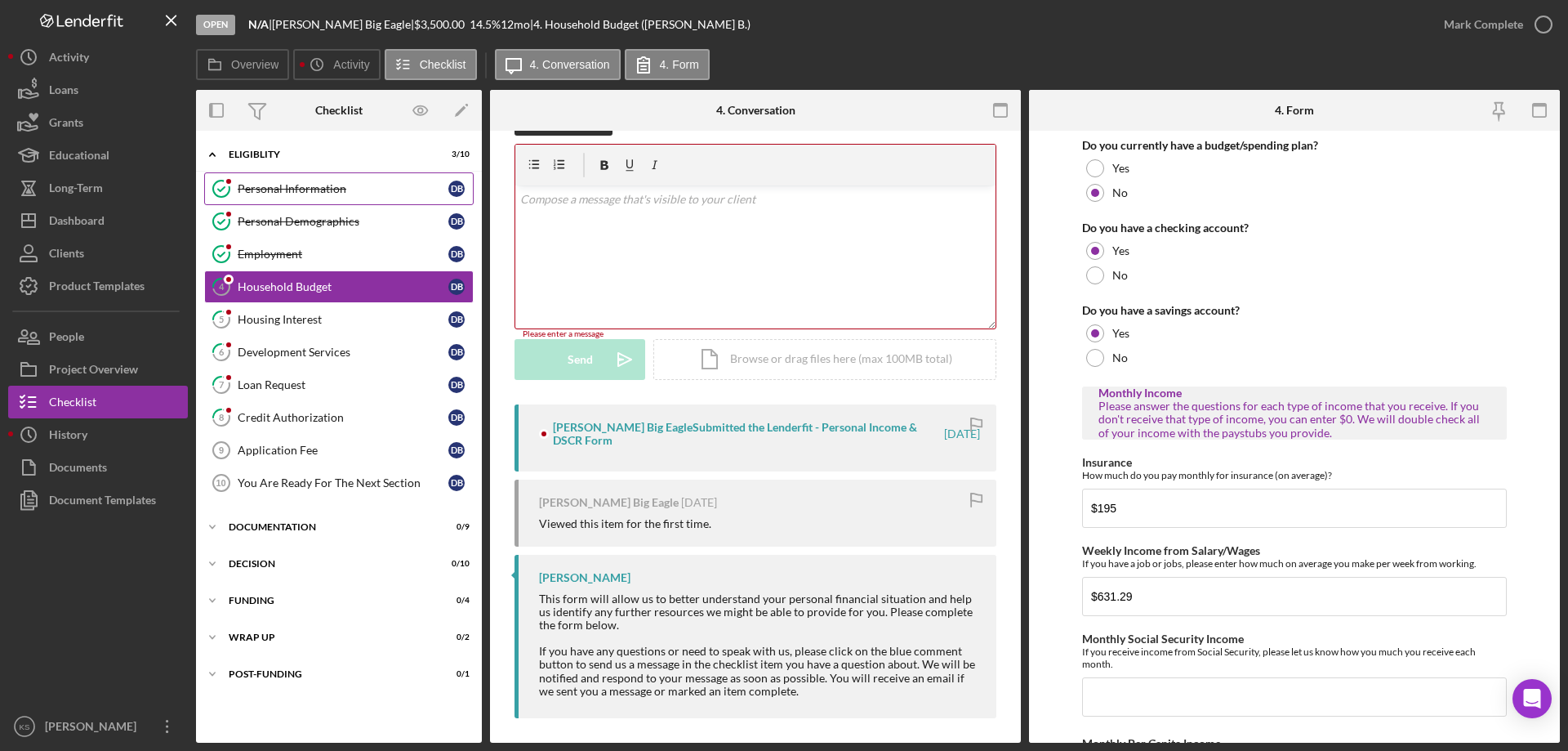
click at [299, 199] on link "Personal Information Personal Information D B" at bounding box center [338, 188] width 270 height 32
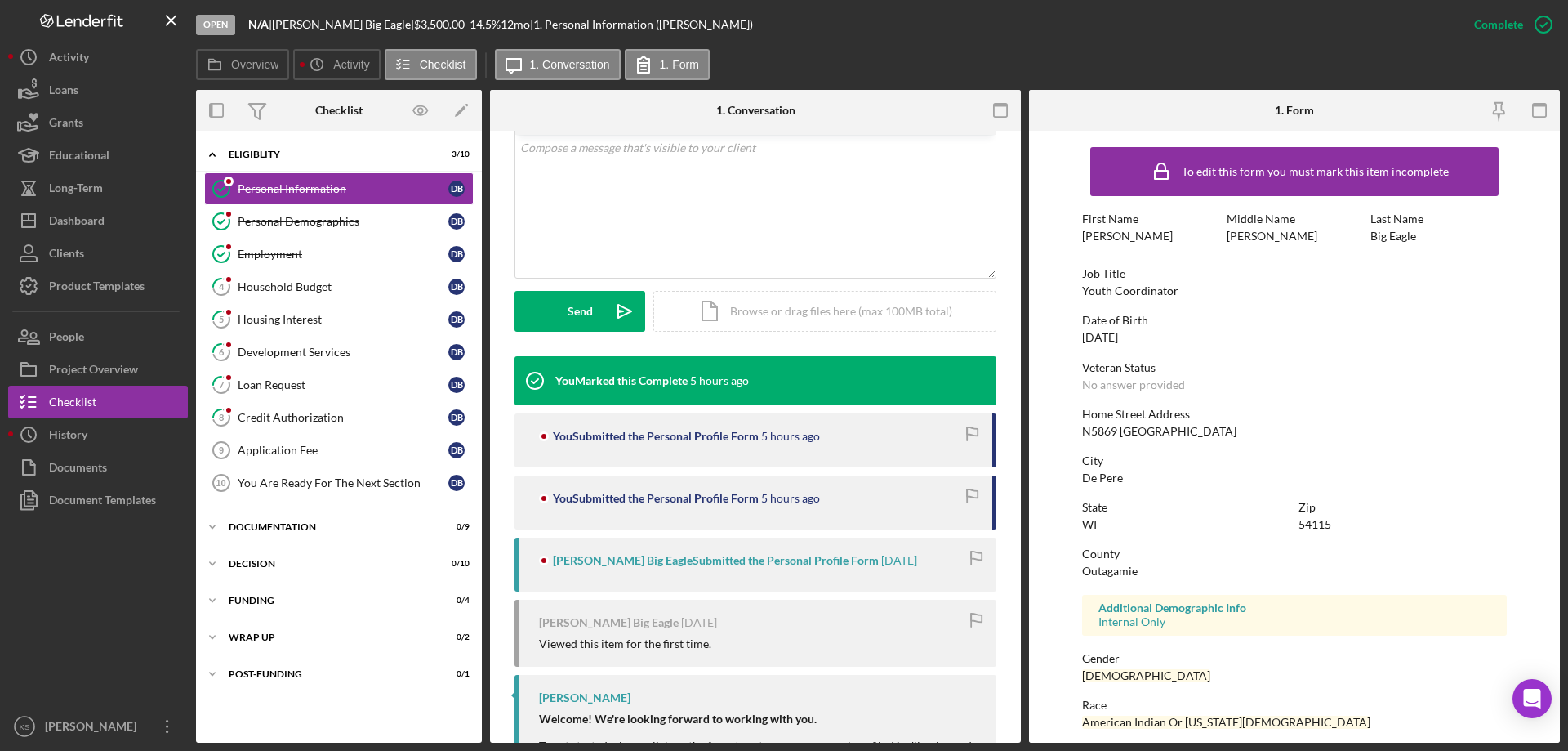
scroll to position [327, 0]
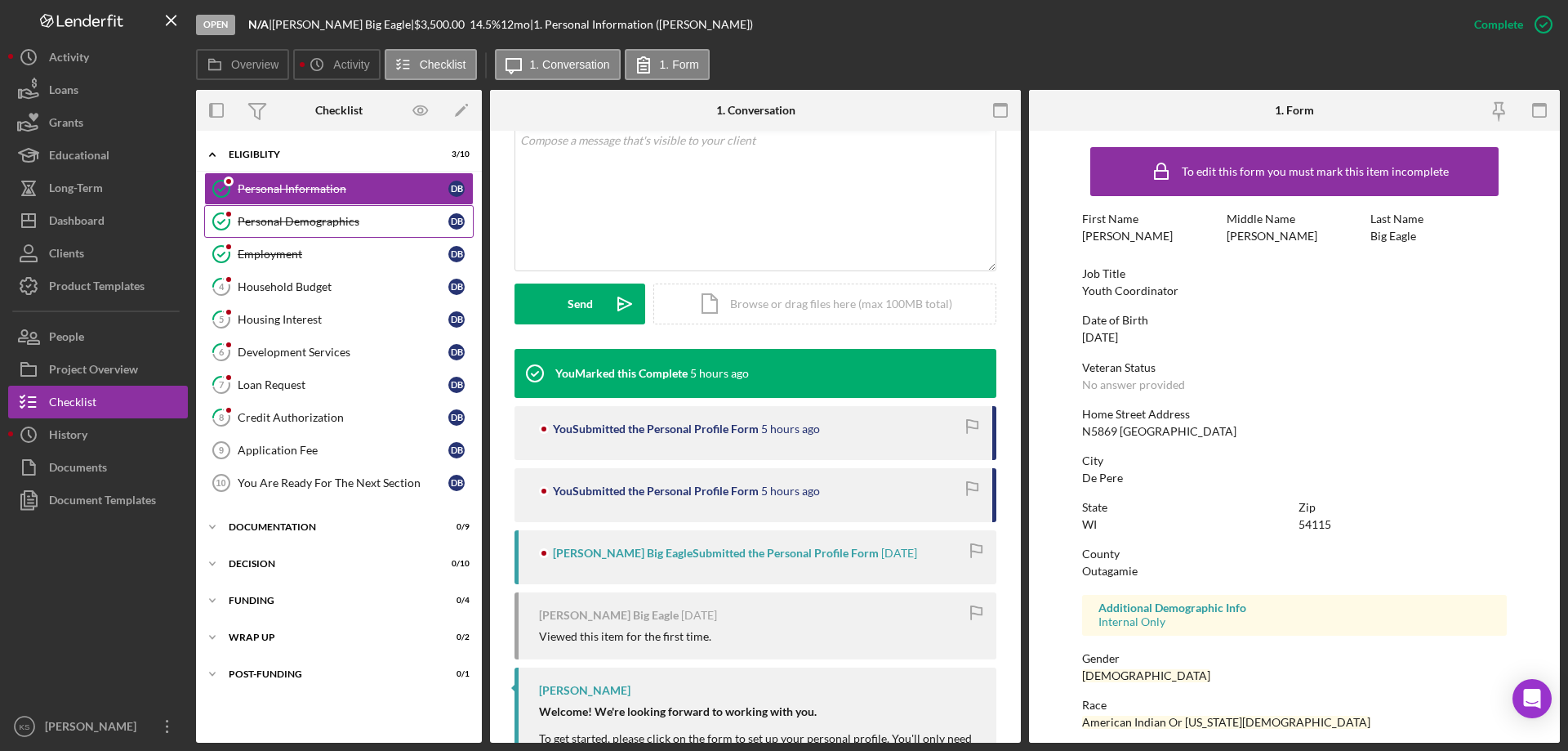
click at [322, 227] on div "Personal Demographics" at bounding box center [343, 221] width 211 height 13
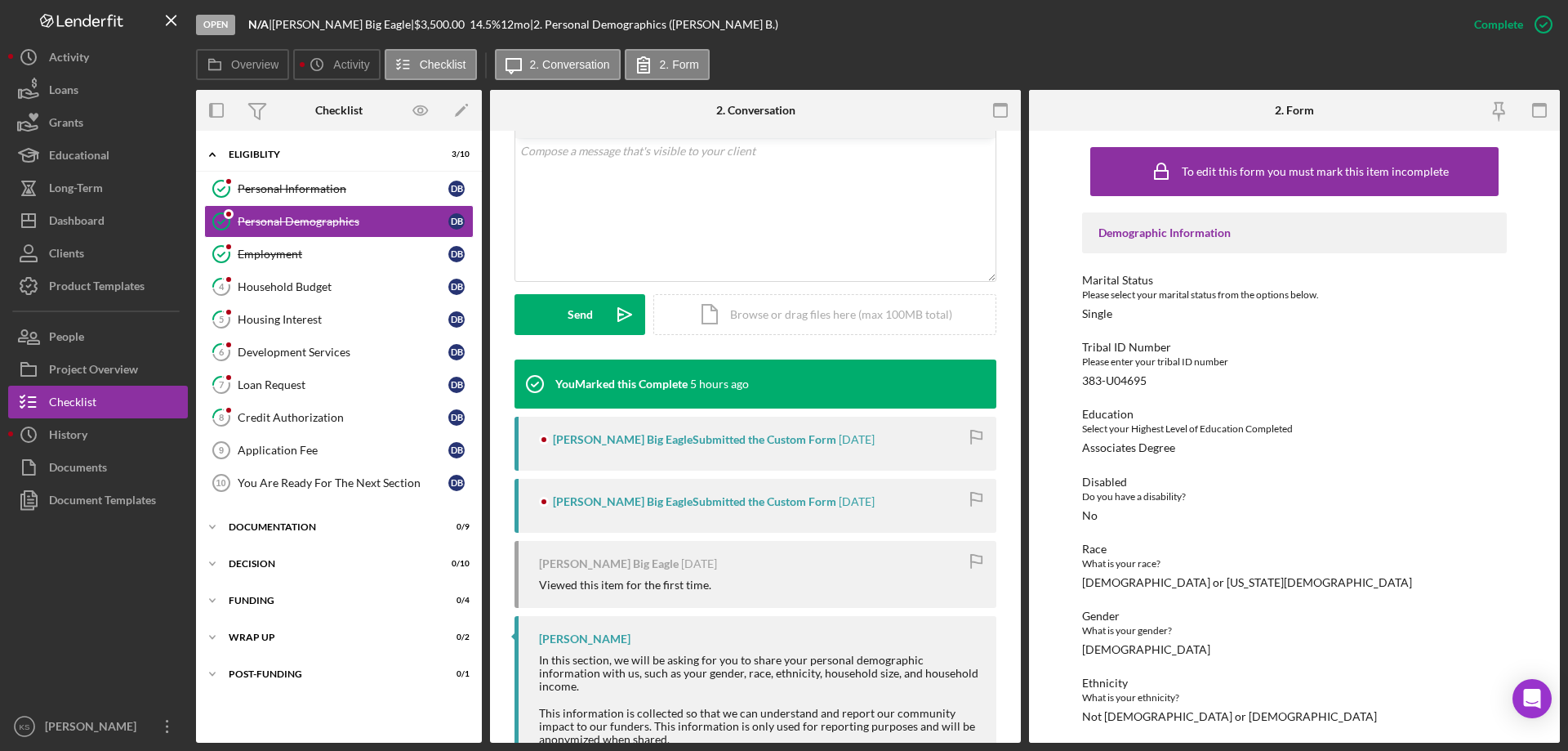
scroll to position [327, 0]
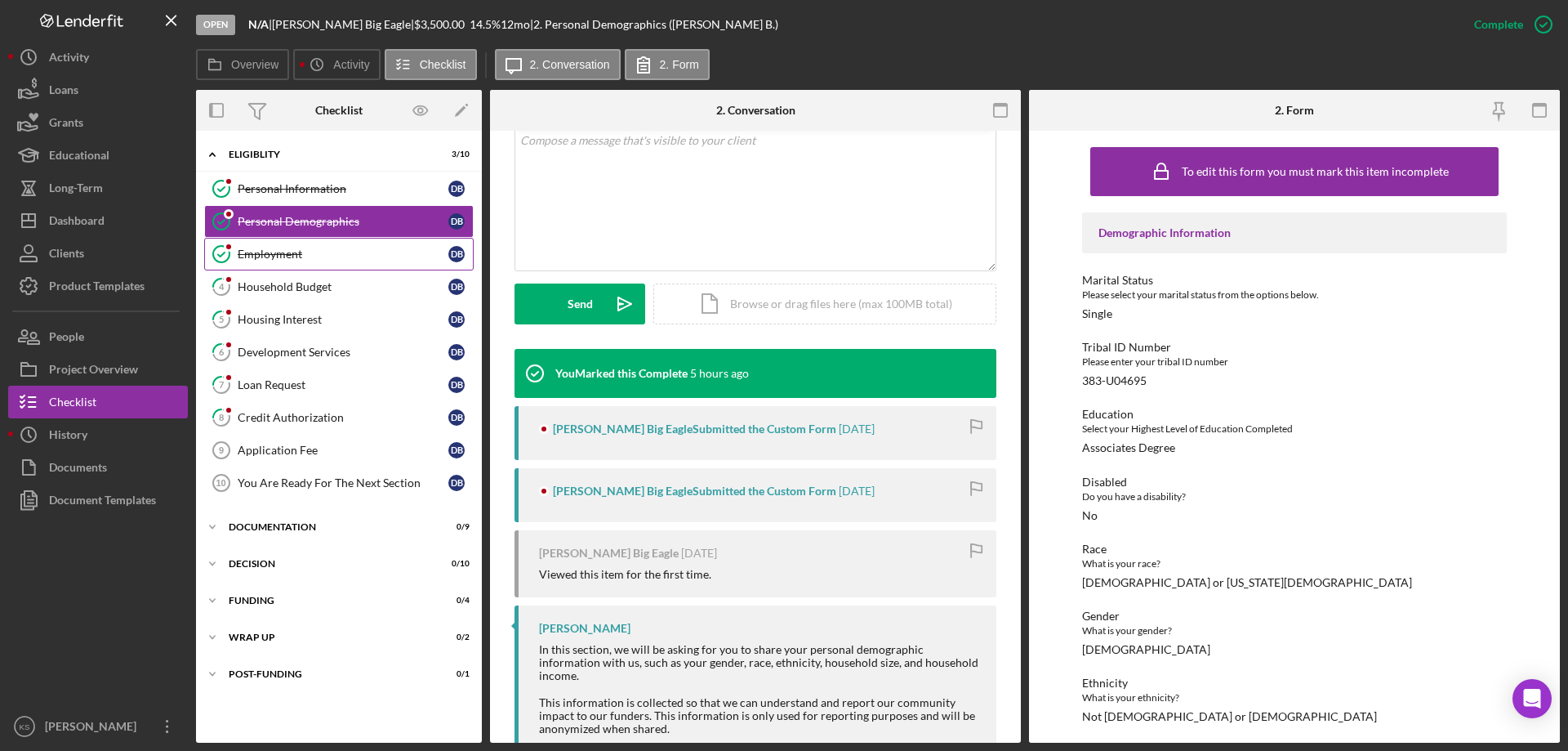
click at [316, 256] on div "Employment" at bounding box center [343, 254] width 211 height 13
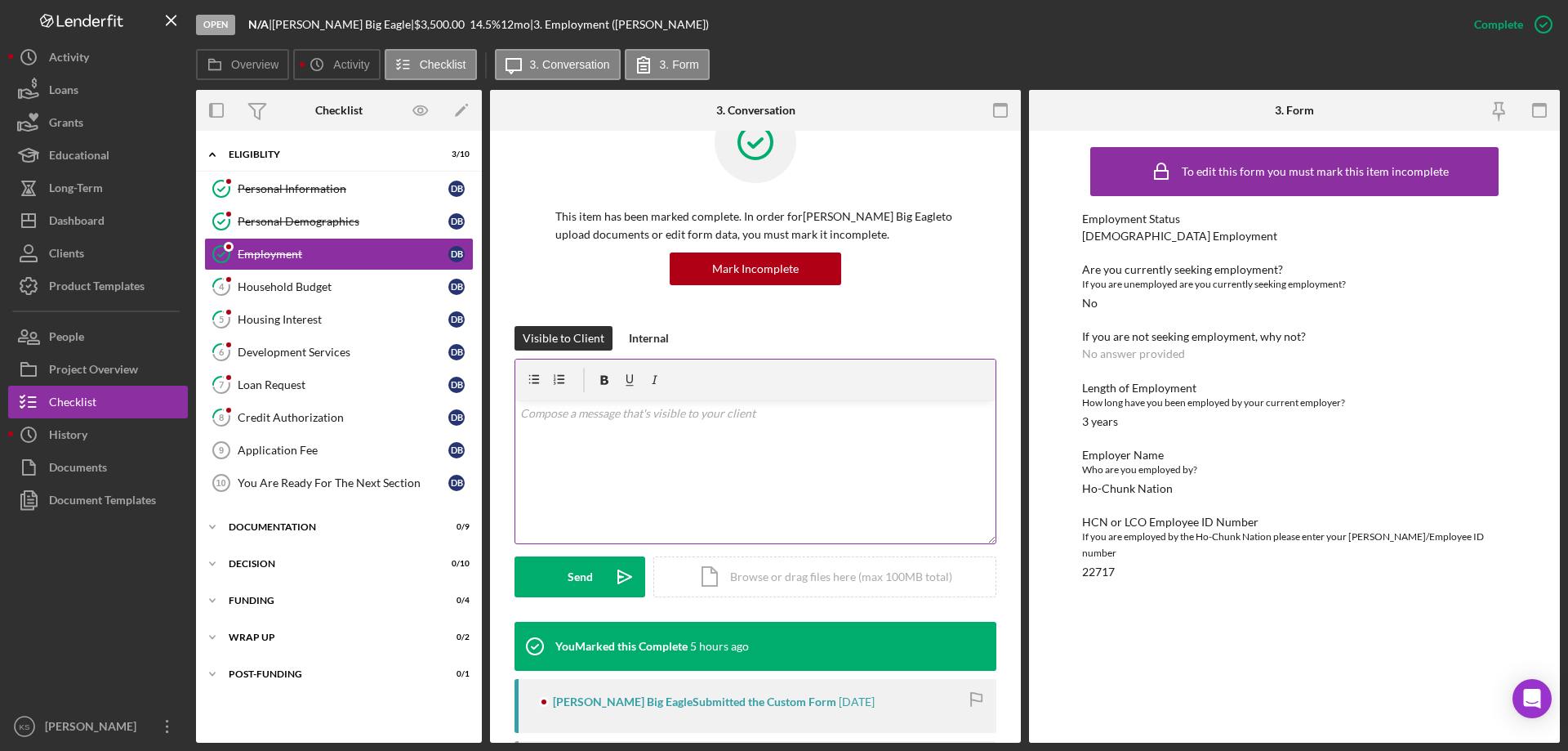
scroll to position [245, 0]
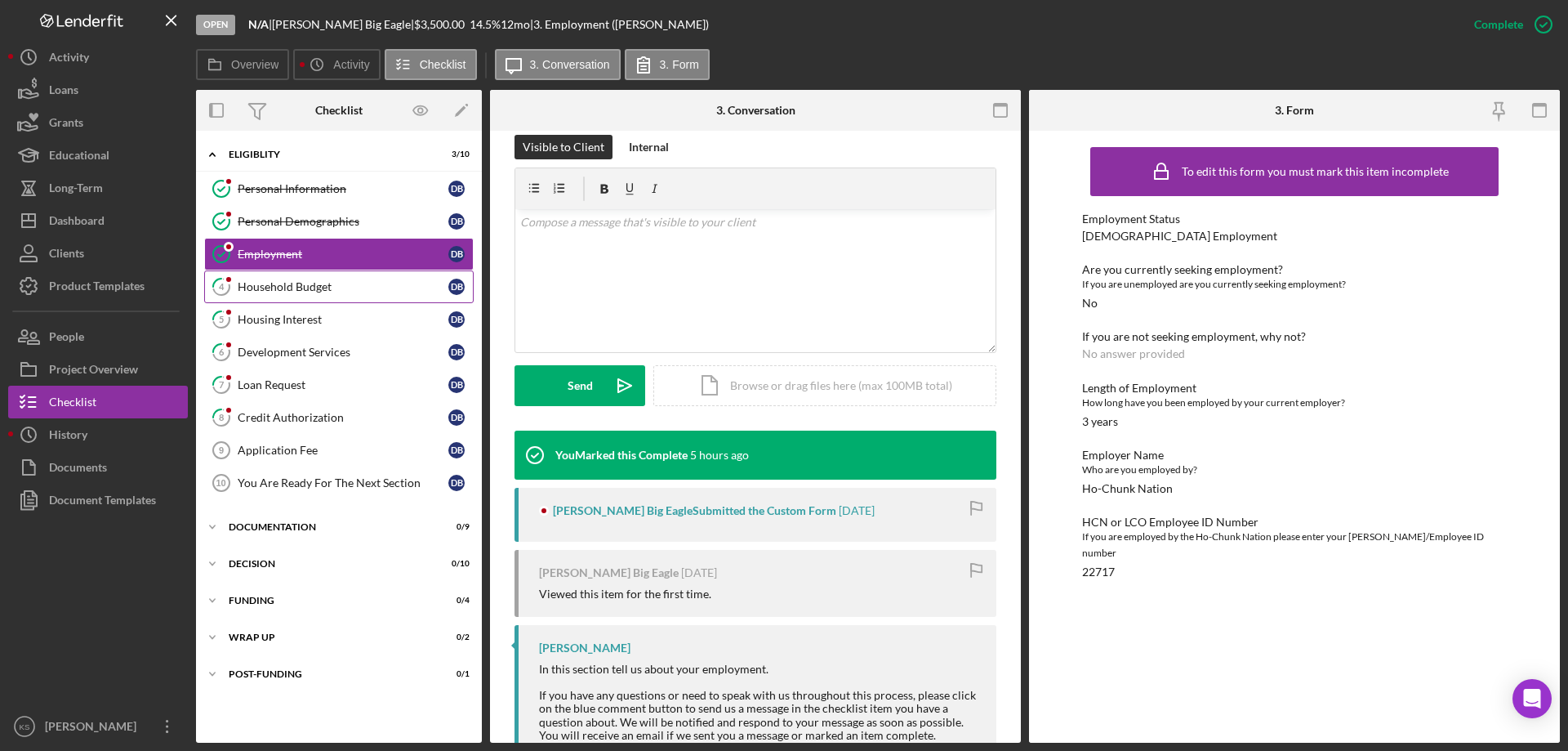
click at [332, 286] on div "Household Budget" at bounding box center [343, 286] width 211 height 13
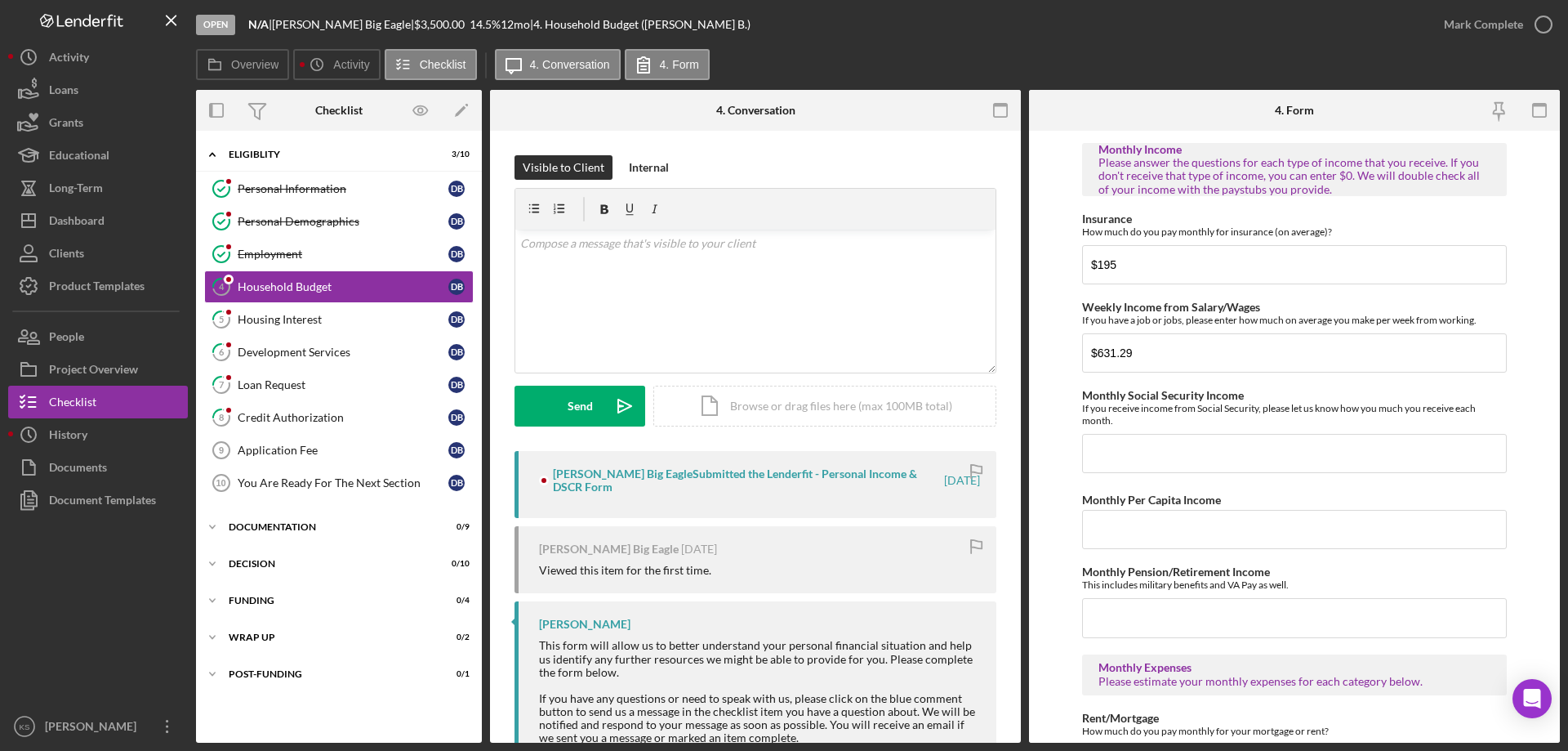
scroll to position [245, 0]
click at [354, 321] on div "Housing Interest" at bounding box center [343, 319] width 211 height 13
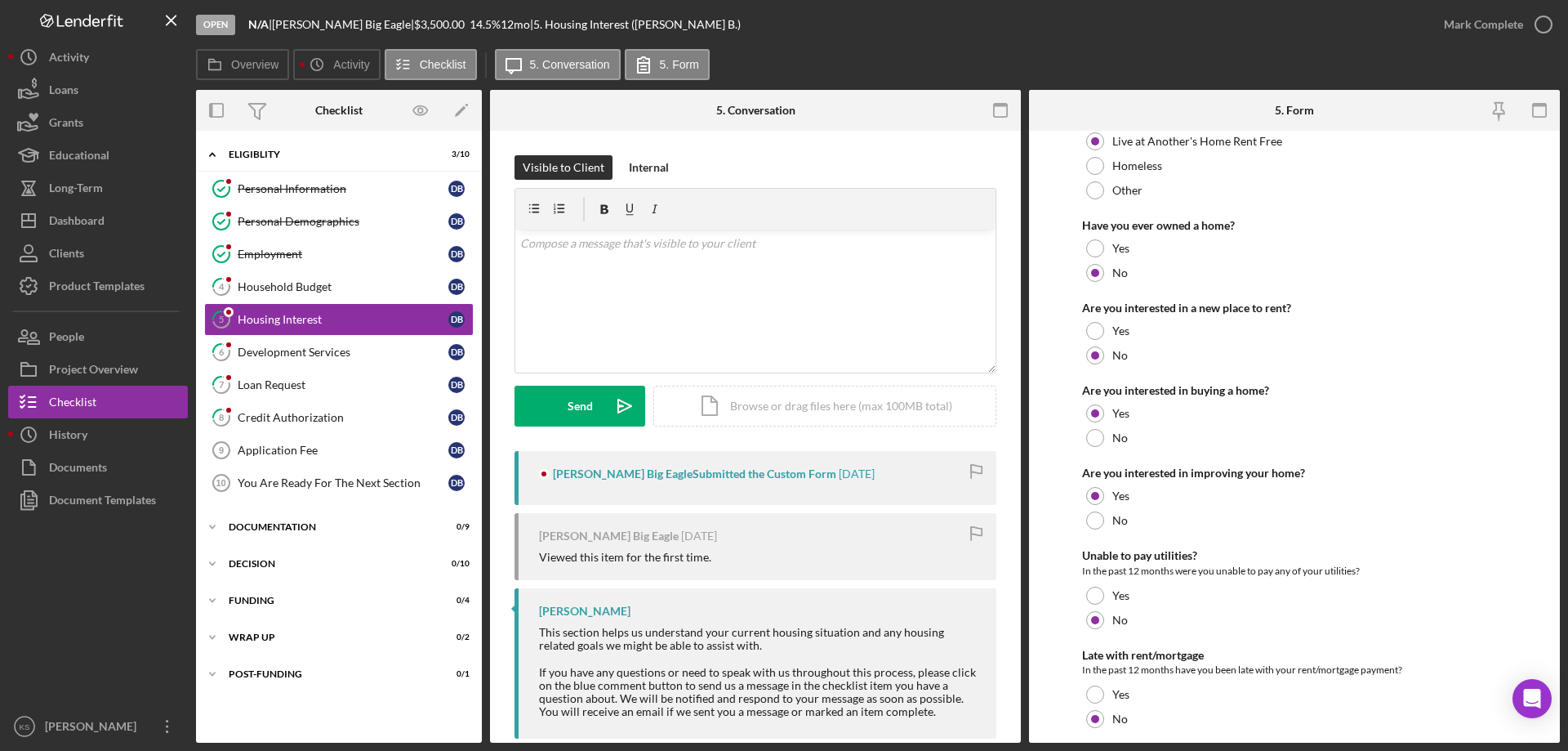
scroll to position [223, 0]
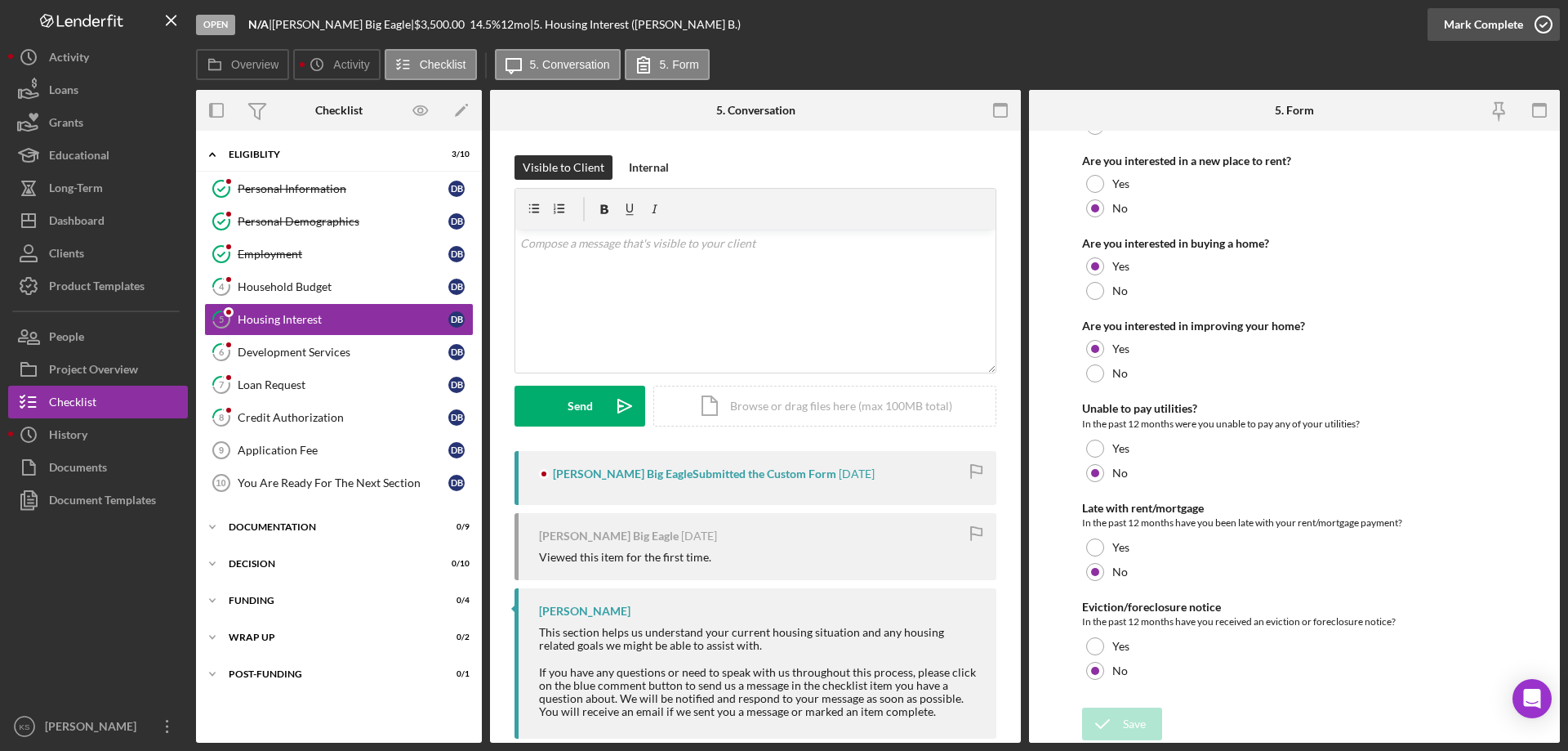
click at [1499, 21] on div "Mark Complete" at bounding box center [1484, 24] width 79 height 32
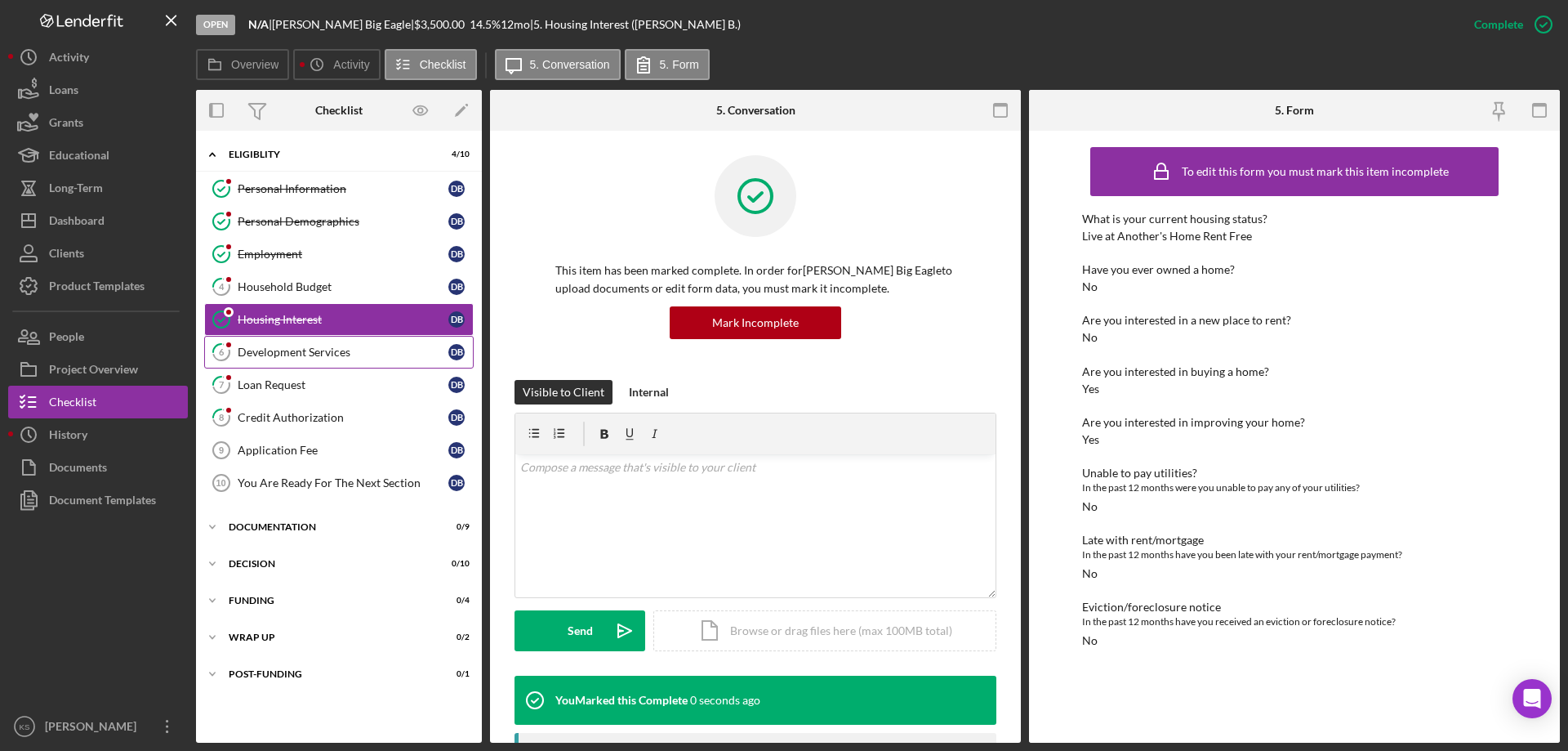
click at [318, 353] on div "Development Services" at bounding box center [343, 351] width 211 height 13
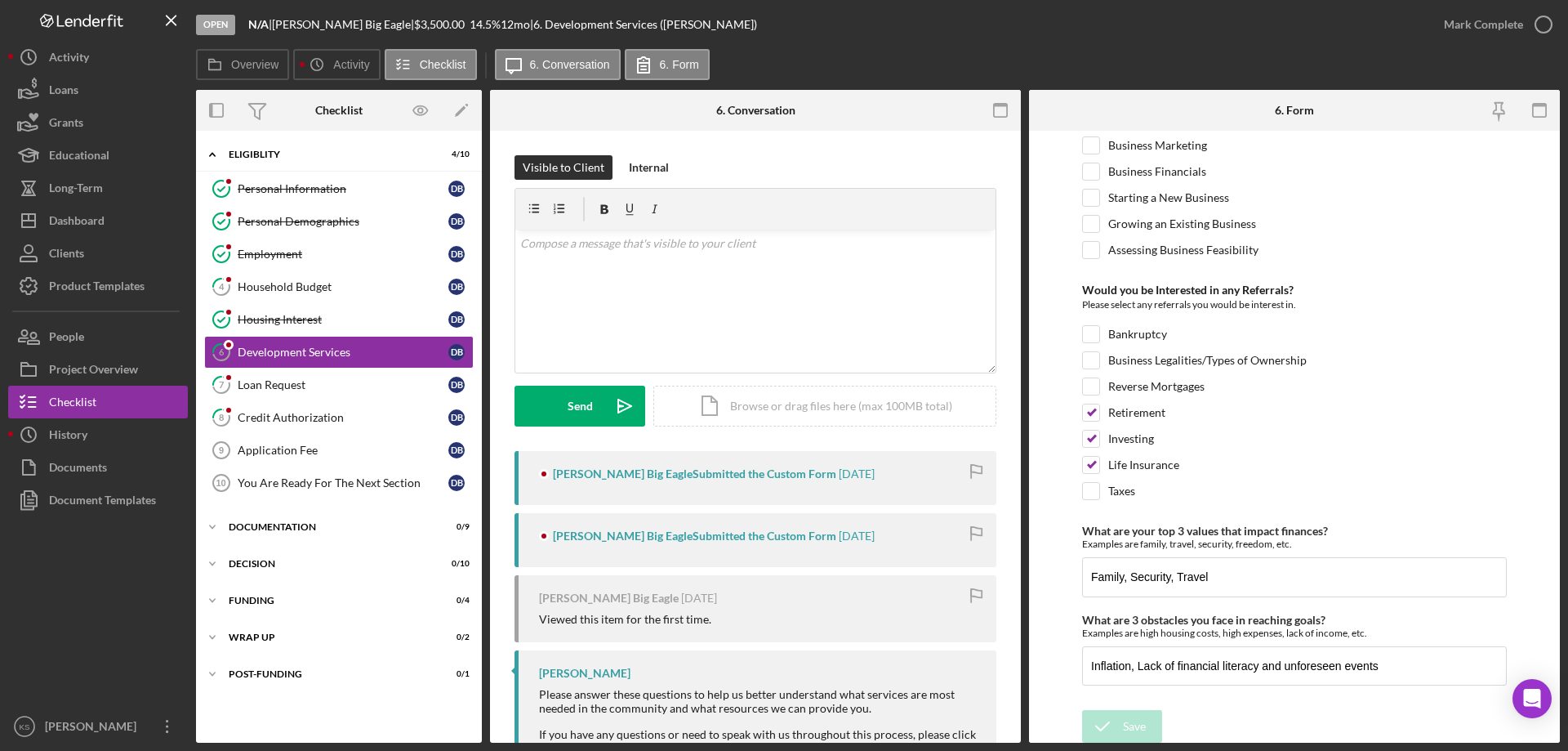
scroll to position [685, 0]
click at [1486, 25] on div "Mark Complete" at bounding box center [1484, 24] width 79 height 32
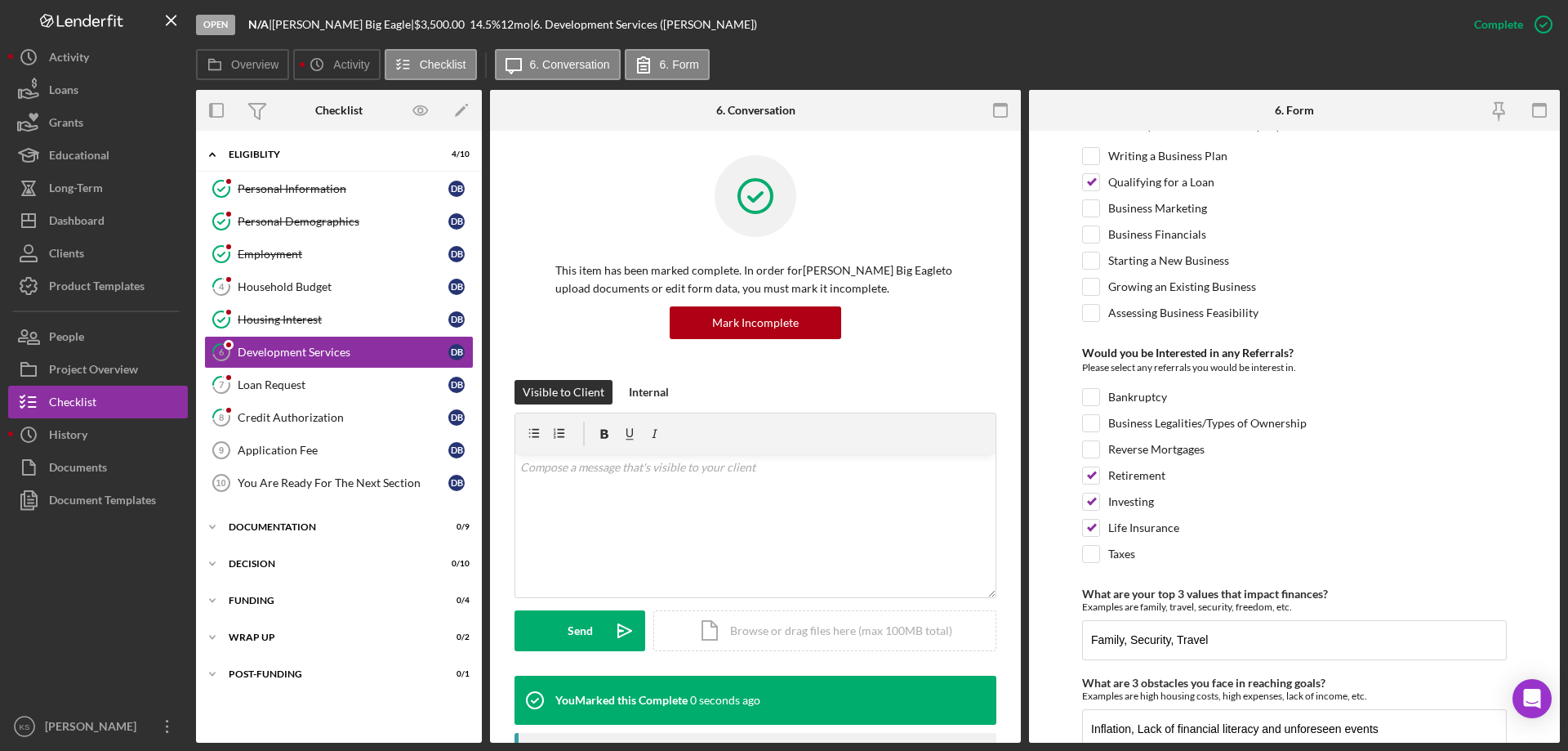
scroll to position [751, 0]
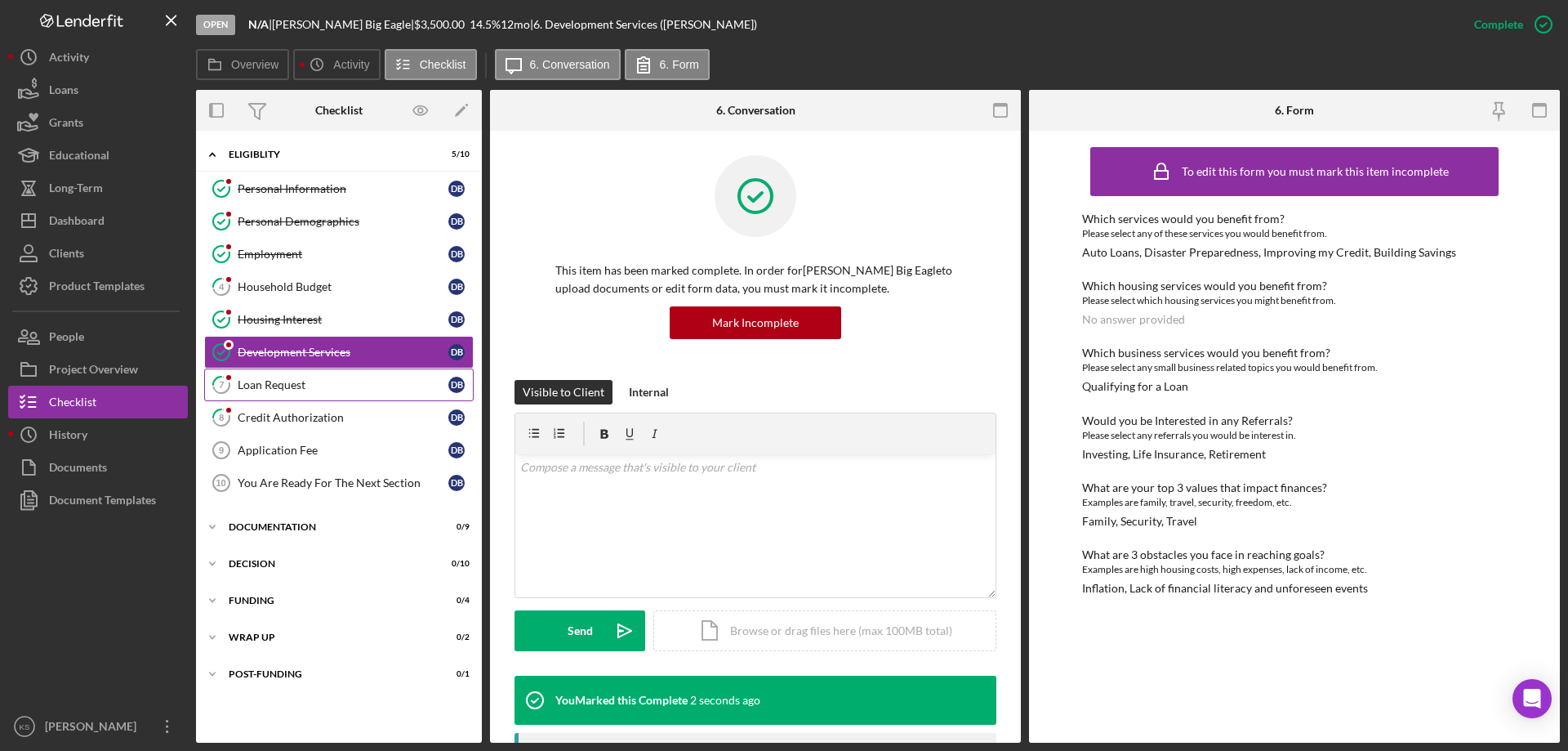
click at [273, 382] on div "Loan Request" at bounding box center [343, 385] width 211 height 13
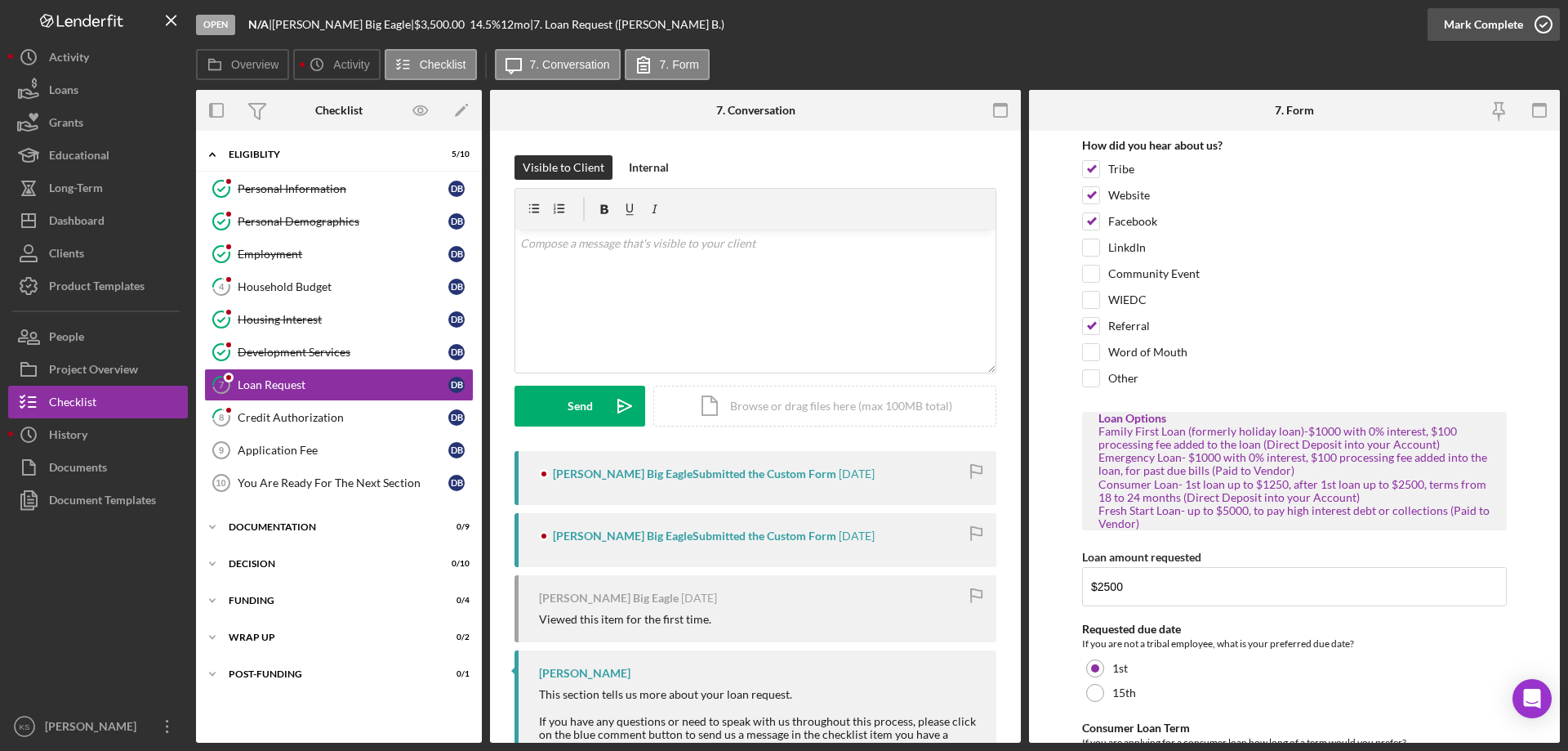
click at [1493, 26] on div "Mark Complete" at bounding box center [1484, 24] width 79 height 32
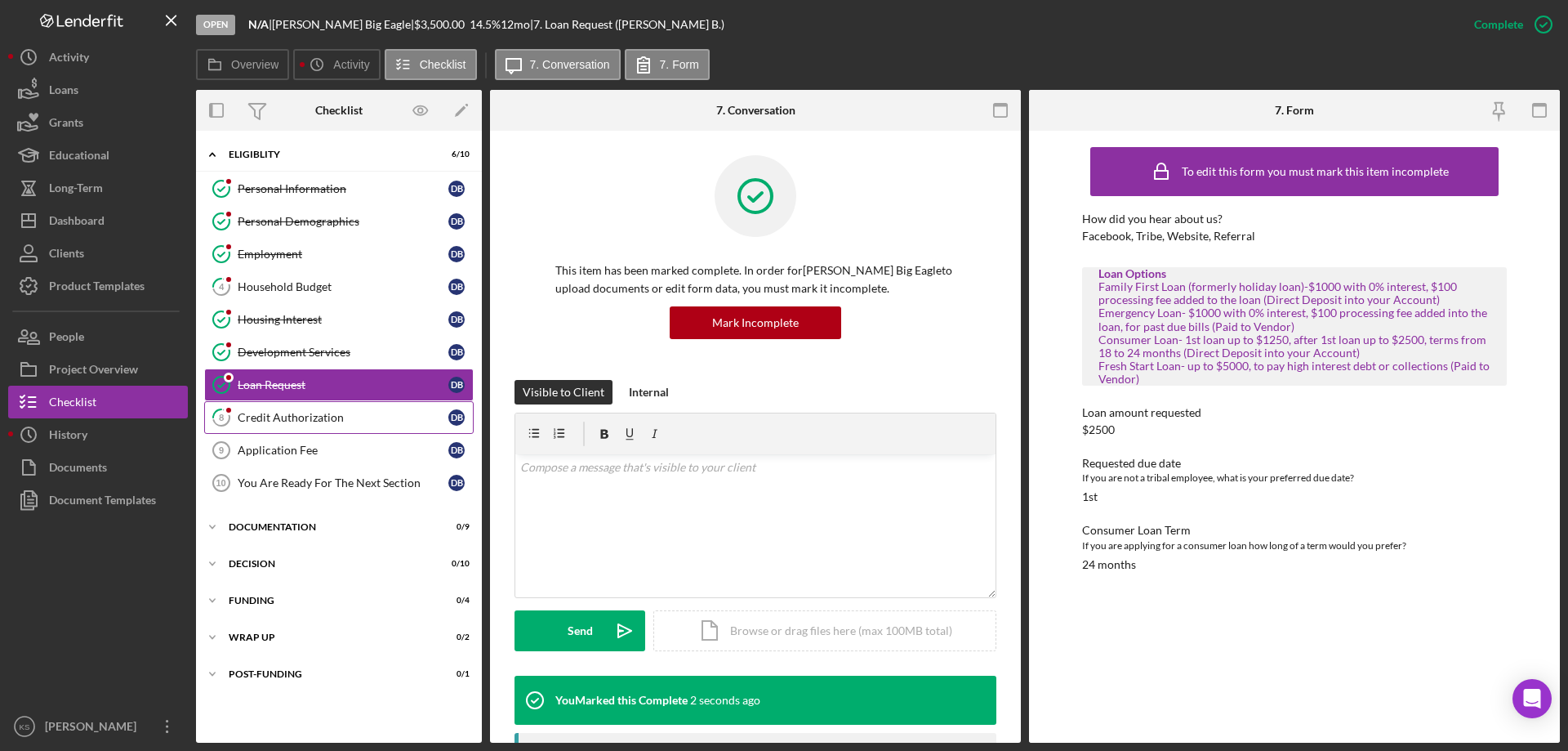
click at [310, 422] on div "Credit Authorization" at bounding box center [343, 417] width 211 height 13
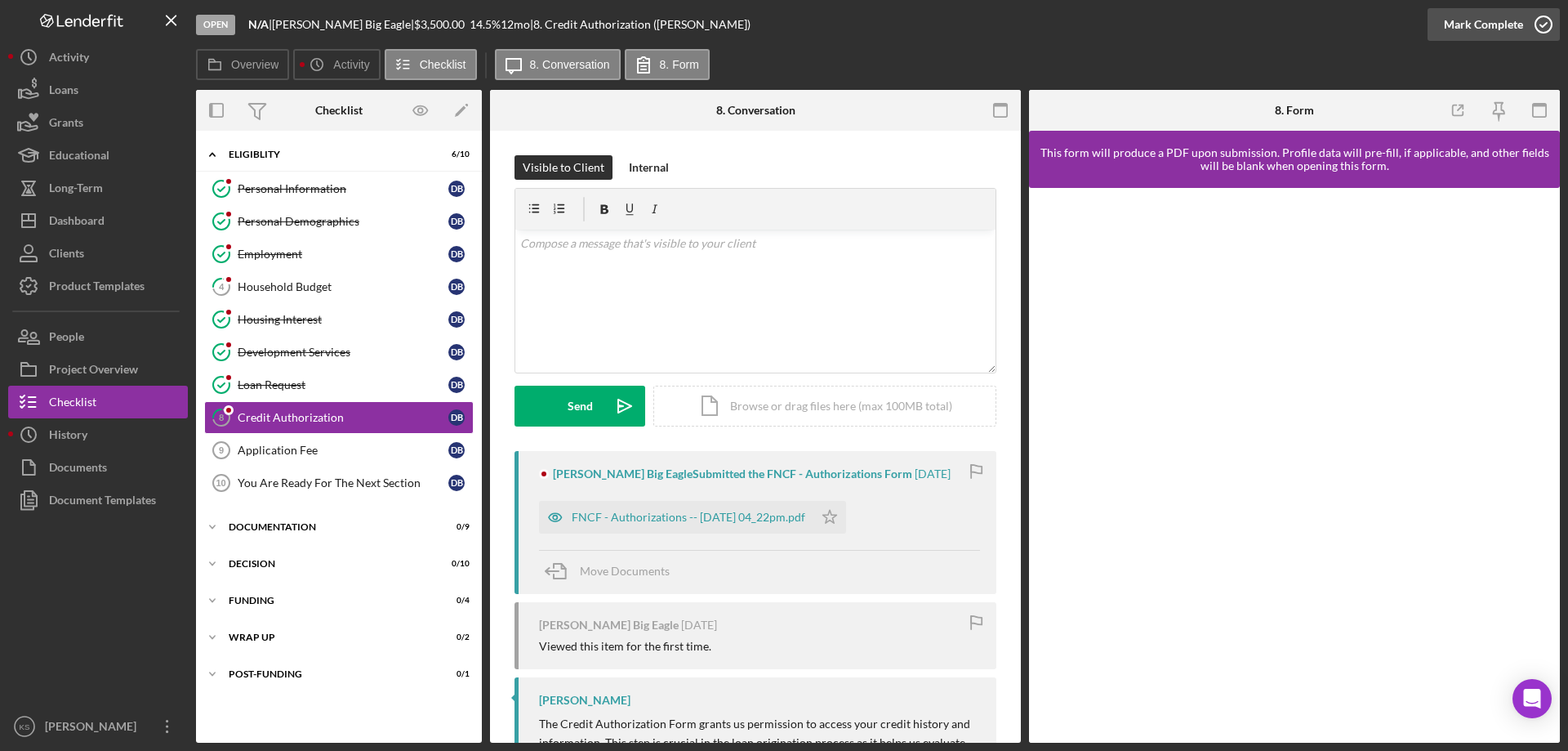
click at [1492, 35] on div "Mark Complete" at bounding box center [1484, 24] width 79 height 32
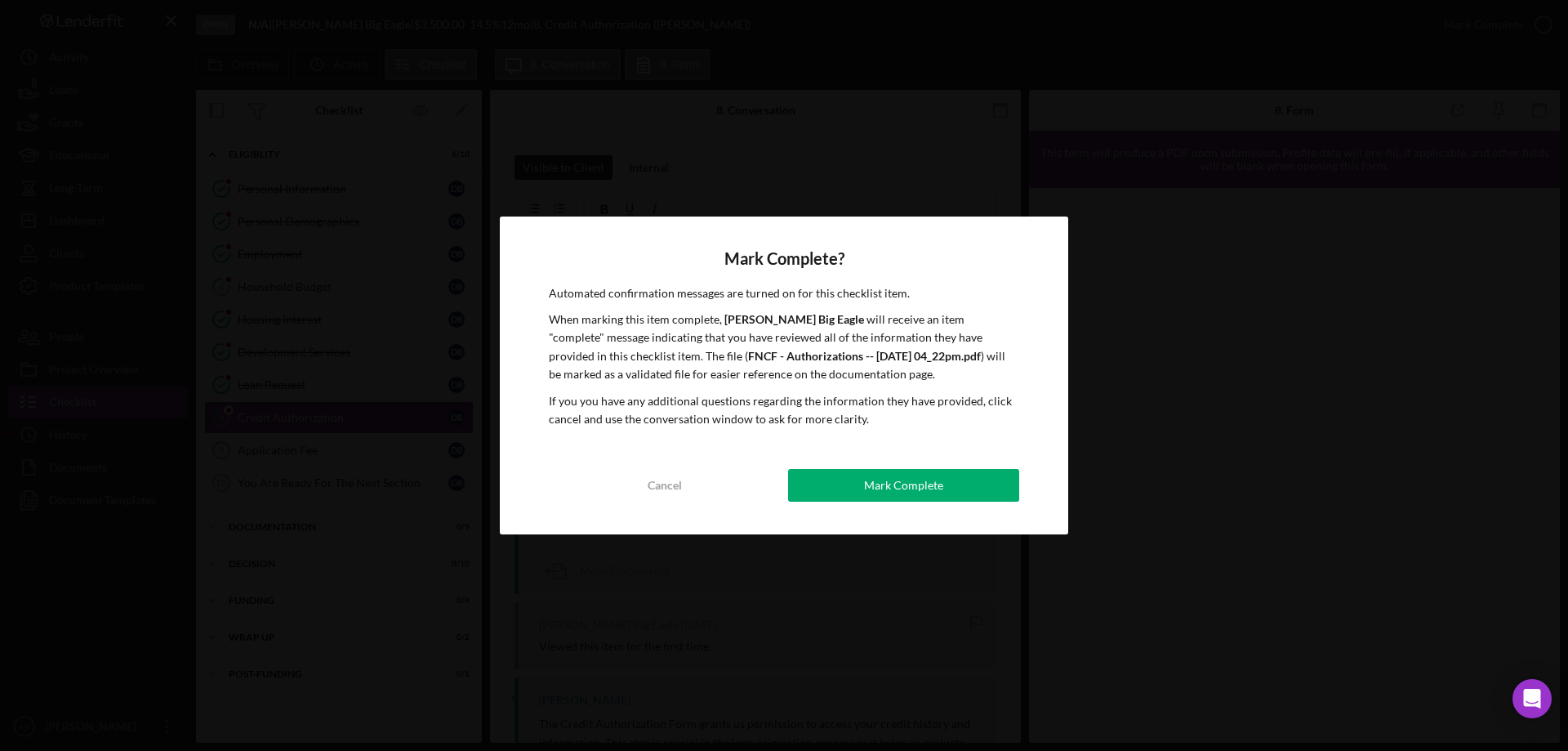
click at [905, 470] on div "Mark Complete" at bounding box center [904, 485] width 79 height 32
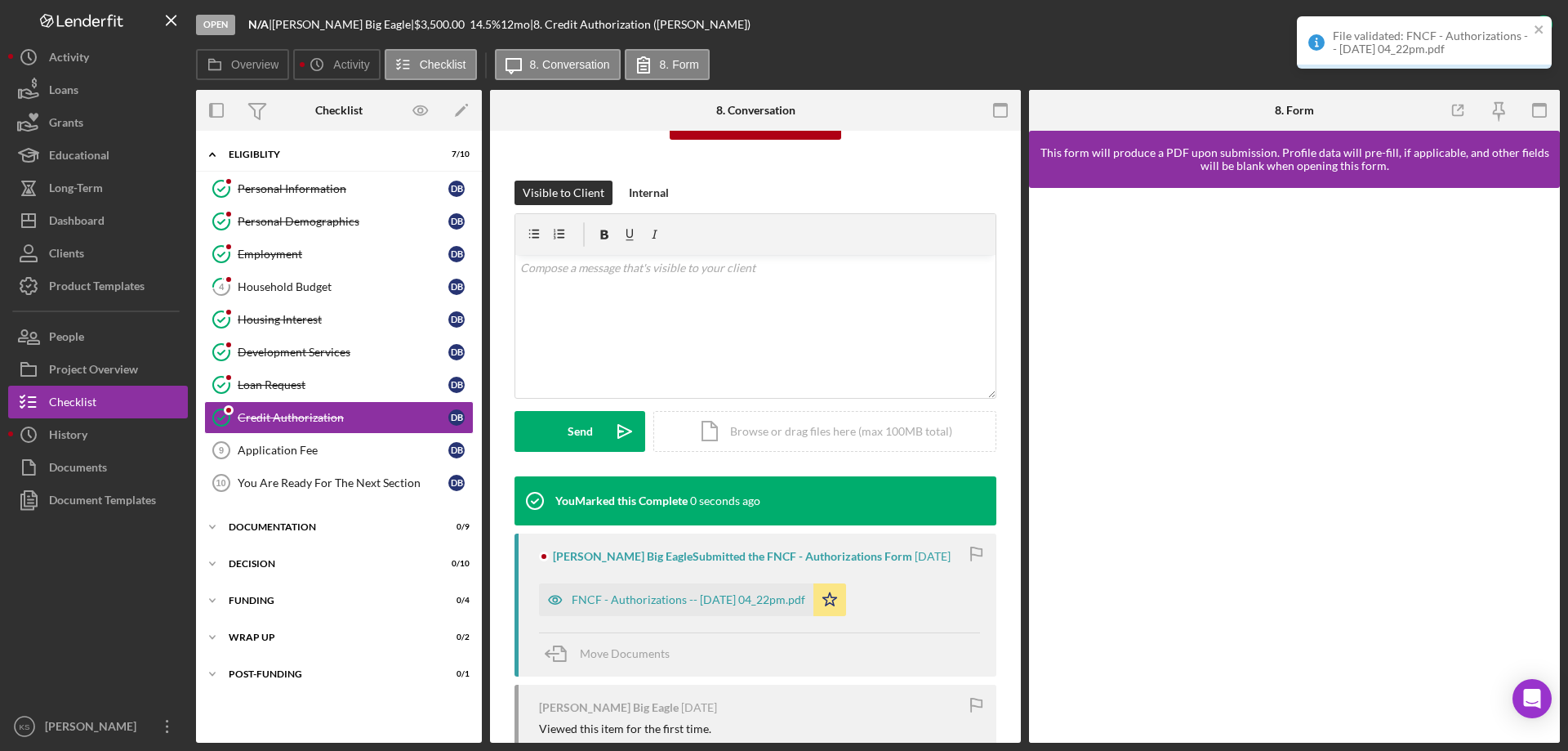
scroll to position [408, 0]
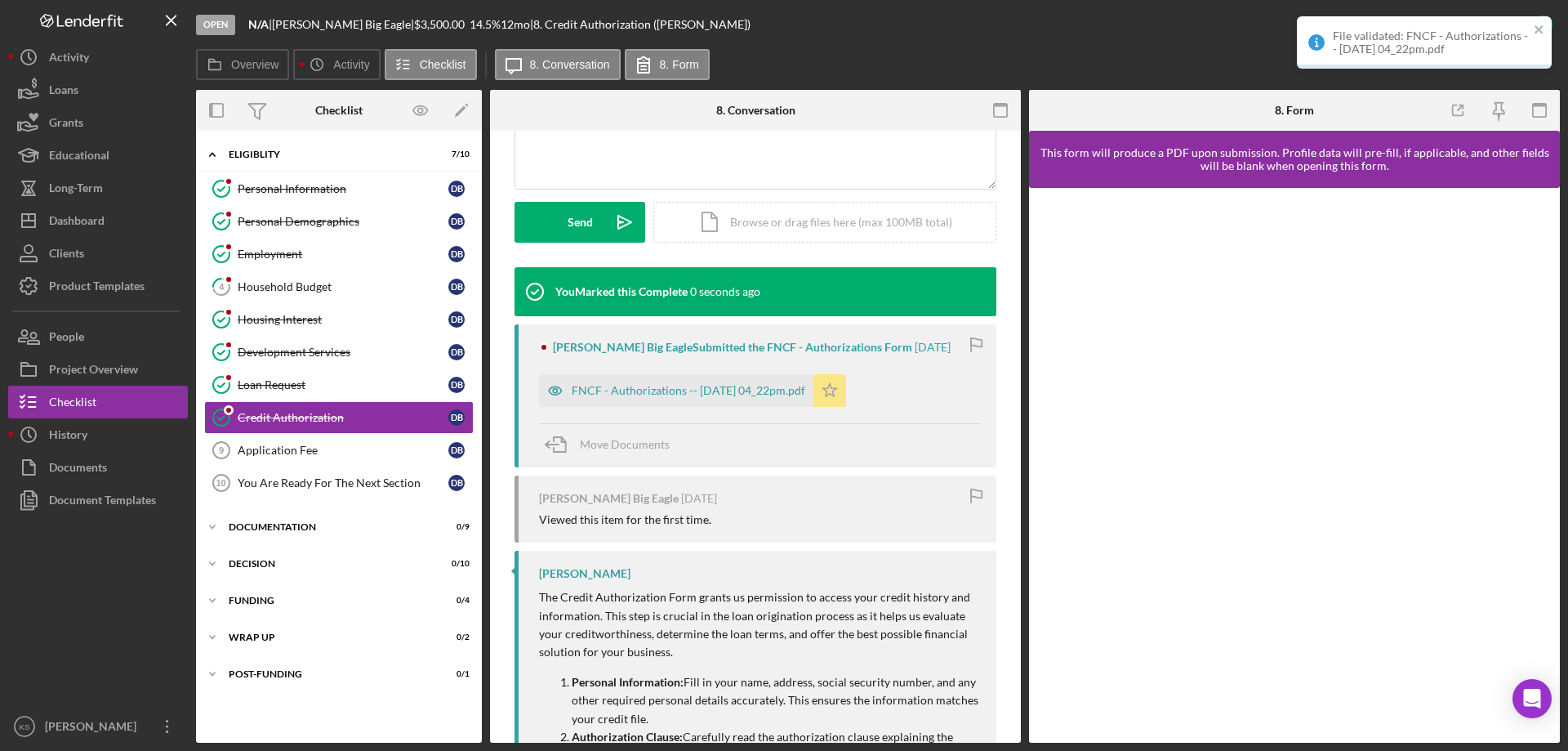
click at [846, 401] on icon "Icon/Star" at bounding box center [829, 390] width 33 height 32
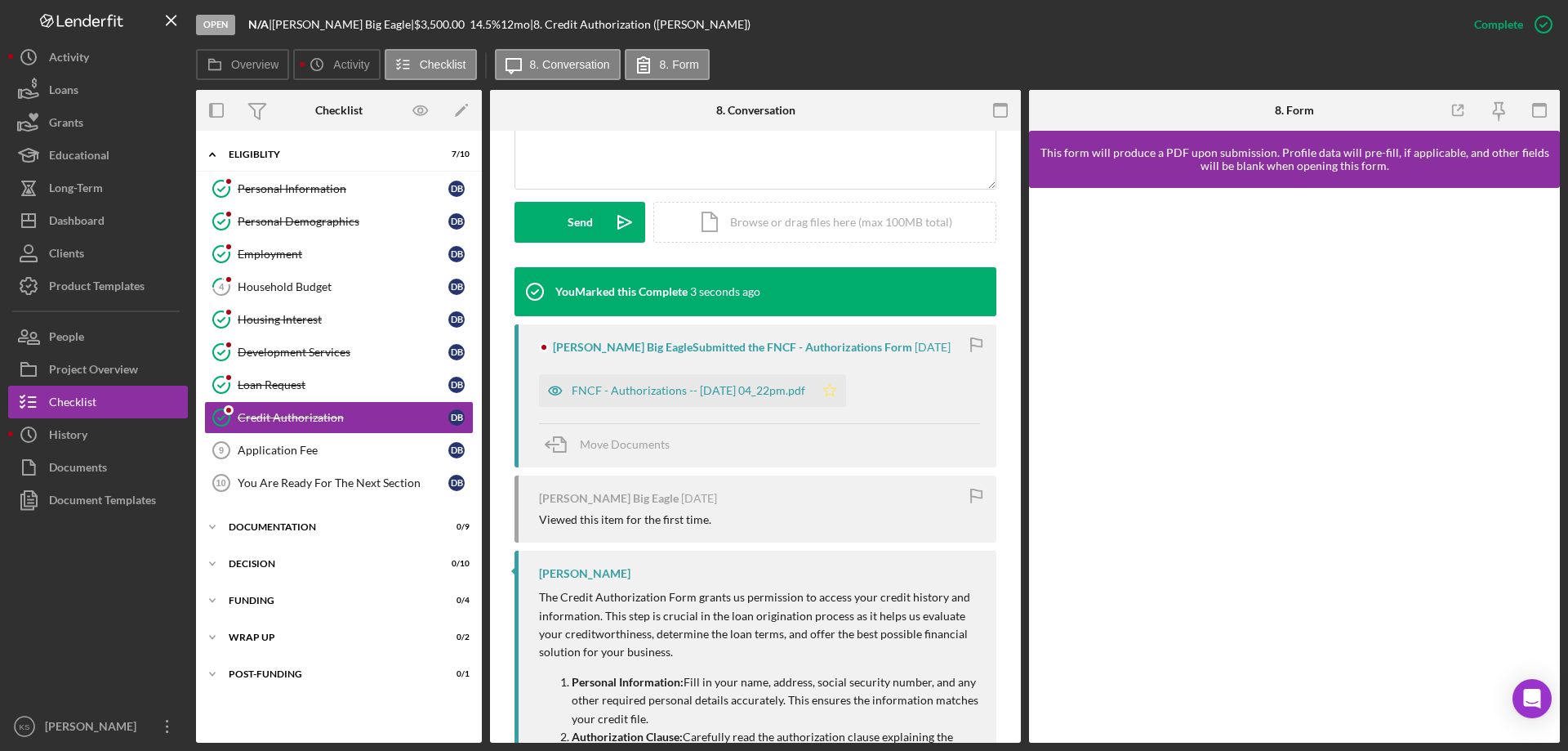
click at [846, 390] on icon "Icon/Star" at bounding box center [829, 390] width 33 height 32
click at [366, 458] on link "Application Fee 9 Application Fee D B" at bounding box center [338, 450] width 270 height 32
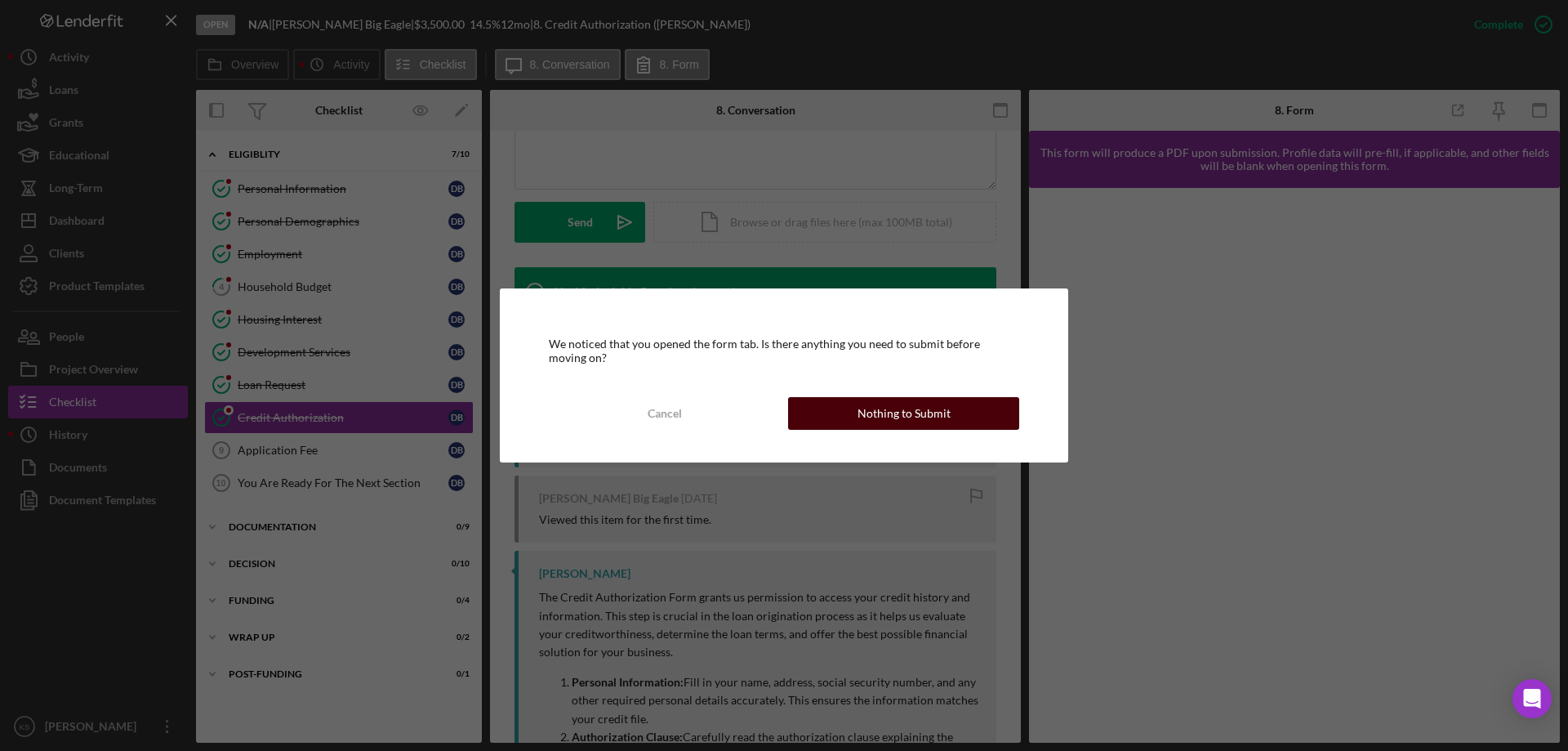
click at [885, 426] on div "Nothing to Submit" at bounding box center [904, 413] width 93 height 32
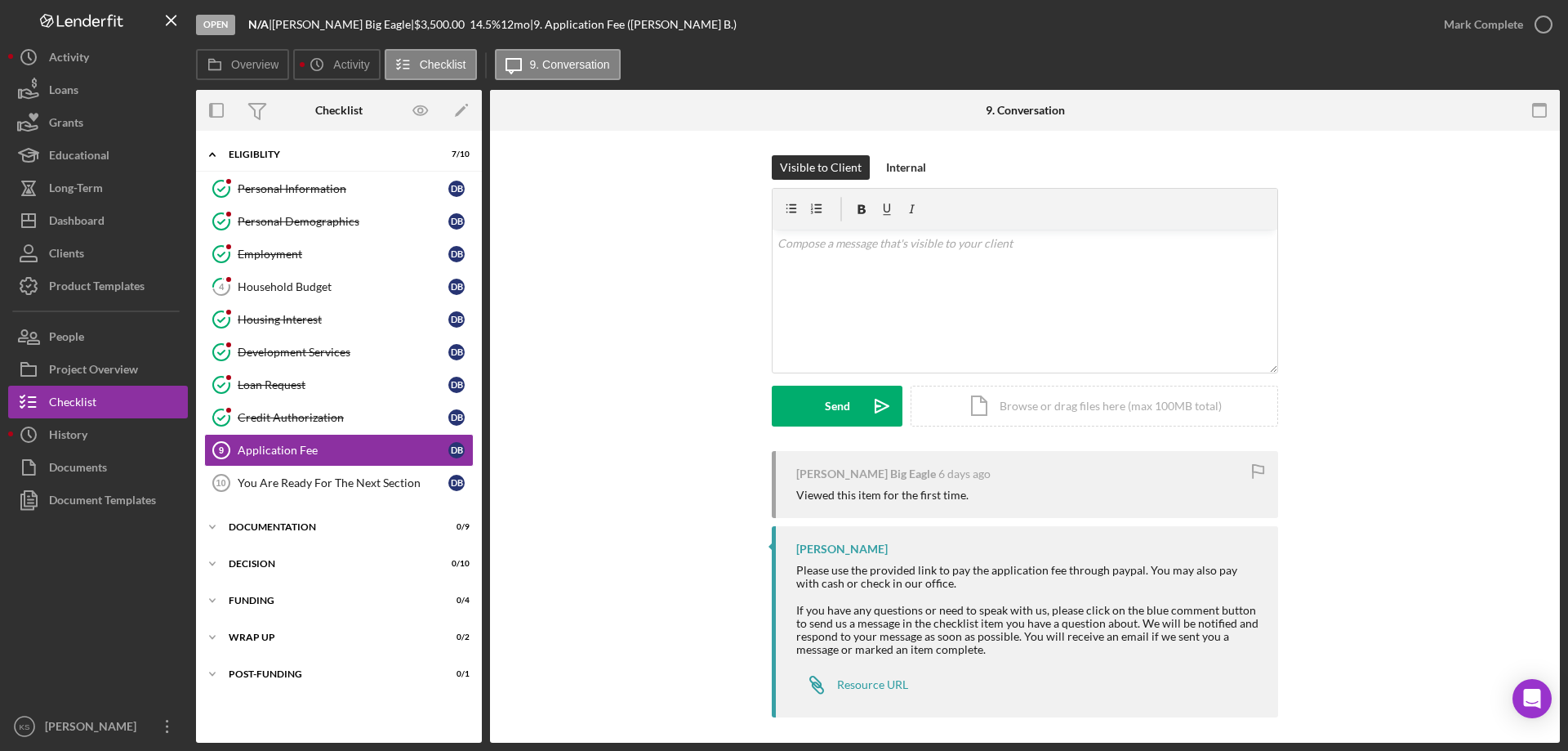
scroll to position [7, 0]
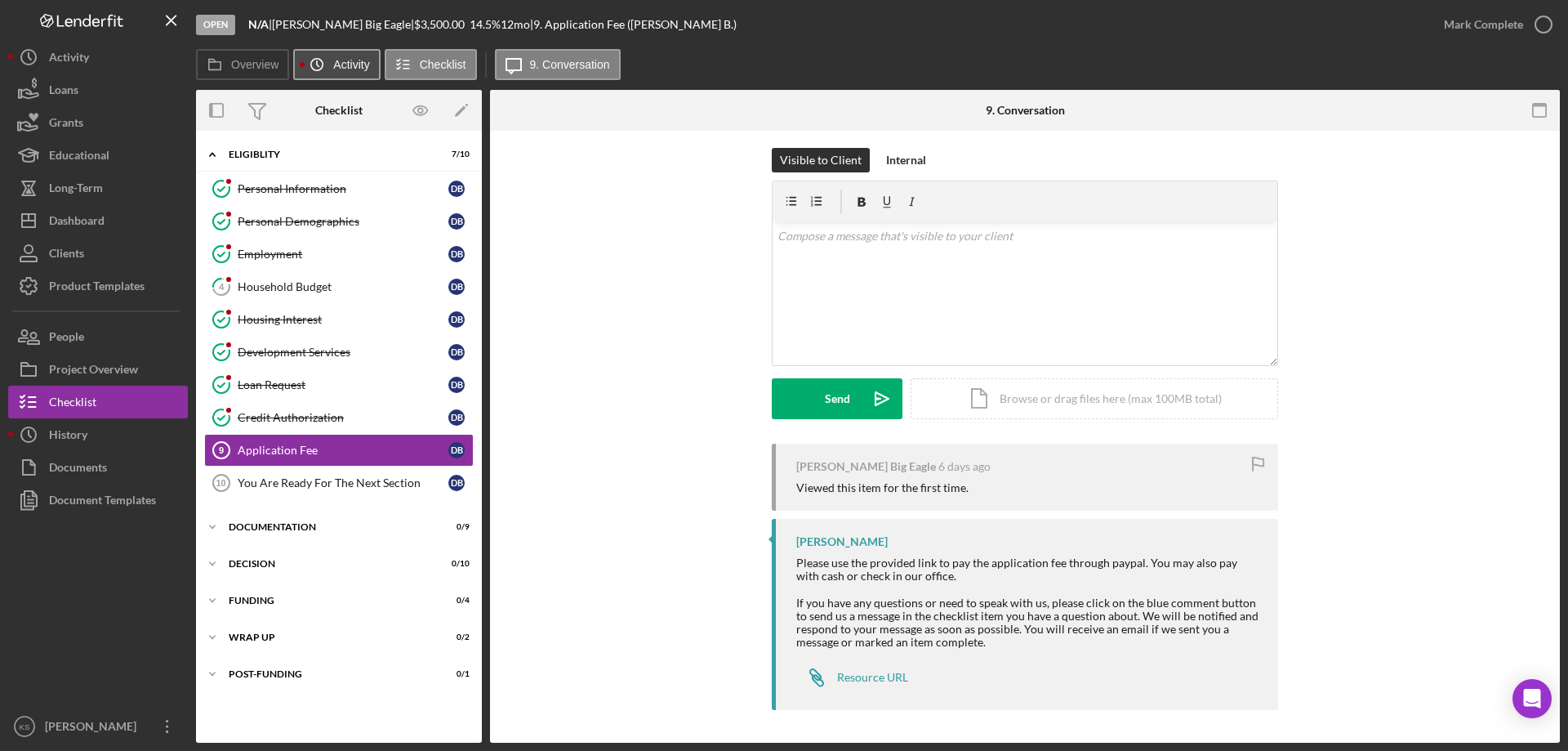
click at [343, 64] on label "Activity" at bounding box center [350, 64] width 36 height 13
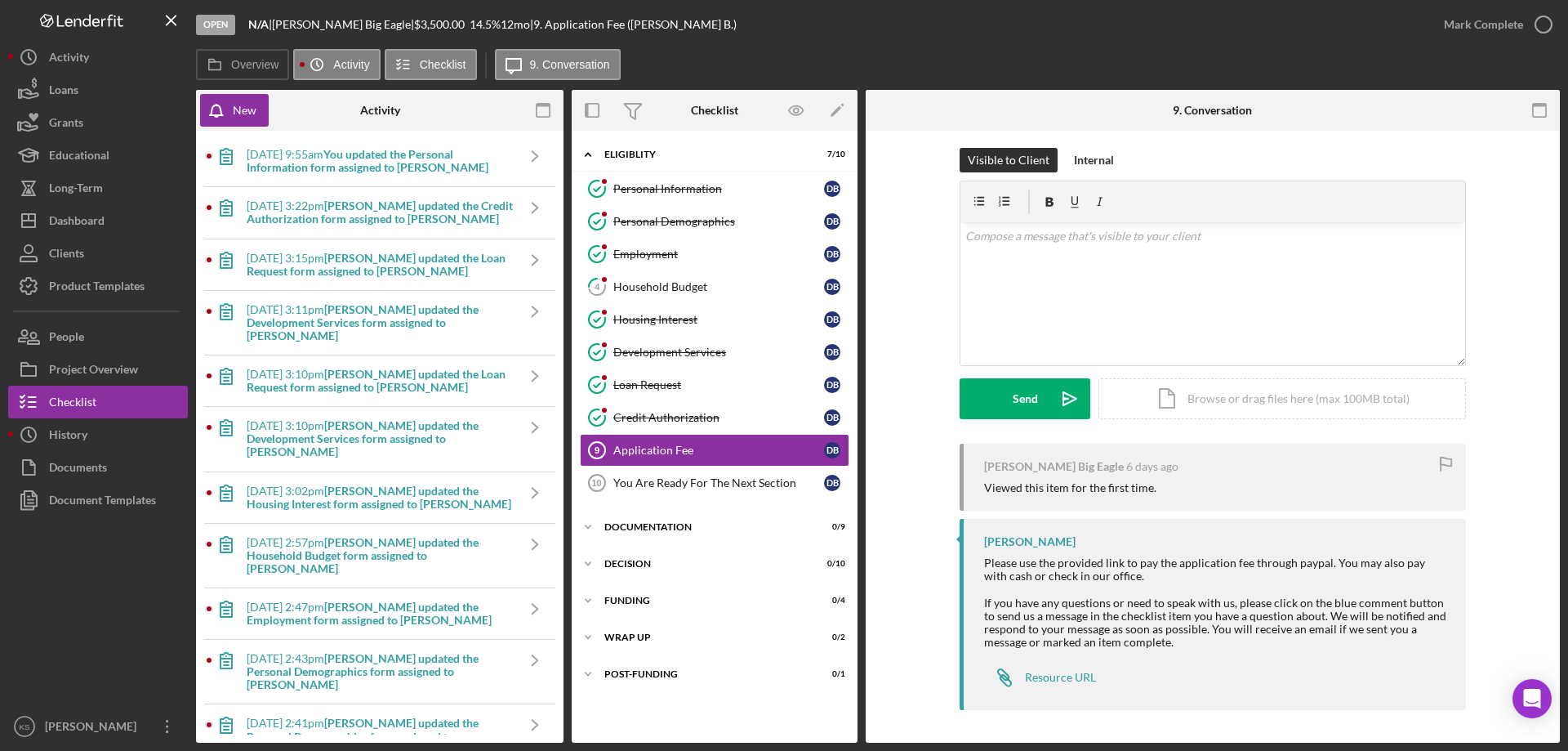
scroll to position [0, 0]
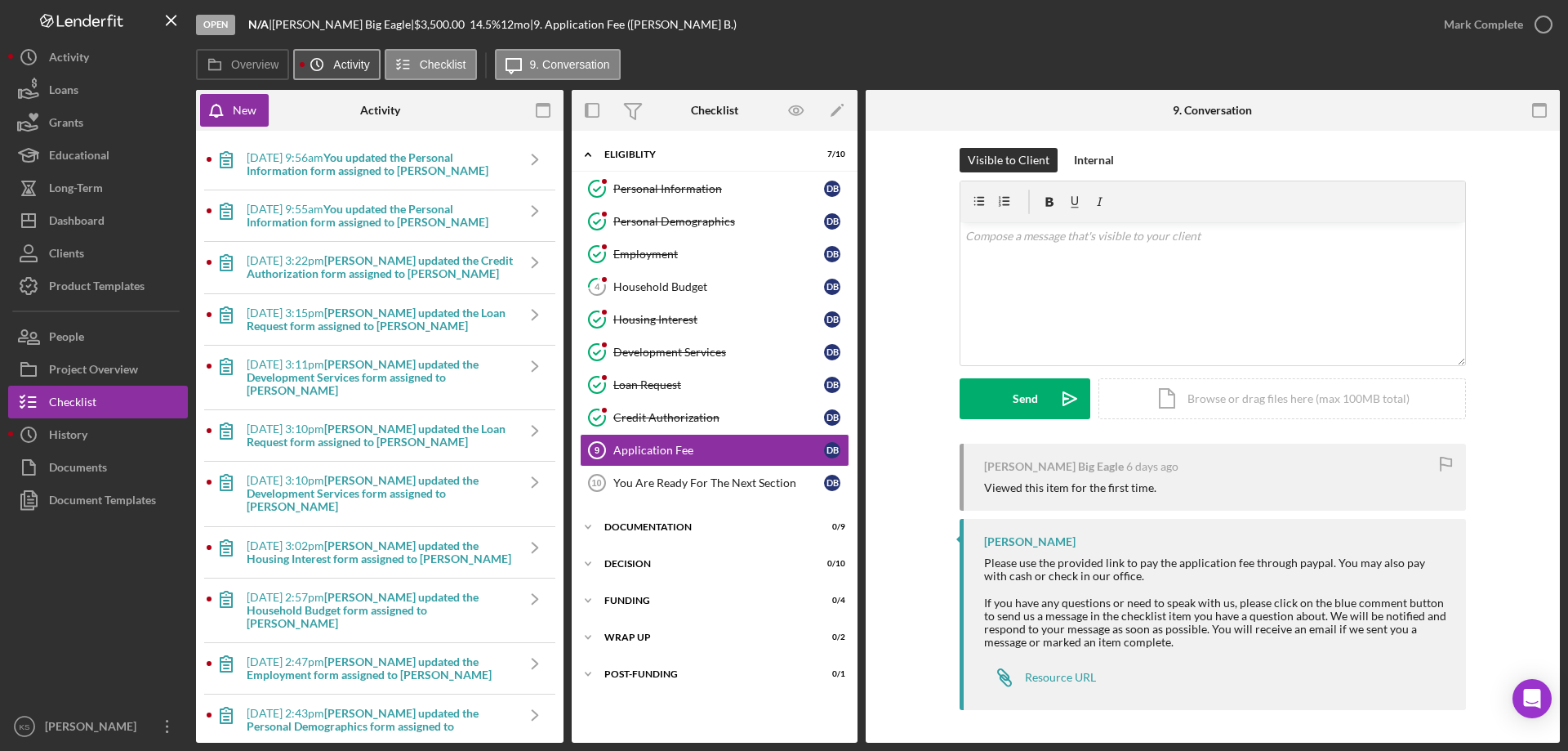
click at [318, 71] on icon "Icon/History" at bounding box center [316, 64] width 33 height 32
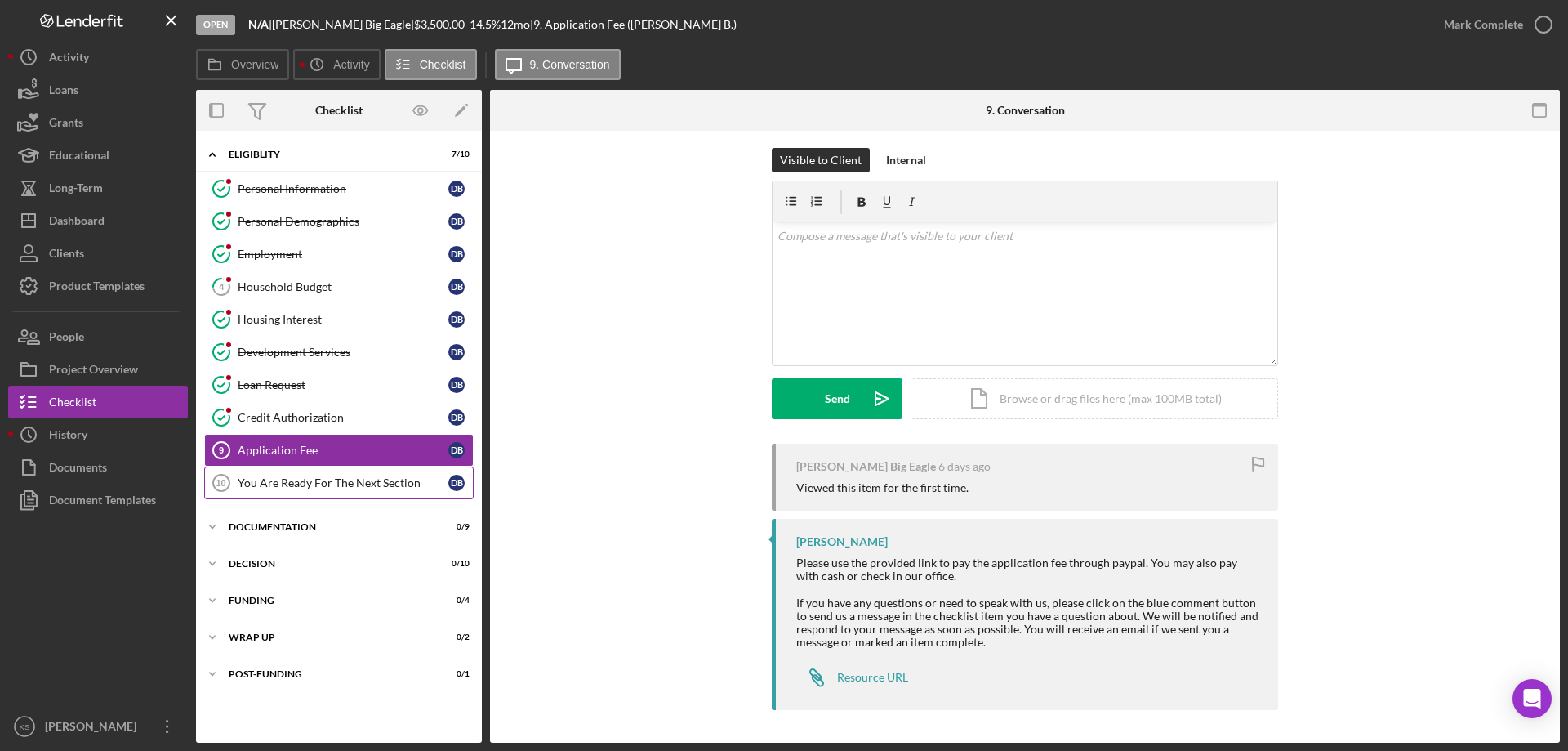
click at [378, 486] on div "You Are Ready For The Next Section" at bounding box center [343, 482] width 211 height 13
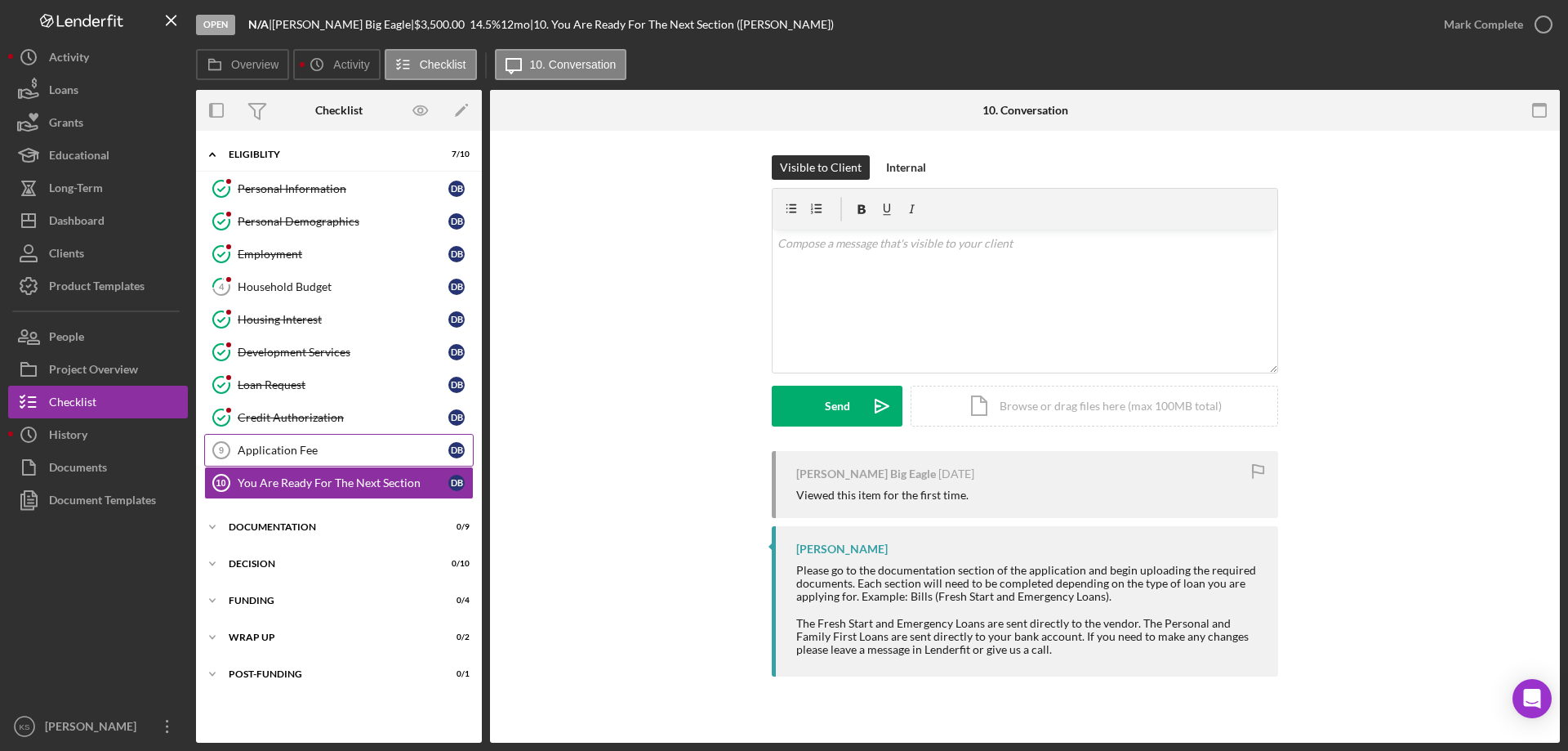
click at [329, 449] on div "Application Fee" at bounding box center [343, 450] width 211 height 13
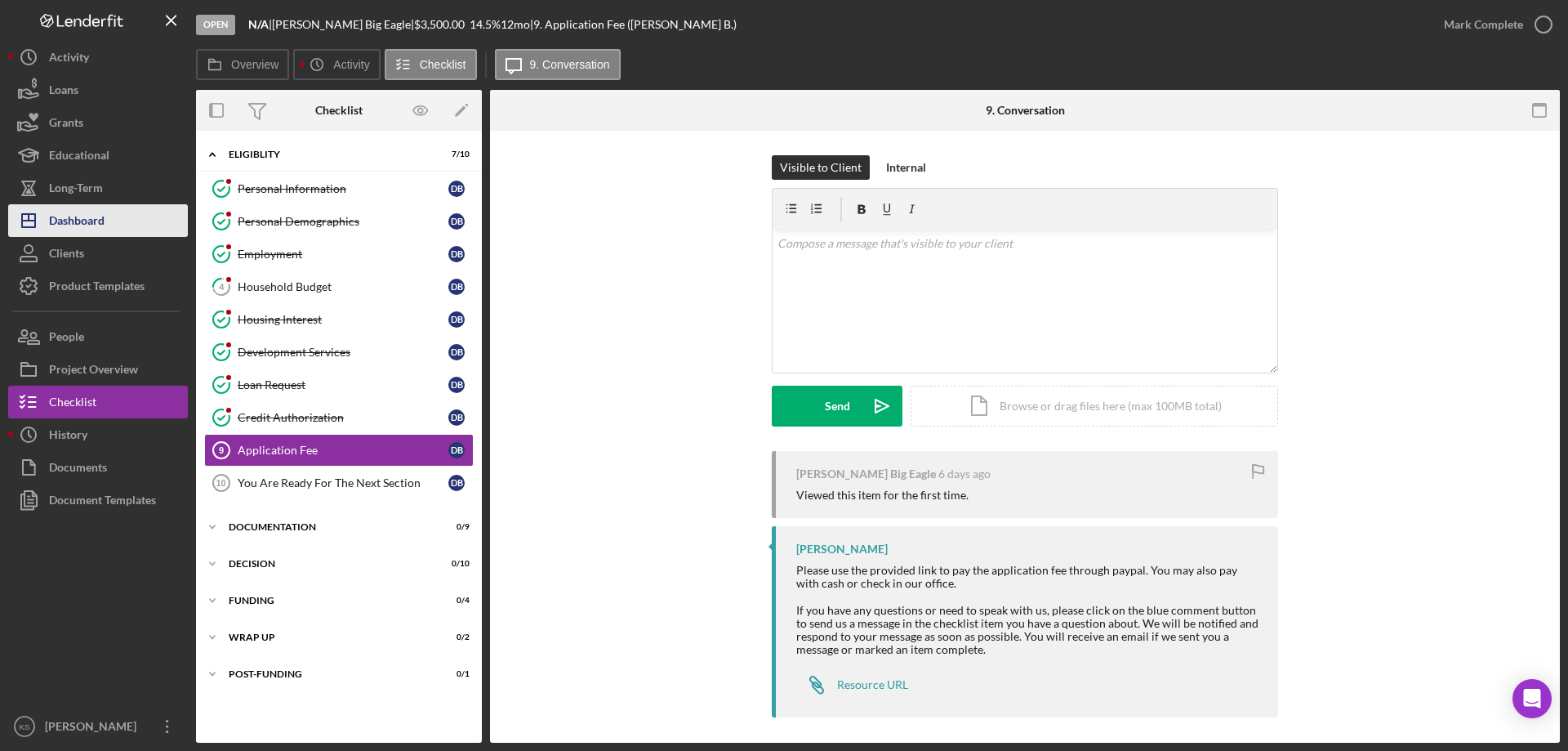
click at [98, 217] on div "Dashboard" at bounding box center [76, 222] width 55 height 37
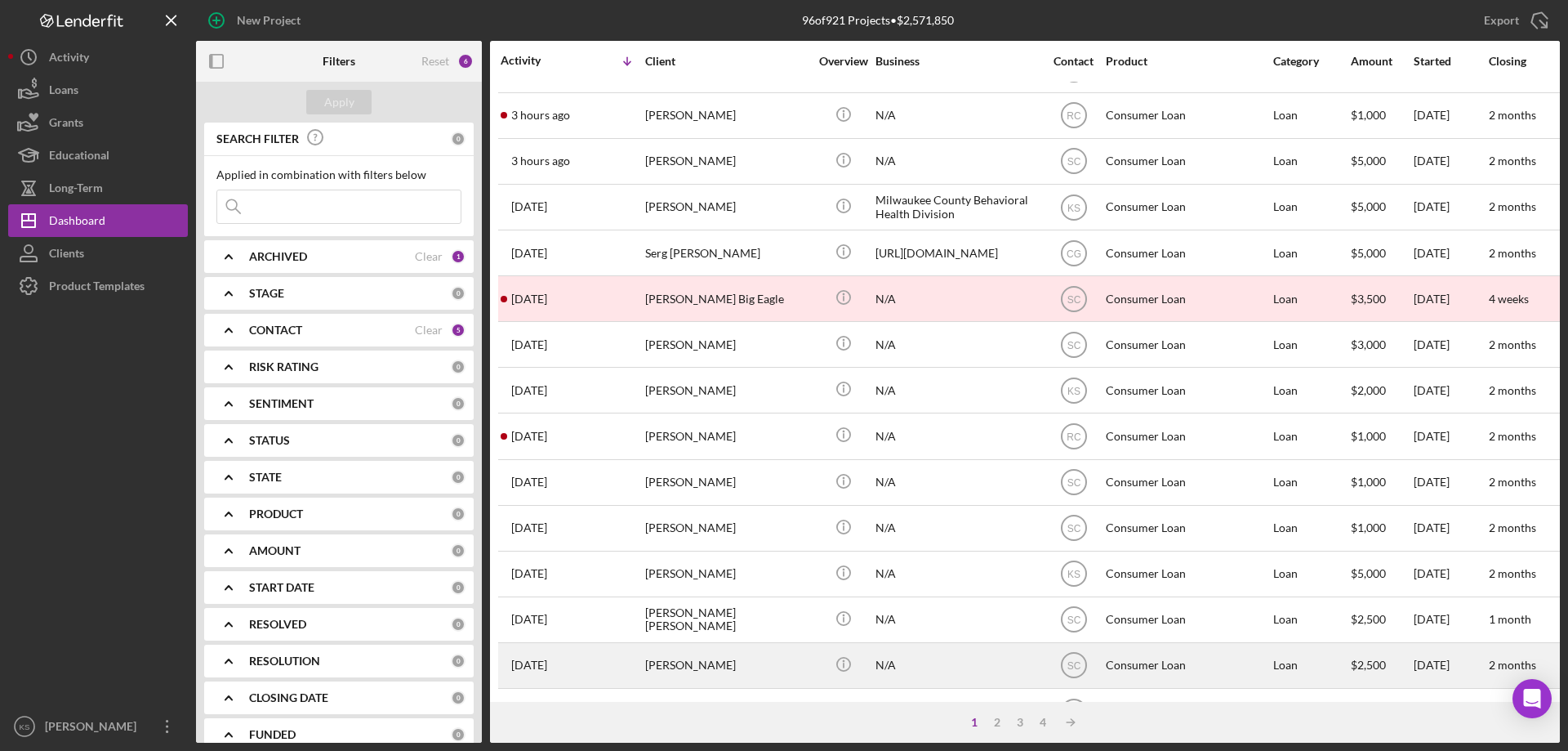
scroll to position [163, 0]
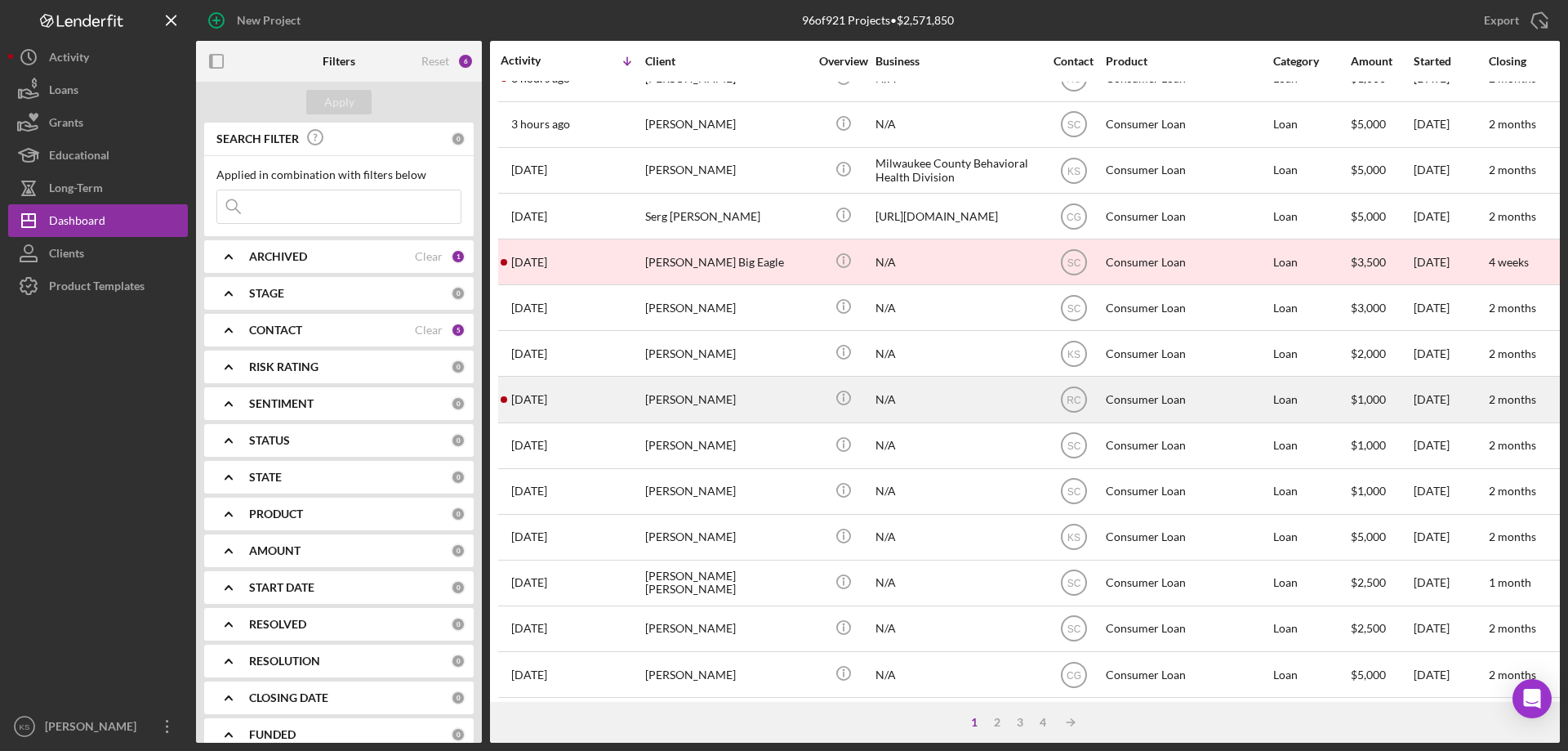
click at [776, 408] on div "[PERSON_NAME]" at bounding box center [727, 399] width 163 height 43
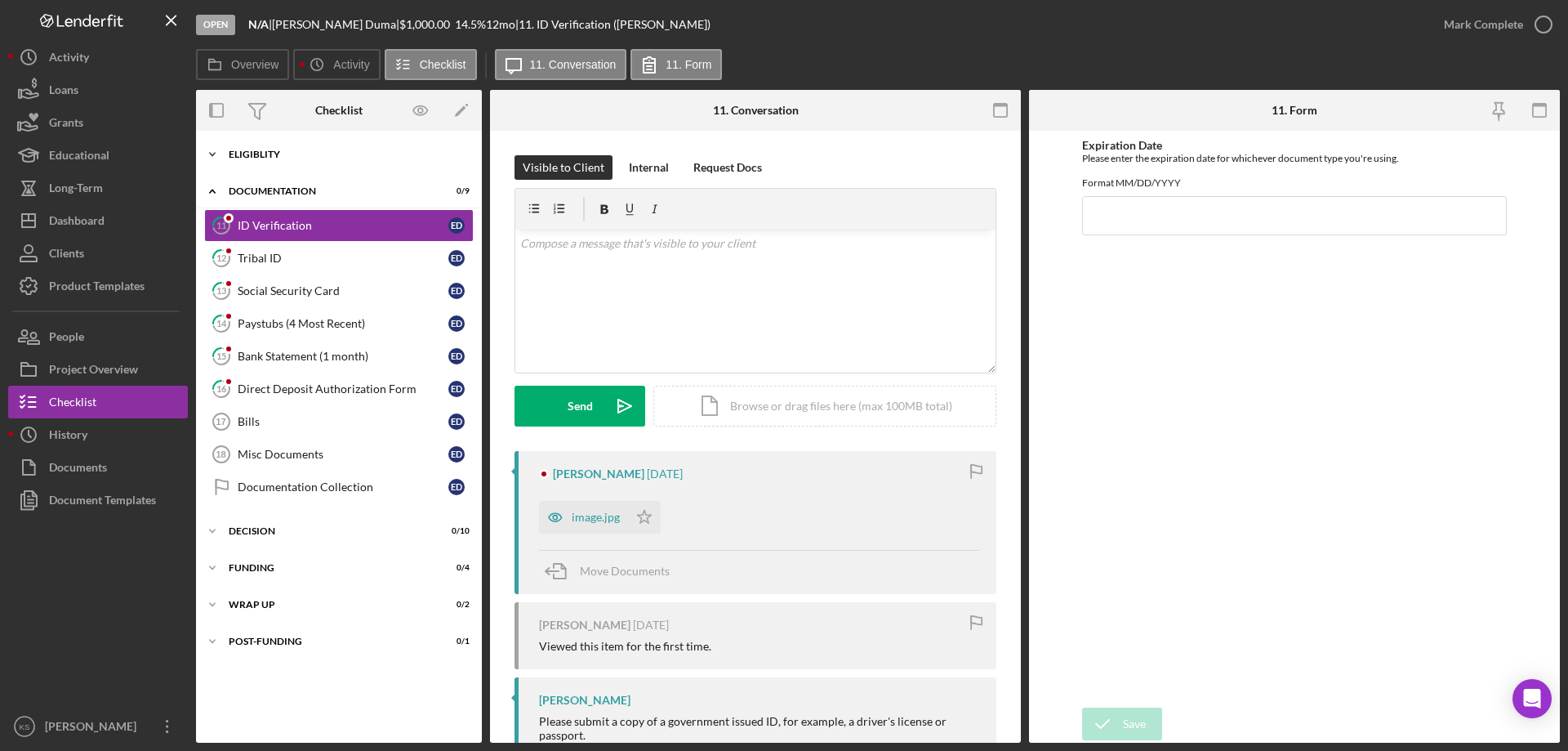
click at [250, 152] on div "Eligiblity" at bounding box center [344, 154] width 233 height 10
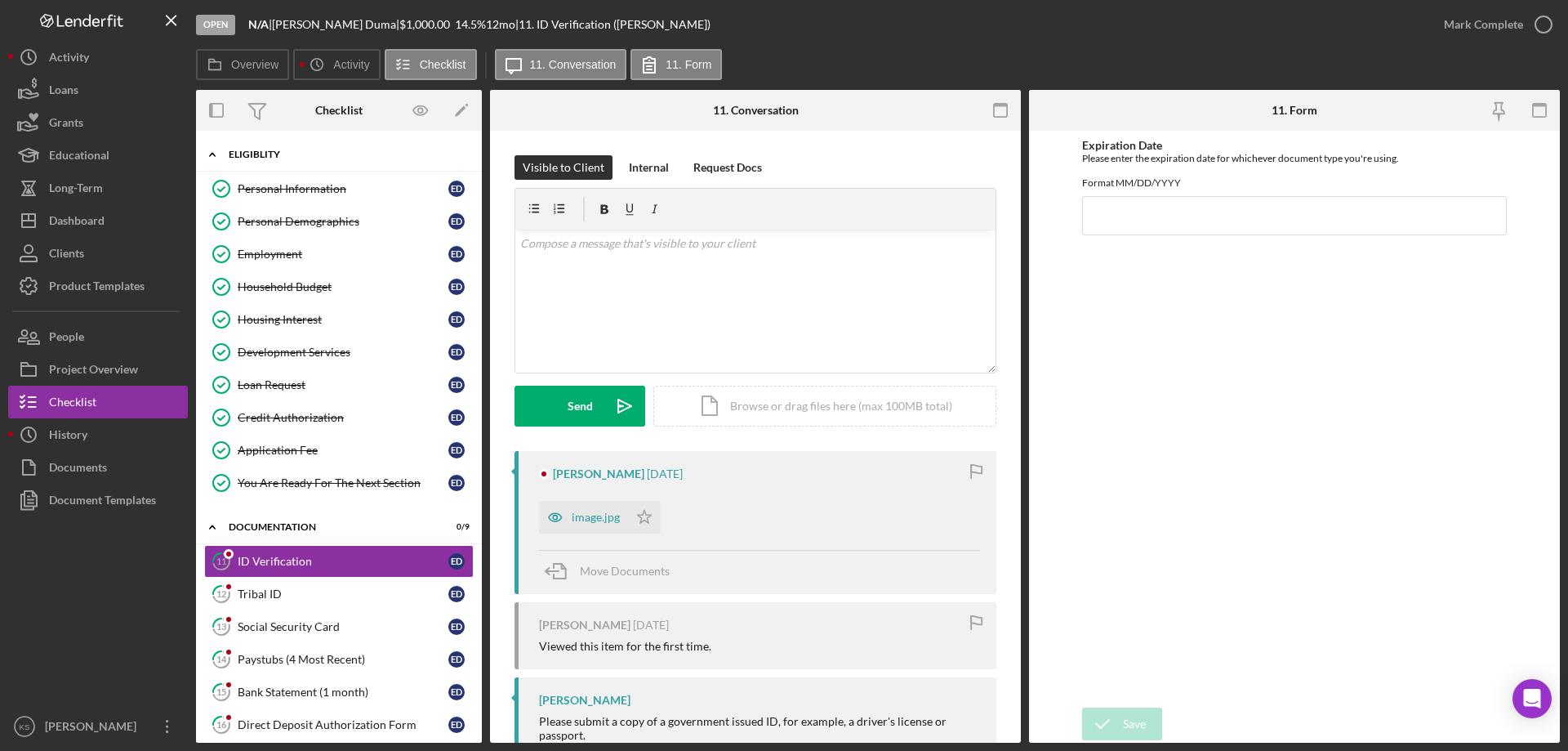
click at [250, 152] on div "Eligiblity" at bounding box center [344, 154] width 233 height 10
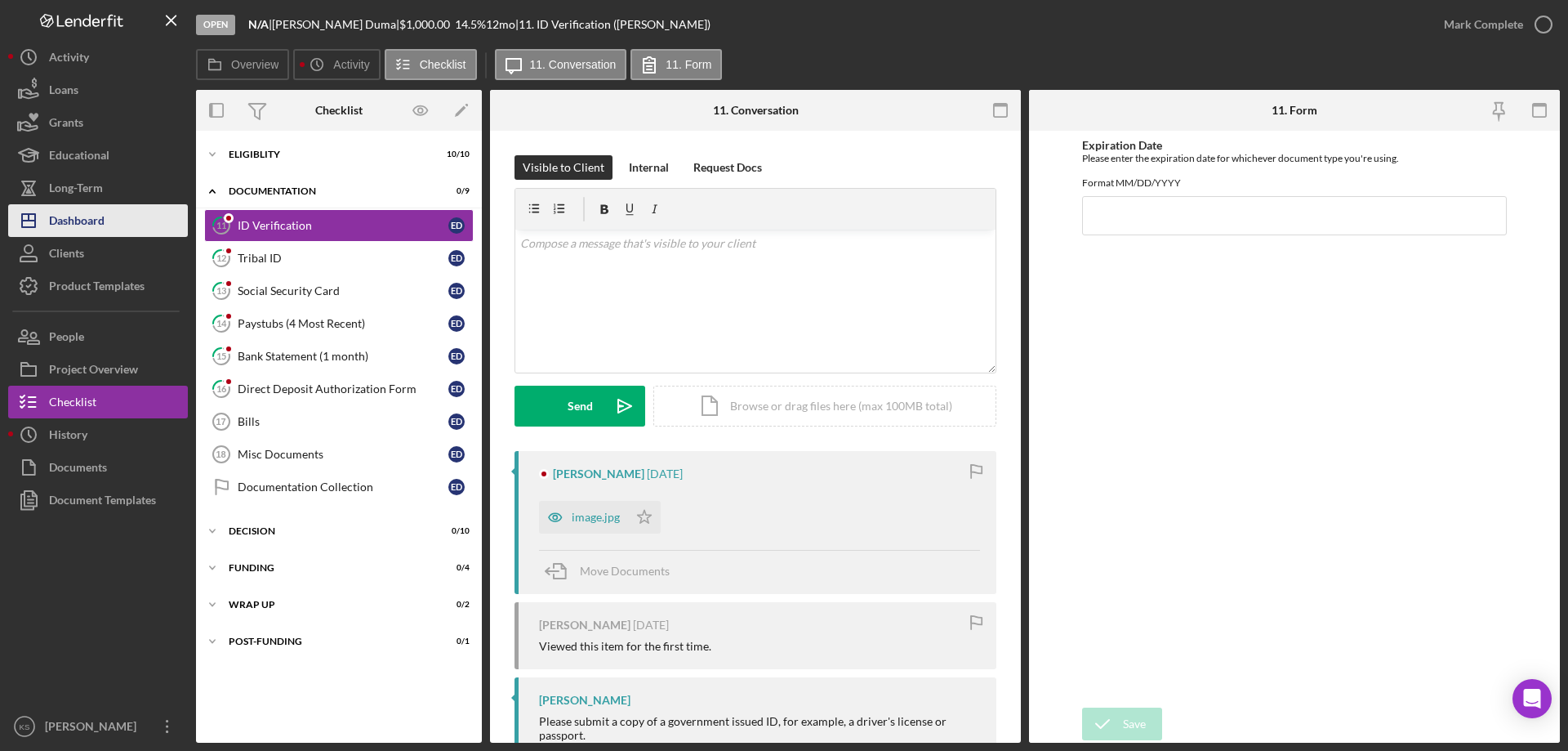
click at [89, 211] on div "Dashboard" at bounding box center [76, 222] width 55 height 37
